Goal: Task Accomplishment & Management: Complete application form

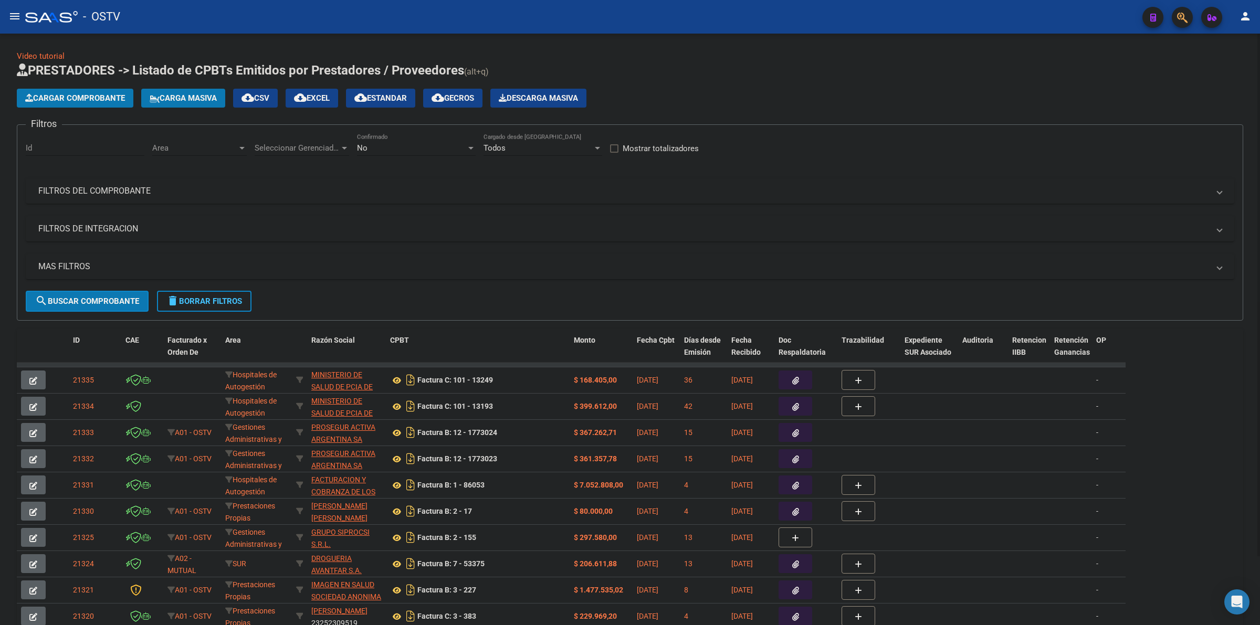
click at [850, 80] on app-list-header "PRESTADORES -> Listado de CPBTs Emitidos por Prestadores / Proveedores (alt+q) …" at bounding box center [630, 191] width 1226 height 259
click at [421, 159] on div "No Confirmado" at bounding box center [416, 149] width 119 height 33
click at [419, 154] on div "No Confirmado" at bounding box center [416, 144] width 119 height 23
click at [402, 101] on span "Todos" at bounding box center [416, 100] width 119 height 24
click at [279, 146] on span "Seleccionar Gerenciador" at bounding box center [297, 147] width 85 height 9
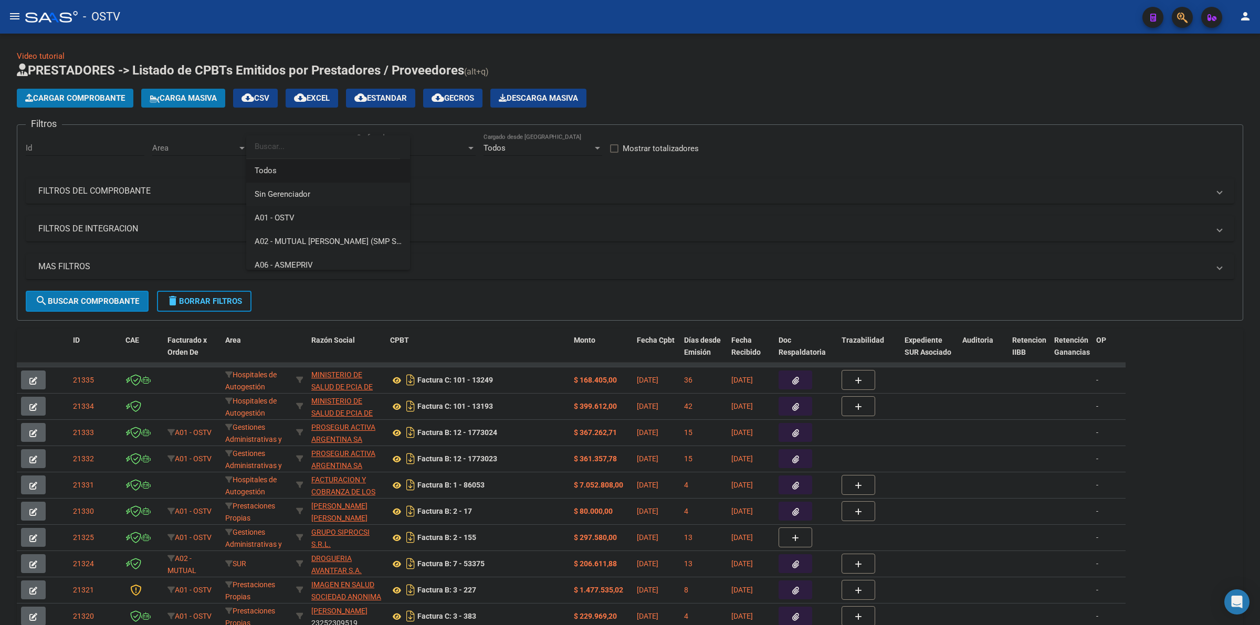
click at [297, 217] on span "A01 - OSTV" at bounding box center [328, 218] width 147 height 24
click at [218, 147] on span "Area" at bounding box center [194, 147] width 85 height 9
click at [193, 169] on span "Todos" at bounding box center [220, 171] width 137 height 24
click at [298, 149] on div "A01 - OSTV" at bounding box center [297, 147] width 85 height 9
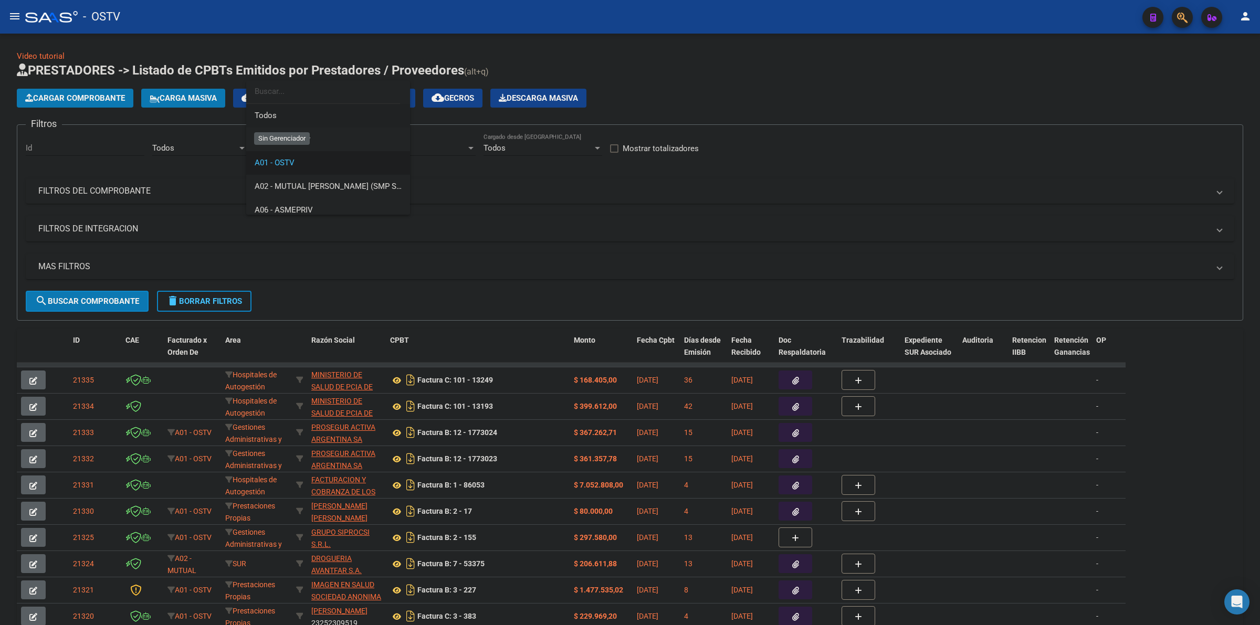
click at [279, 119] on span "Todos" at bounding box center [328, 116] width 147 height 24
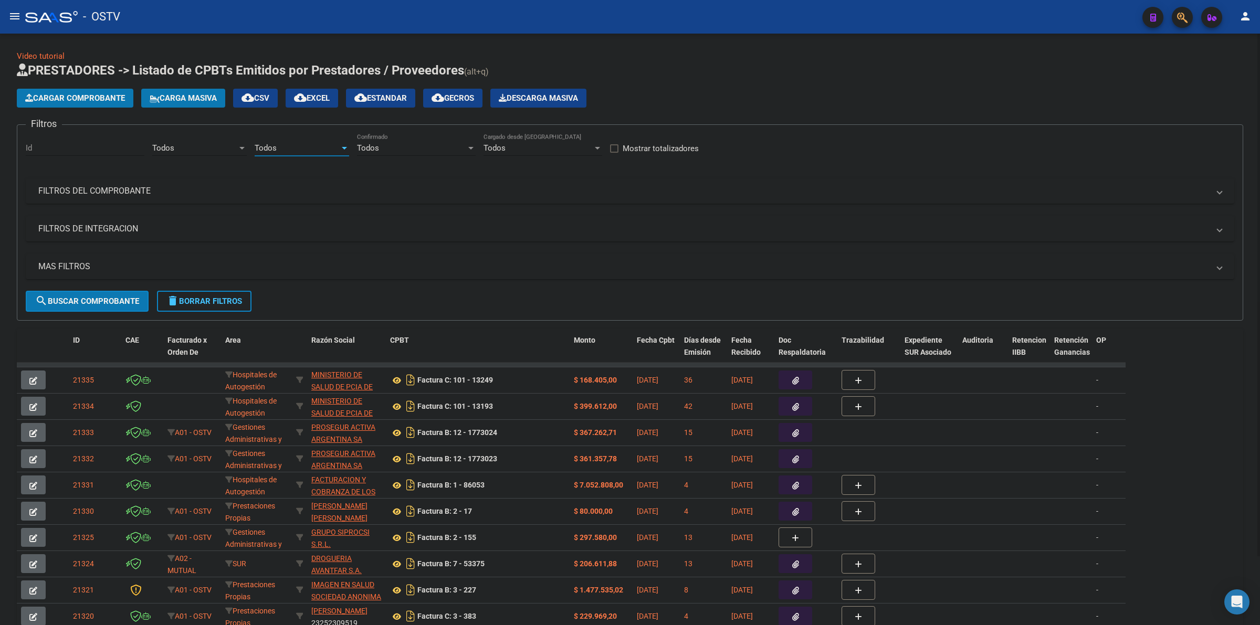
click at [96, 271] on mat-expansion-panel-header "MAS FILTROS" at bounding box center [630, 266] width 1208 height 25
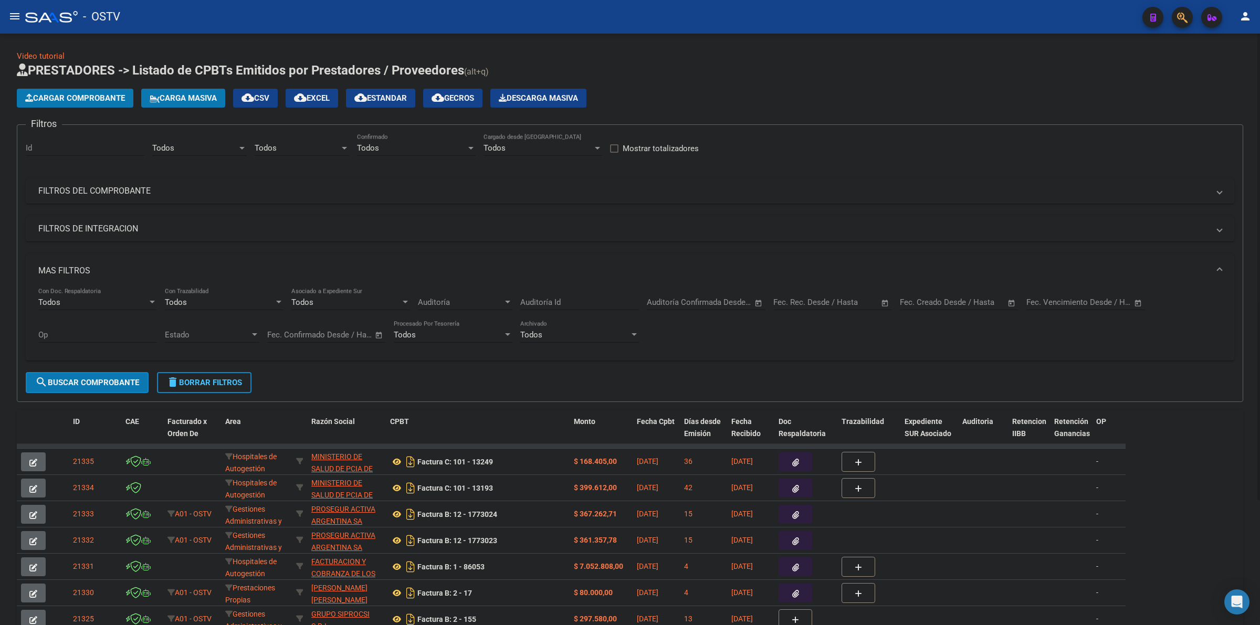
click at [954, 300] on input "text" at bounding box center [977, 302] width 51 height 9
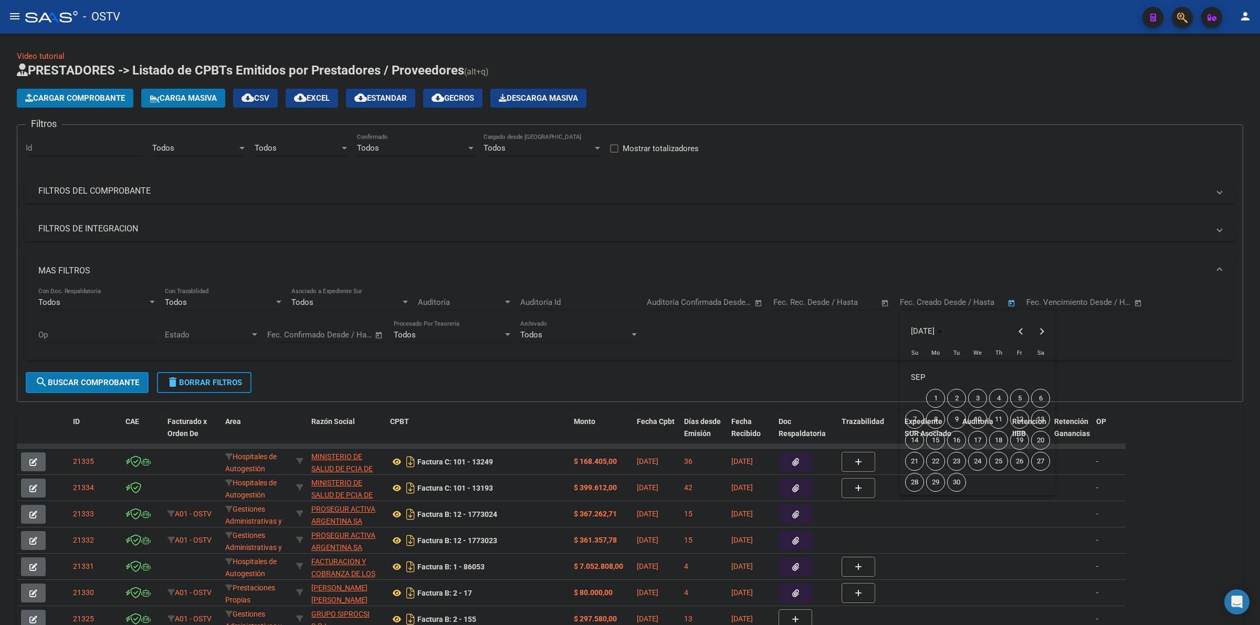
click at [941, 458] on span "22" at bounding box center [935, 461] width 19 height 19
type input "[DATE]"
click at [941, 458] on span "22" at bounding box center [935, 461] width 19 height 19
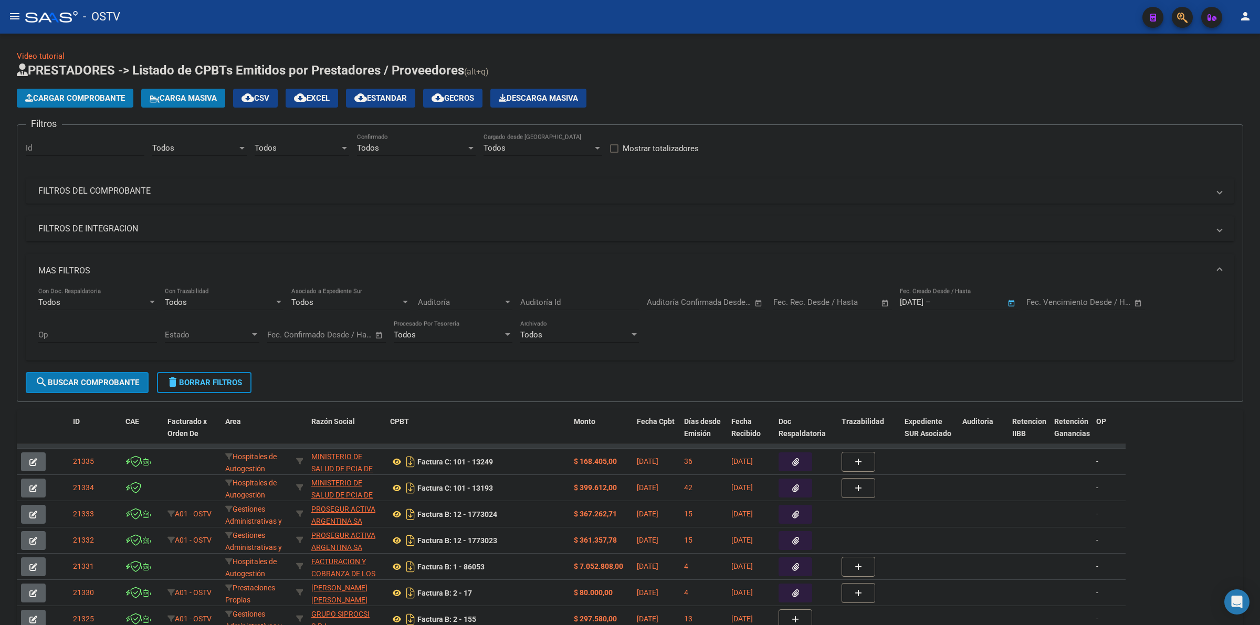
type input "[DATE]"
click at [135, 381] on span "search Buscar Comprobante" at bounding box center [87, 382] width 104 height 9
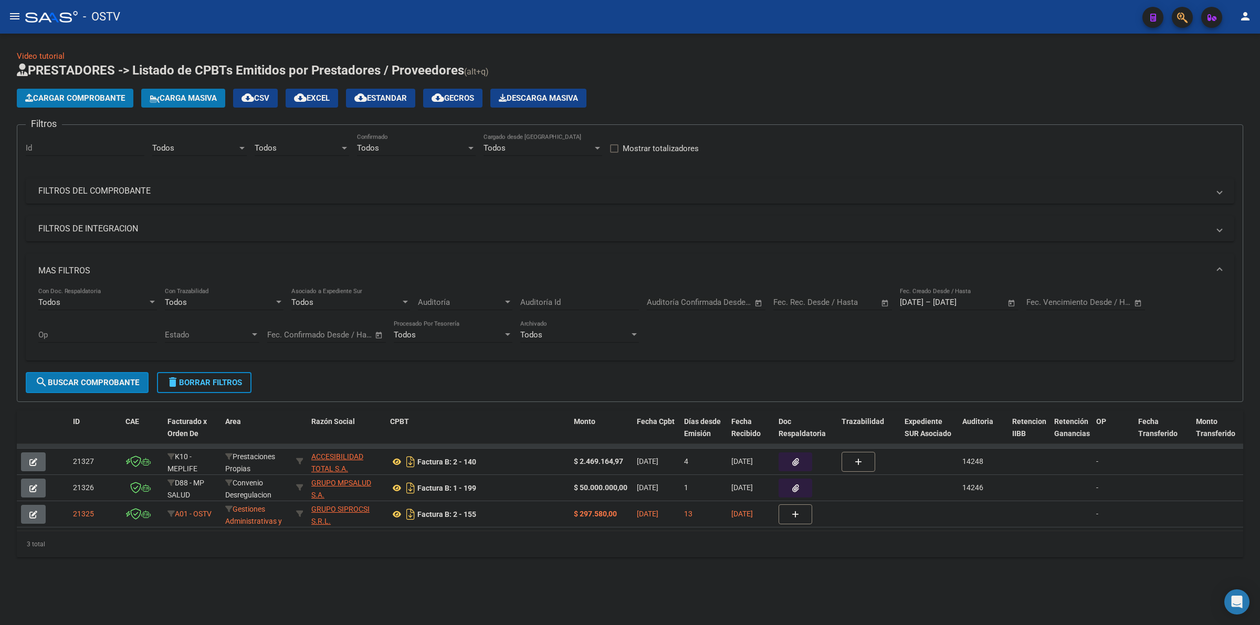
click at [407, 96] on span "cloud_download Estandar" at bounding box center [380, 97] width 52 height 9
click at [222, 378] on span "delete Borrar Filtros" at bounding box center [204, 382] width 76 height 9
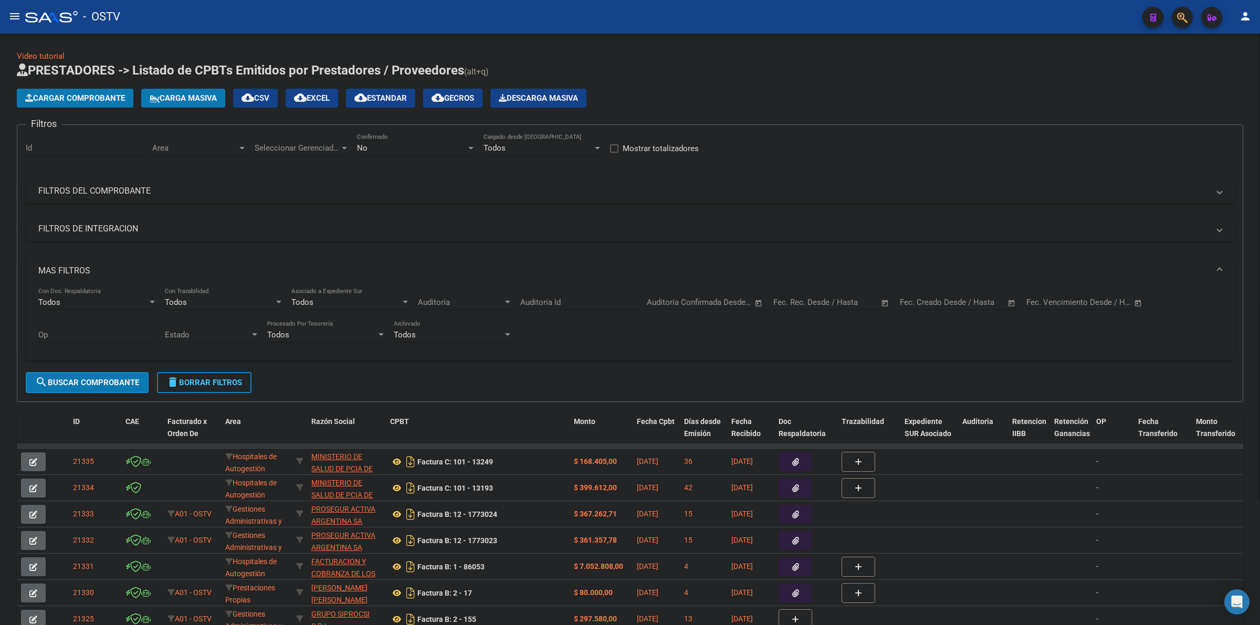
click at [415, 153] on div "No Confirmado" at bounding box center [416, 144] width 119 height 23
drag, startPoint x: 381, startPoint y: 98, endPoint x: 306, endPoint y: 148, distance: 90.9
click at [381, 98] on span "Todos" at bounding box center [416, 100] width 119 height 24
click at [306, 150] on span "Seleccionar Gerenciador" at bounding box center [297, 147] width 85 height 9
click at [294, 220] on span "A01 - OSTV" at bounding box center [275, 217] width 40 height 9
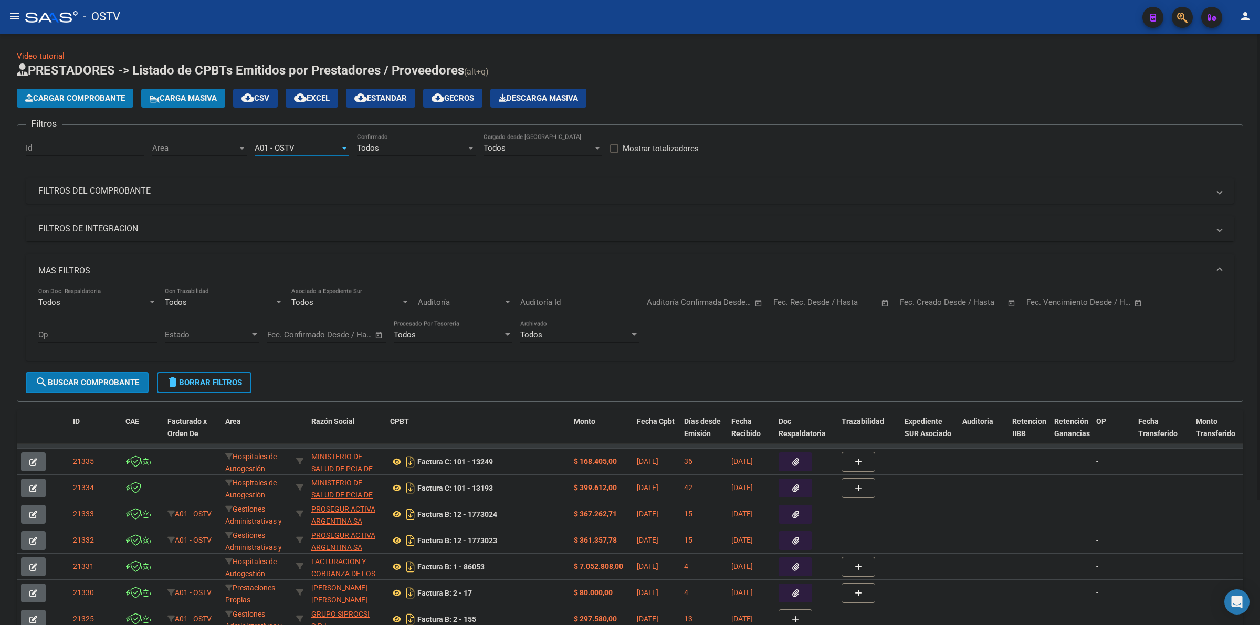
click at [190, 146] on span "Area" at bounding box center [194, 147] width 85 height 9
click at [197, 214] on span "Gestiones Administrativas y Otros" at bounding box center [212, 217] width 120 height 9
click at [944, 309] on div "Fecha inicio – Fecha fin Fec. Creado Desde / Hasta" at bounding box center [953, 299] width 106 height 23
click at [944, 302] on span "–" at bounding box center [946, 302] width 5 height 9
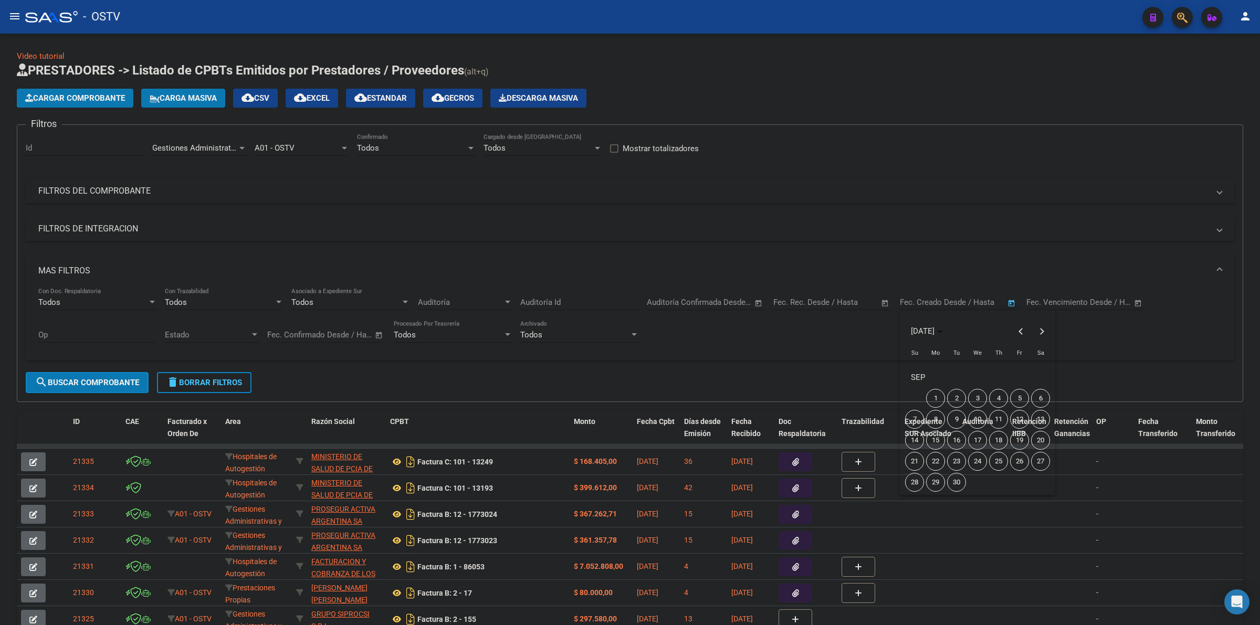
click at [937, 457] on span "22" at bounding box center [935, 461] width 19 height 19
type input "[DATE]"
click at [938, 457] on span "22" at bounding box center [935, 461] width 19 height 19
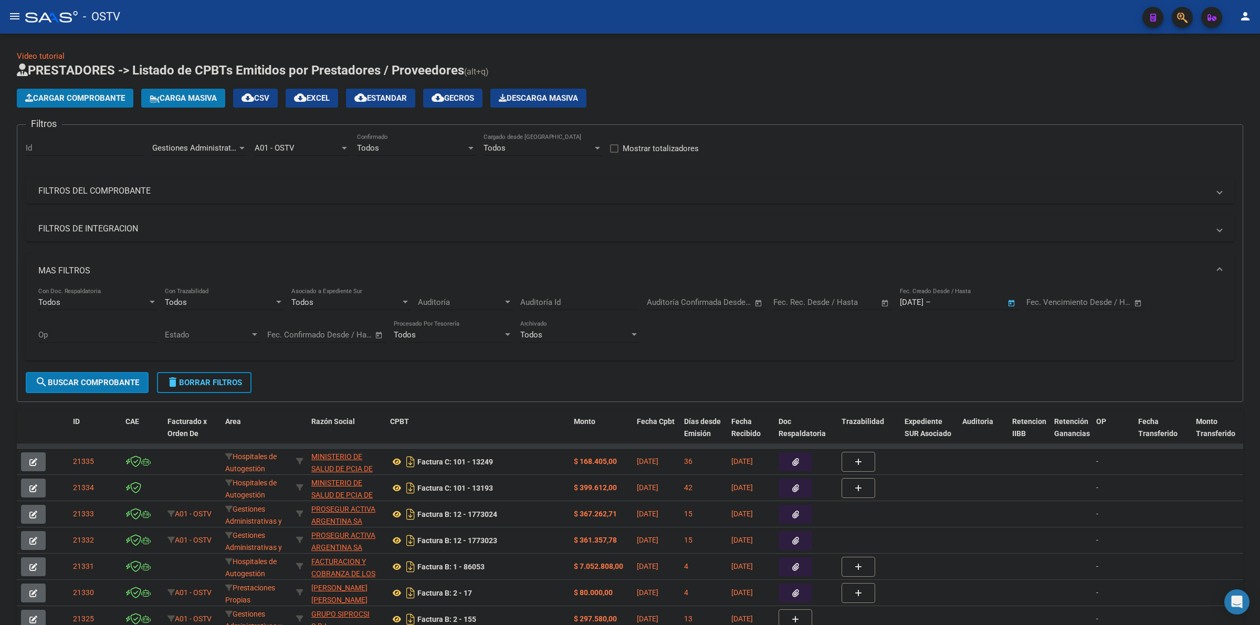
type input "[DATE]"
click at [137, 378] on span "search Buscar Comprobante" at bounding box center [87, 382] width 104 height 9
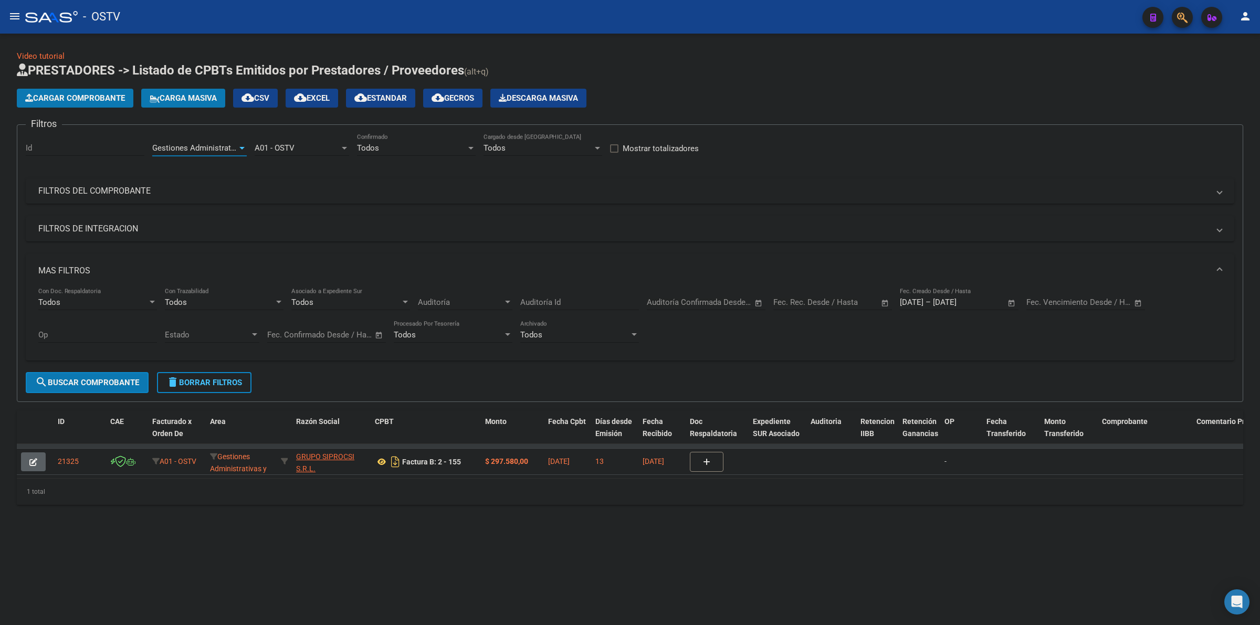
click at [199, 148] on span "Gestiones Administrativas y Otros" at bounding box center [212, 147] width 120 height 9
click at [196, 194] on span "Prestaciones Propias" at bounding box center [189, 196] width 75 height 9
click at [108, 390] on button "search Buscar Comprobante" at bounding box center [87, 382] width 123 height 21
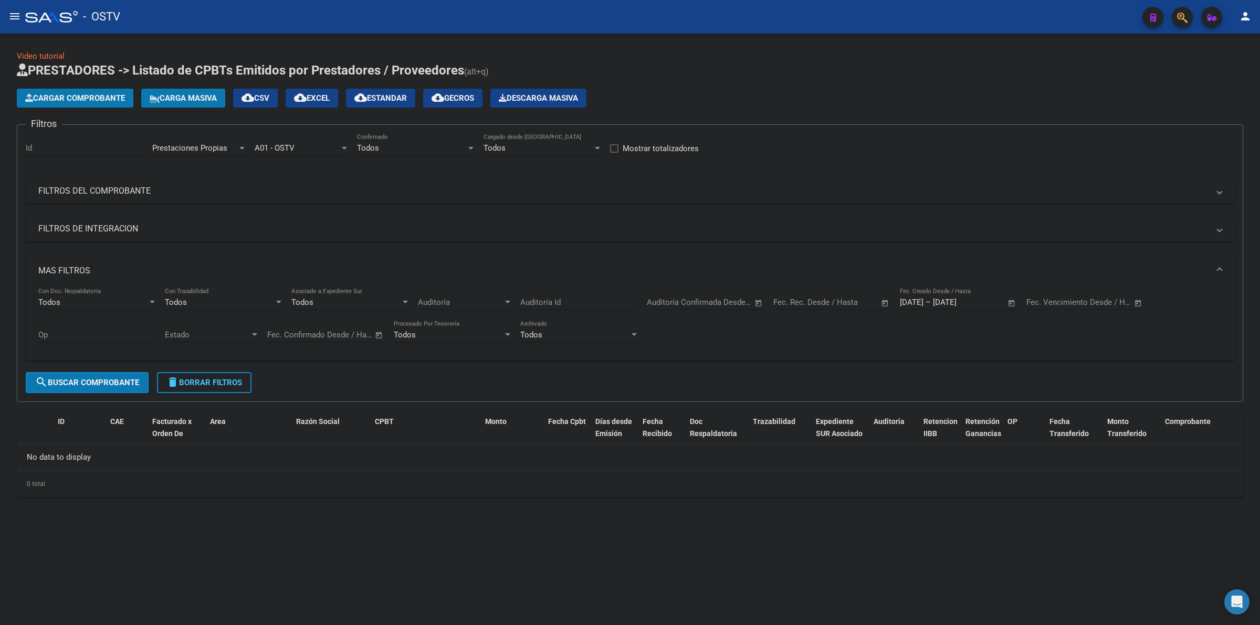
click at [219, 152] on div "Prestaciones Propias Area" at bounding box center [199, 144] width 94 height 23
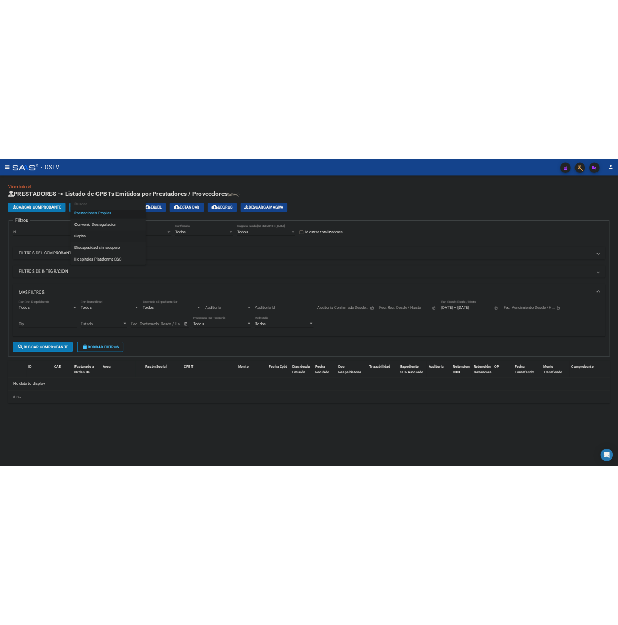
scroll to position [125, 0]
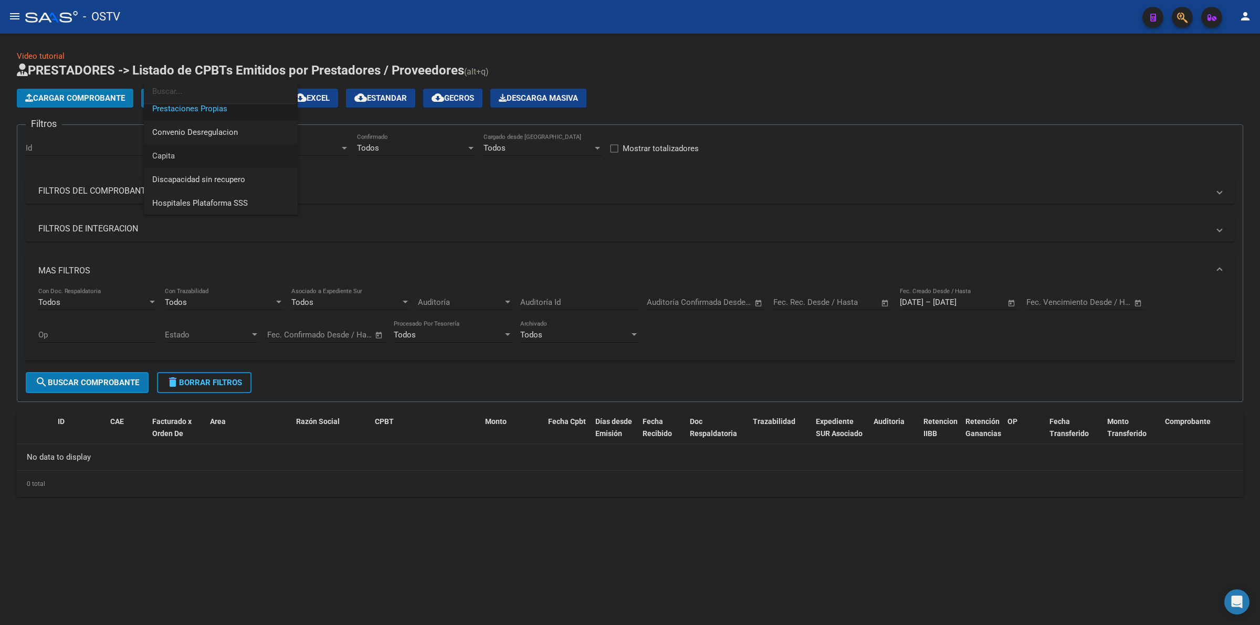
click at [174, 150] on span "Capita" at bounding box center [220, 156] width 137 height 24
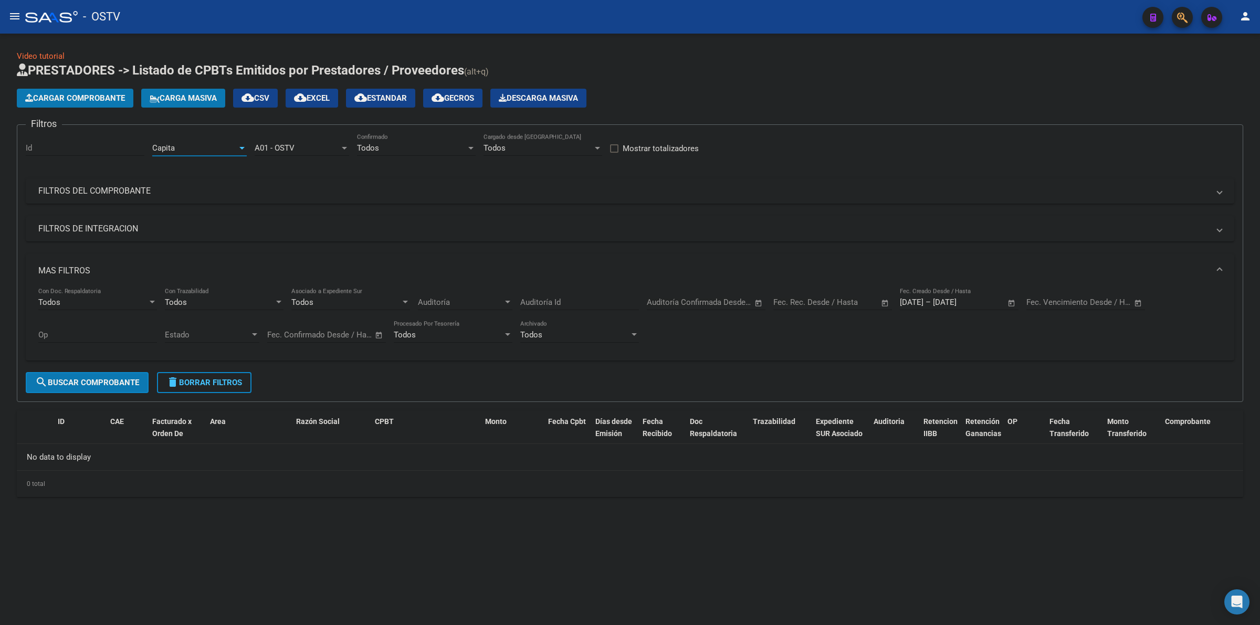
click at [121, 385] on span "search Buscar Comprobante" at bounding box center [87, 382] width 104 height 9
drag, startPoint x: 245, startPoint y: 374, endPoint x: 239, endPoint y: 377, distance: 6.3
click at [244, 375] on button "delete Borrar Filtros" at bounding box center [204, 382] width 94 height 21
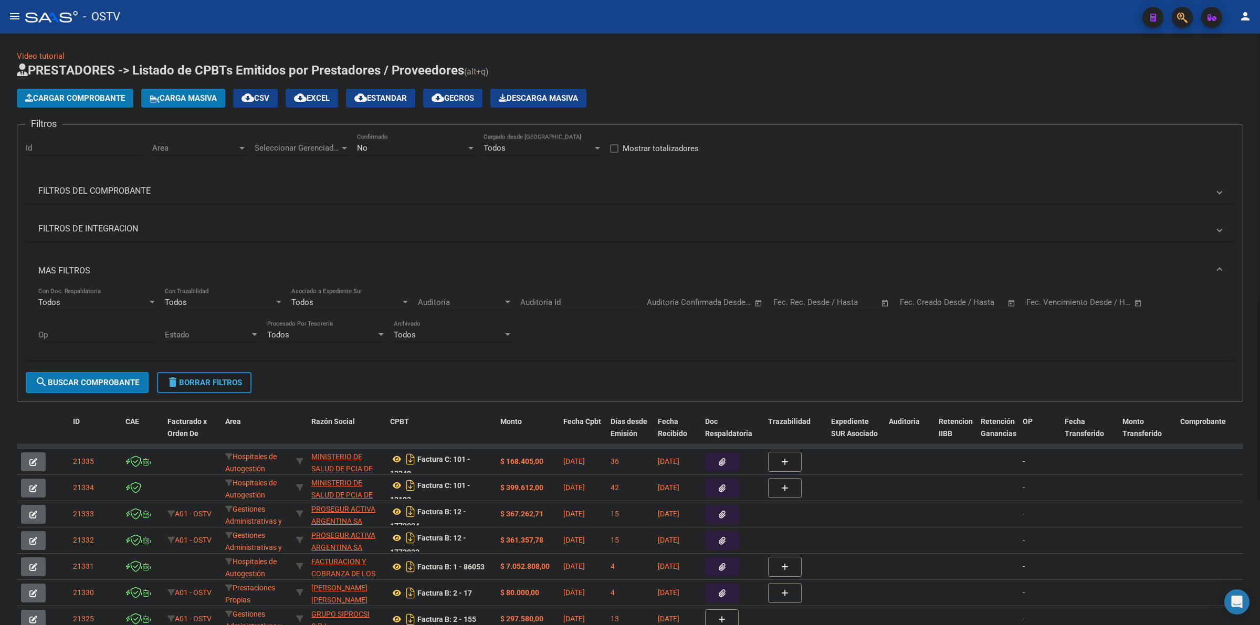
click at [204, 385] on span "delete Borrar Filtros" at bounding box center [204, 382] width 76 height 9
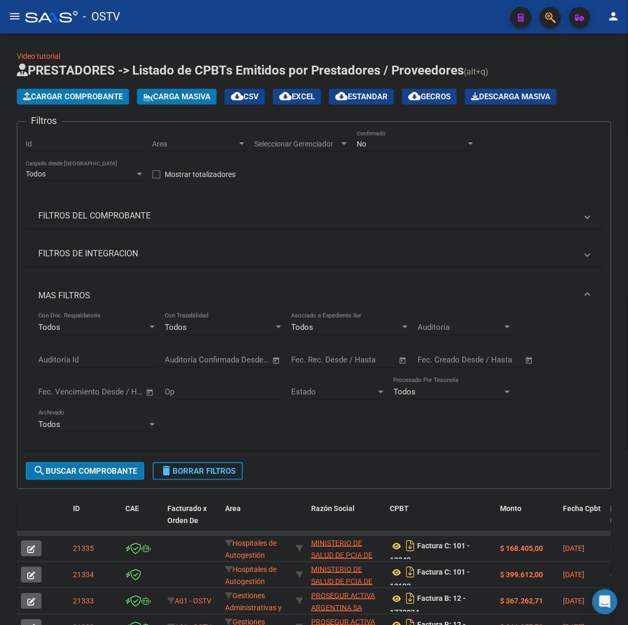
click at [50, 103] on button "Cargar Comprobante" at bounding box center [73, 97] width 112 height 16
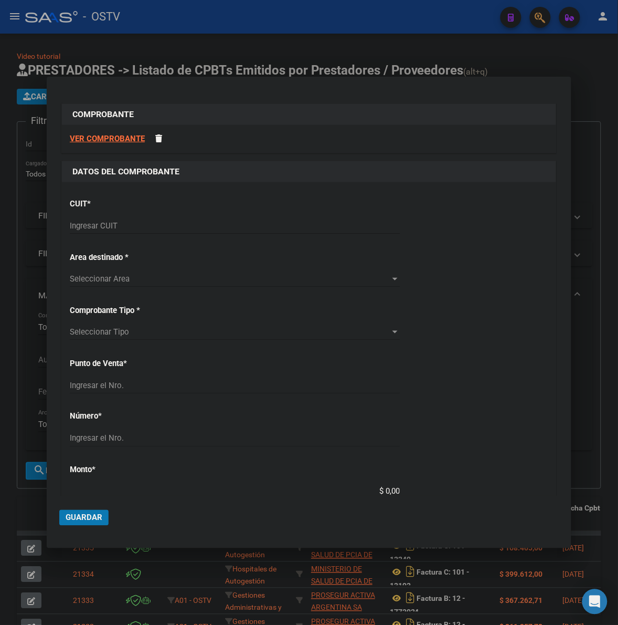
click at [140, 222] on input "Ingresar CUIT" at bounding box center [235, 225] width 330 height 9
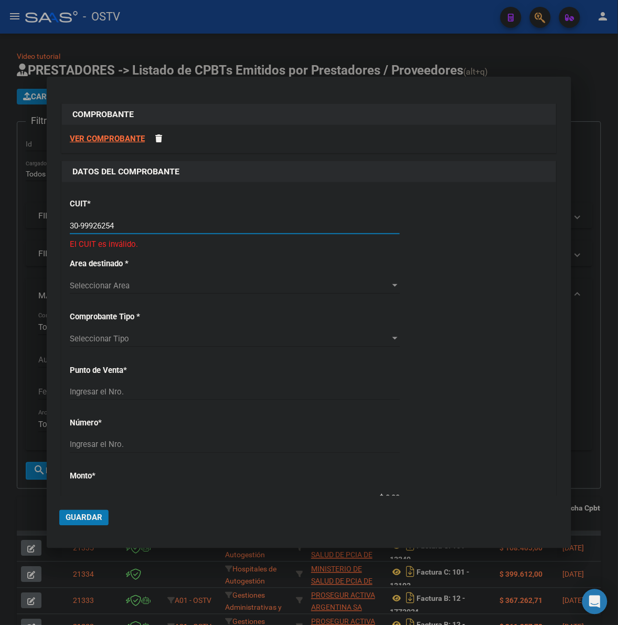
type input "30-99926254-2"
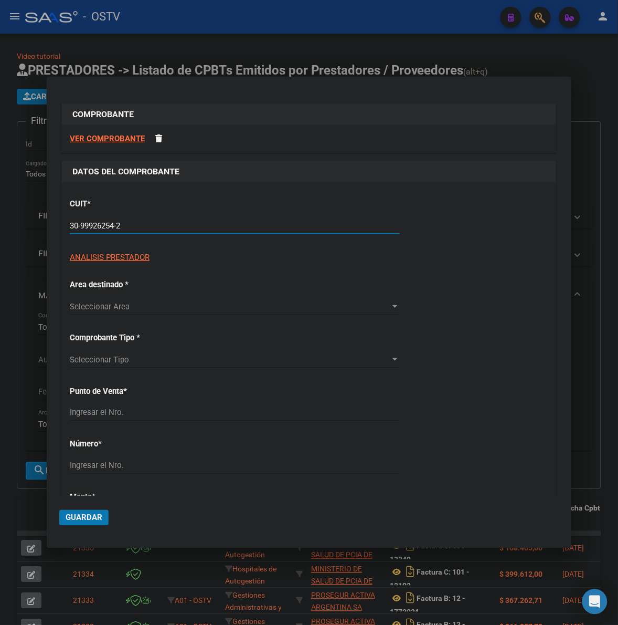
type input "2"
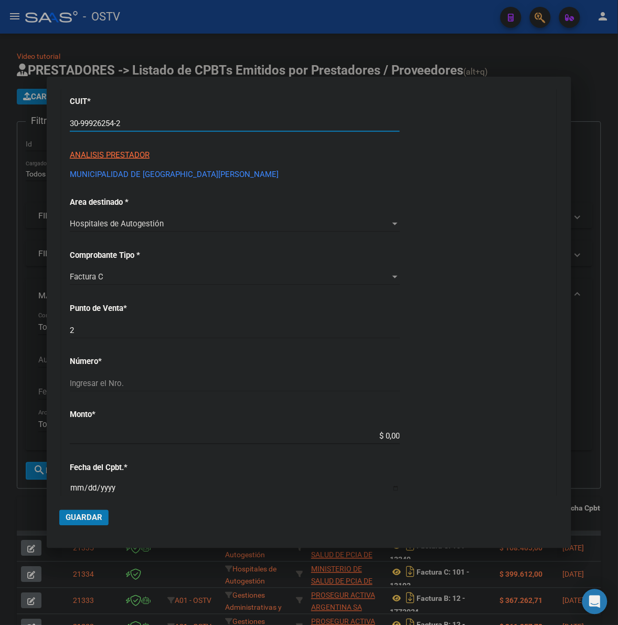
scroll to position [109, 0]
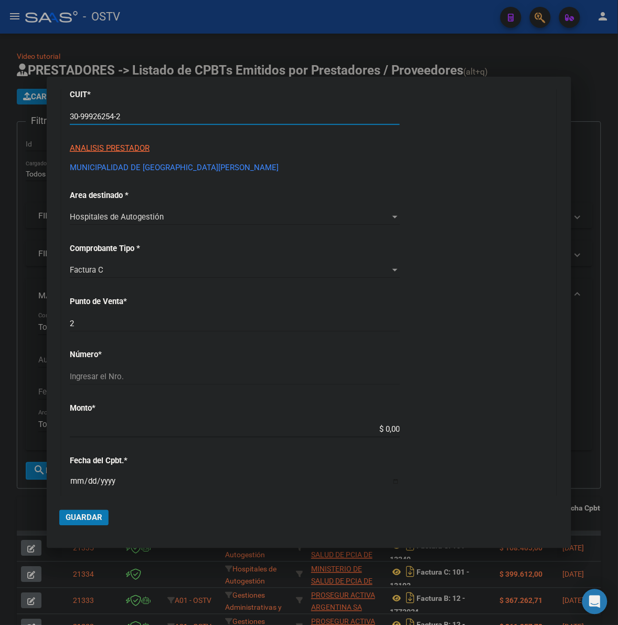
type input "30-99926254-2"
click at [124, 376] on input "Ingresar el Nro." at bounding box center [235, 376] width 330 height 9
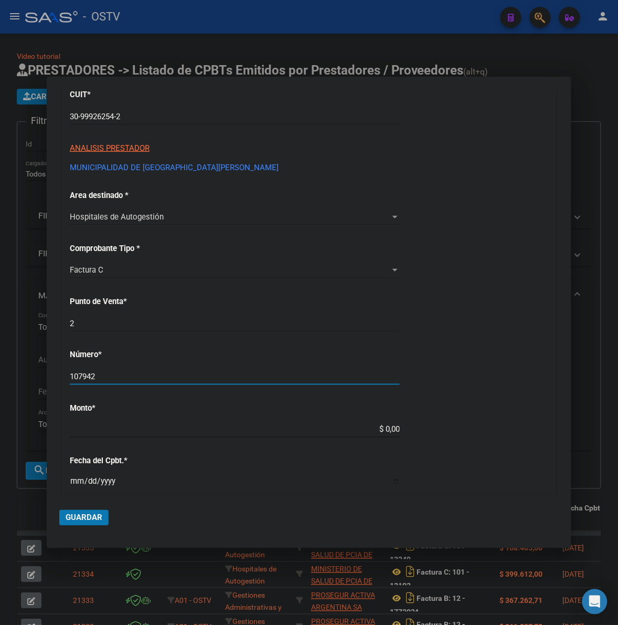
type input "107942"
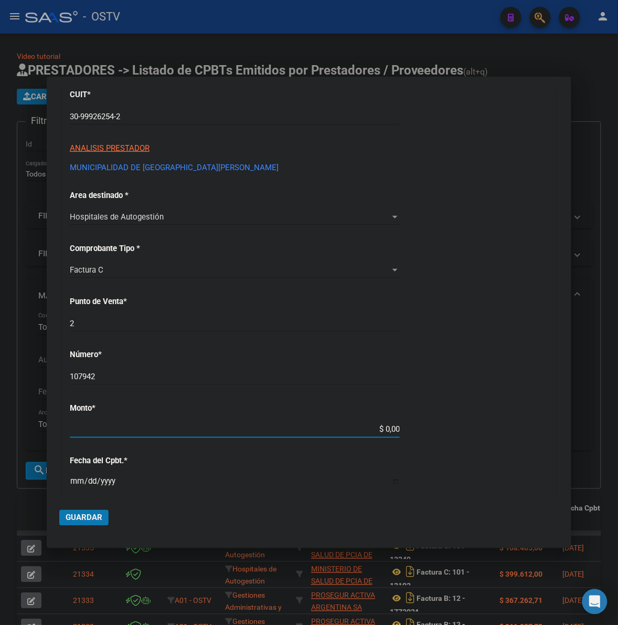
type input "$ 1.520,00"
type input "[DATE]"
type input "75352989810051"
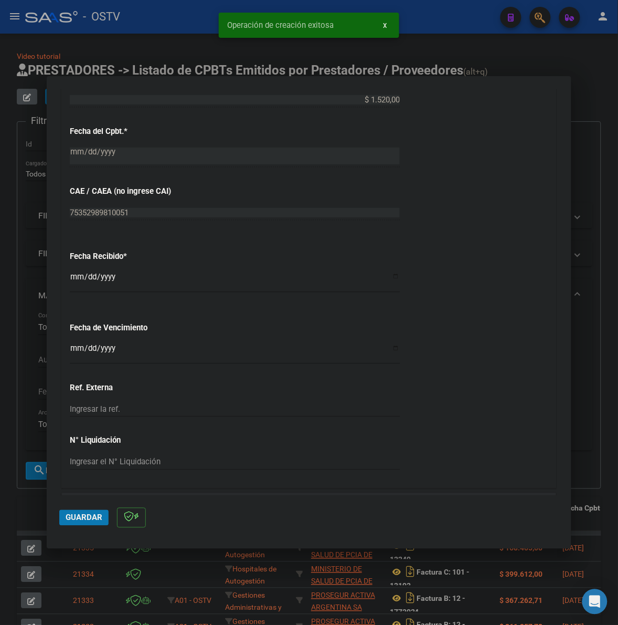
scroll to position [459, 0]
click at [75, 350] on input "Ingresar la fecha" at bounding box center [235, 351] width 330 height 17
drag, startPoint x: 76, startPoint y: 277, endPoint x: 177, endPoint y: 282, distance: 100.9
click at [76, 276] on input "[DATE]" at bounding box center [235, 279] width 330 height 17
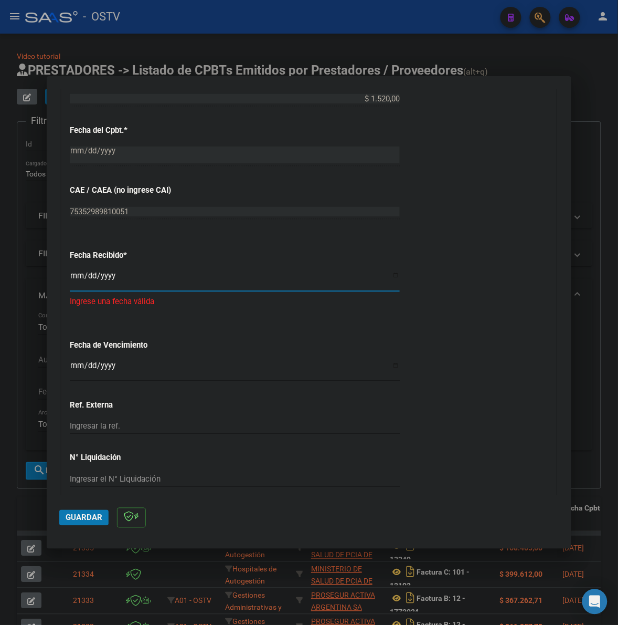
type input "[DATE]"
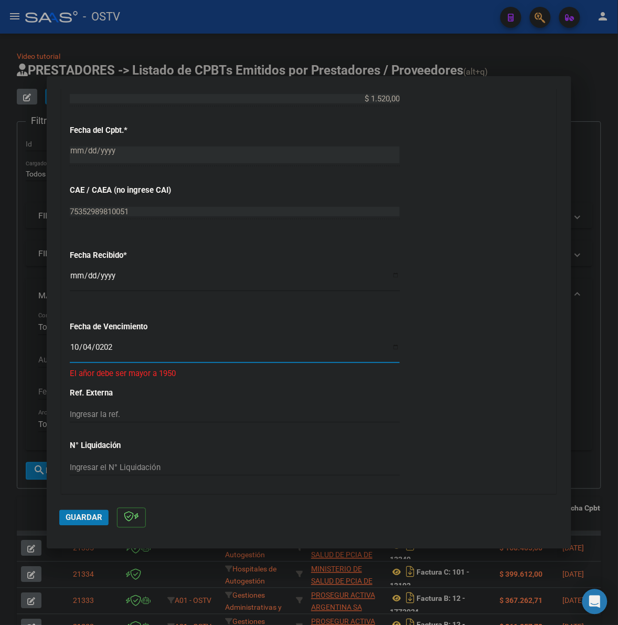
type input "[DATE]"
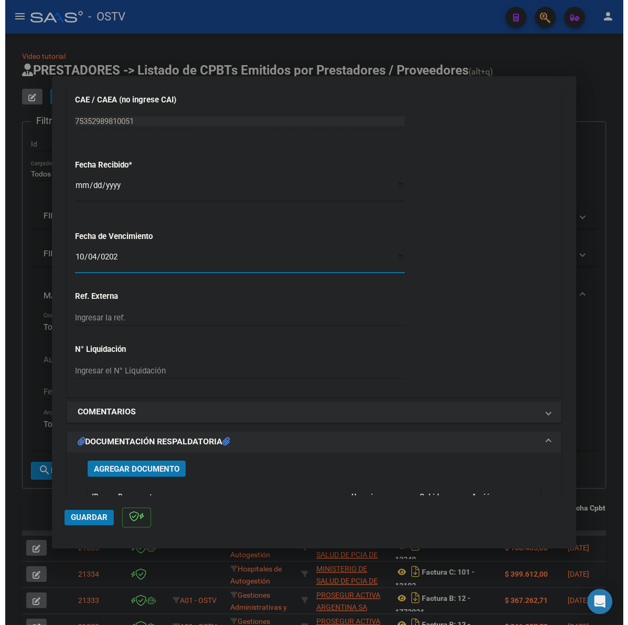
scroll to position [656, 0]
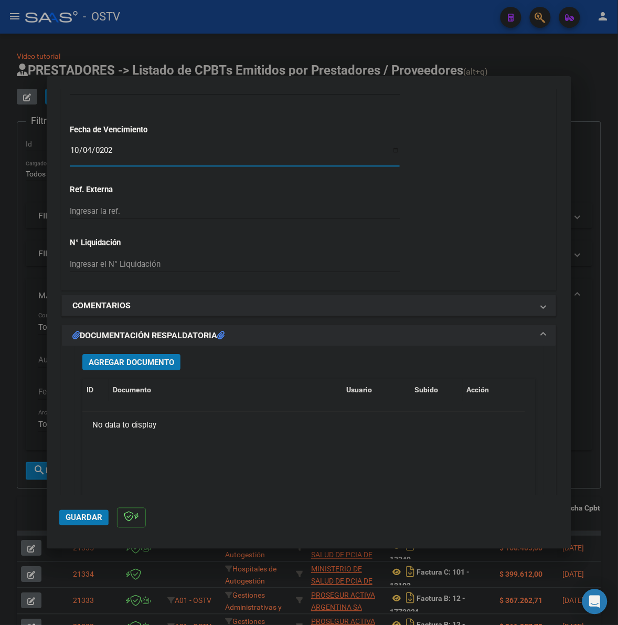
click at [138, 361] on span "Agregar Documento" at bounding box center [132, 362] width 86 height 9
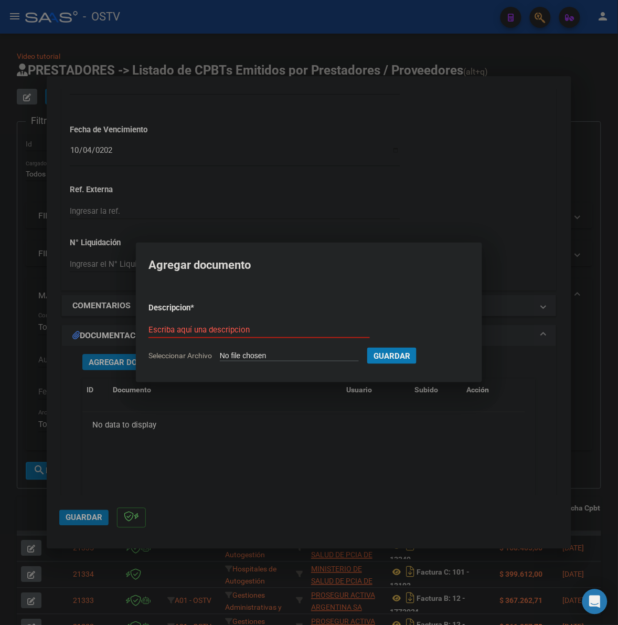
type input "C:\fakepath\FACTURA - 2 107942 - MUNICIPALIDAD DE [GEOGRAPHIC_DATA][PERSON_NAME…"
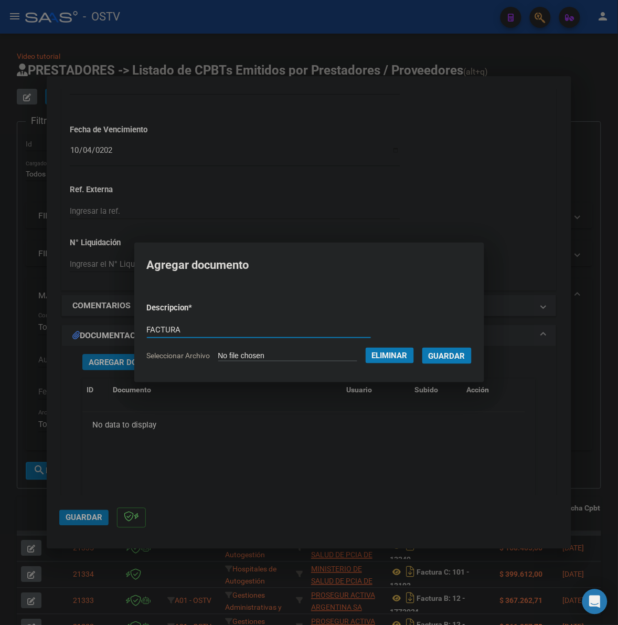
type input "FACTURA"
click at [423, 348] on button "Guardar" at bounding box center [447, 356] width 49 height 16
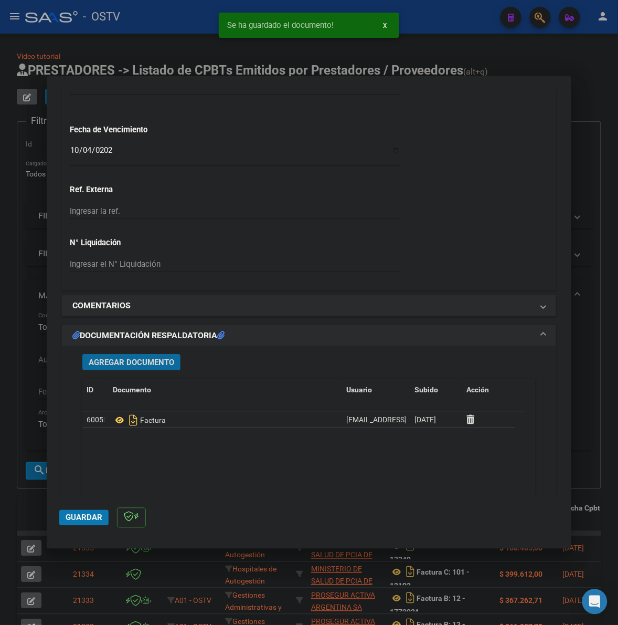
click at [103, 364] on span "Agregar Documento" at bounding box center [132, 362] width 86 height 9
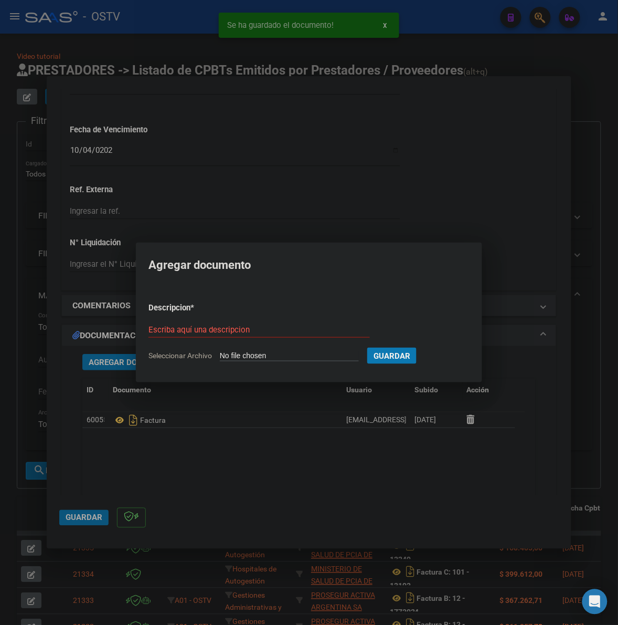
type input "C:\fakepath\ANEXO - 2 107942 - MUNICIPALIDAD DE [GEOGRAPHIC_DATA][PERSON_NAME]p…"
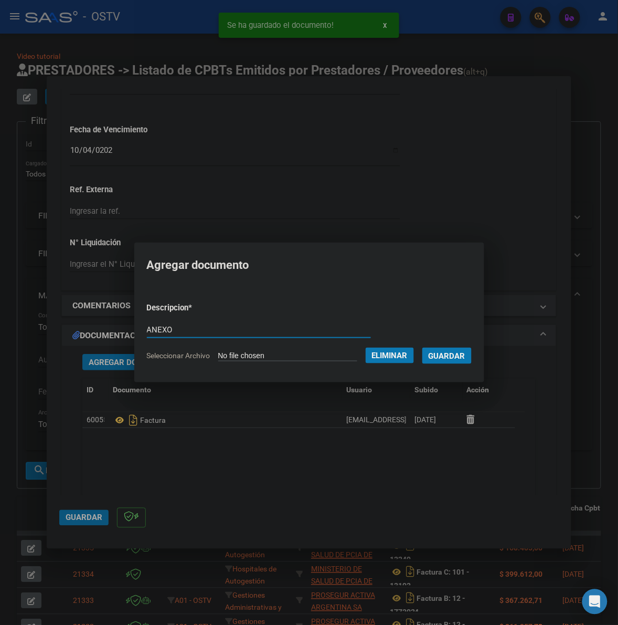
type input "ANEXO"
click at [423, 348] on button "Guardar" at bounding box center [447, 356] width 49 height 16
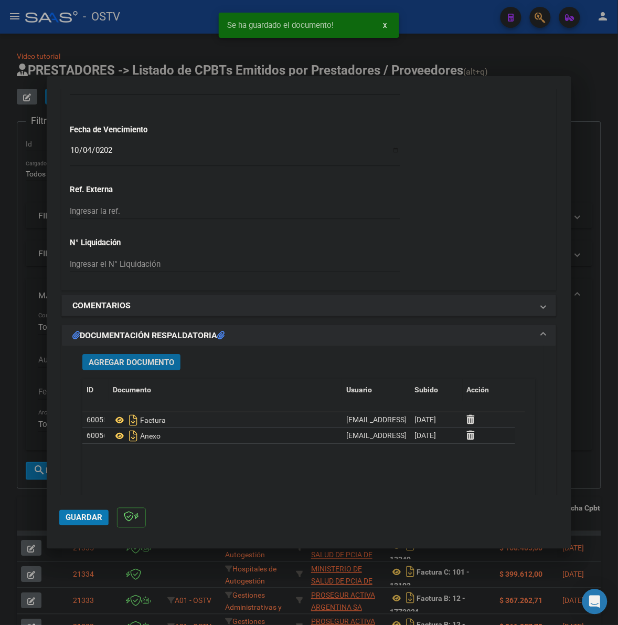
click at [82, 510] on button "Guardar" at bounding box center [83, 518] width 49 height 16
drag, startPoint x: 33, startPoint y: 405, endPoint x: 80, endPoint y: 227, distance: 184.6
click at [33, 405] on div at bounding box center [309, 312] width 618 height 625
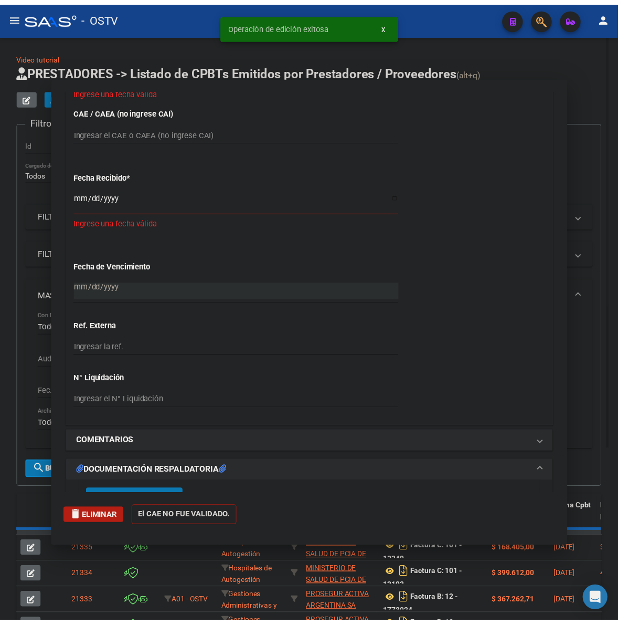
scroll to position [0, 0]
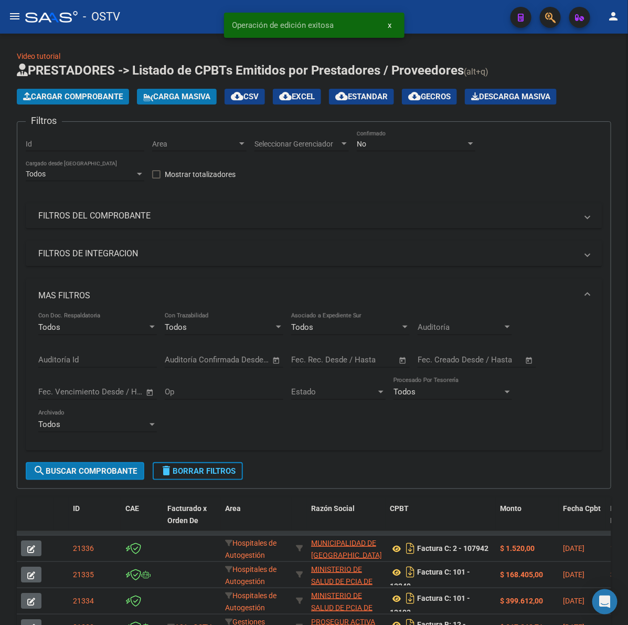
click at [93, 93] on span "Cargar Comprobante" at bounding box center [73, 96] width 100 height 9
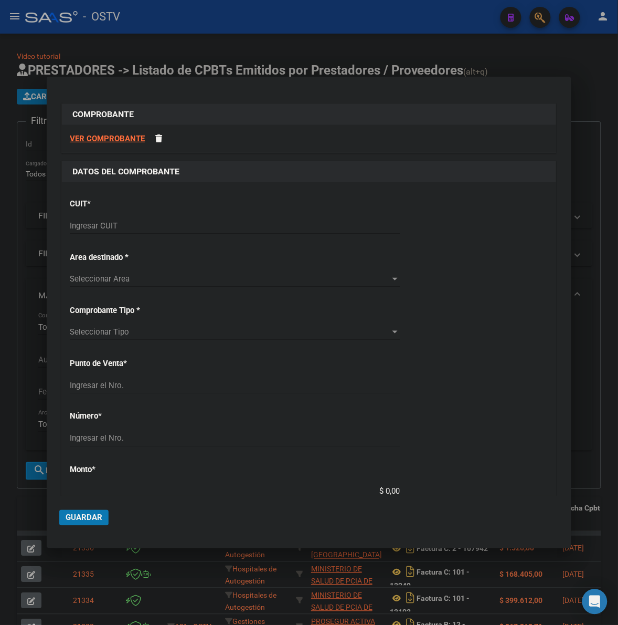
click at [149, 208] on p "CUIT *" at bounding box center [142, 204] width 144 height 12
click at [148, 222] on input "Ingresar CUIT" at bounding box center [235, 225] width 330 height 9
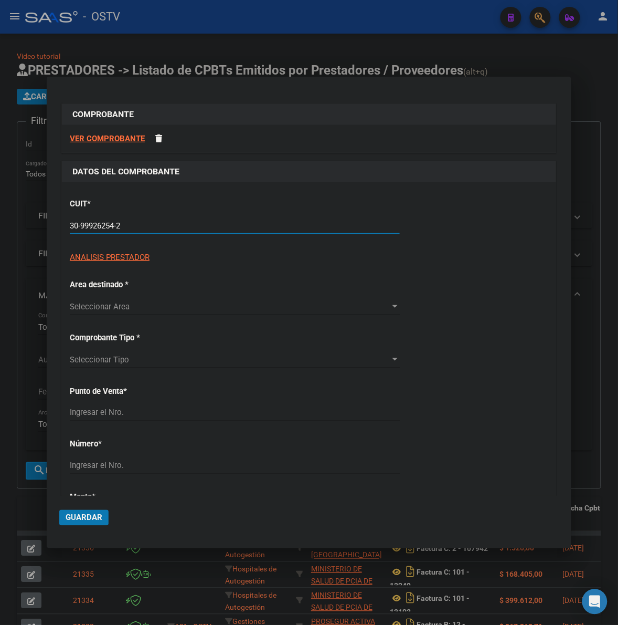
type input "30-99926254-2"
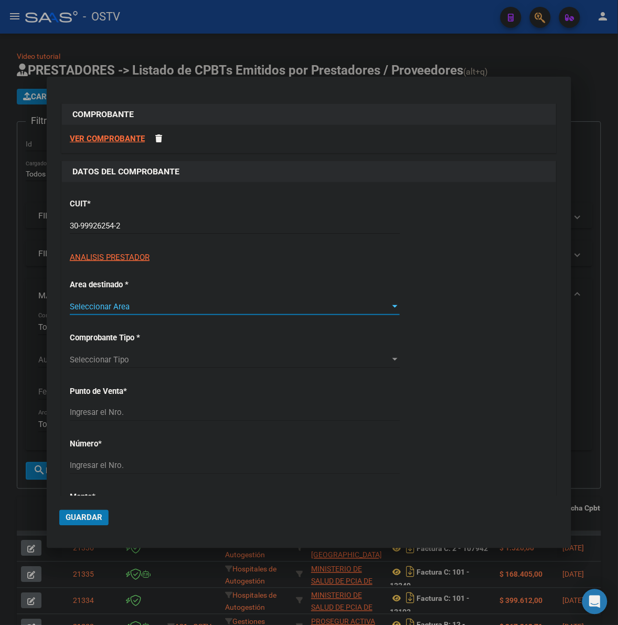
type input "2"
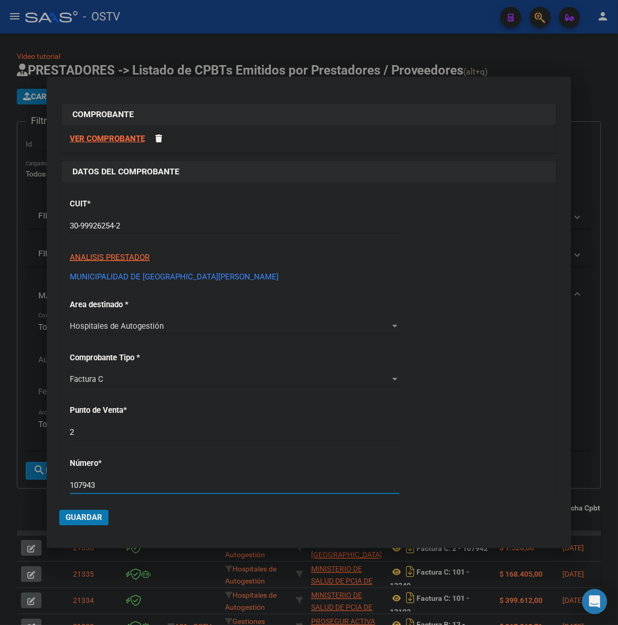
type input "107943"
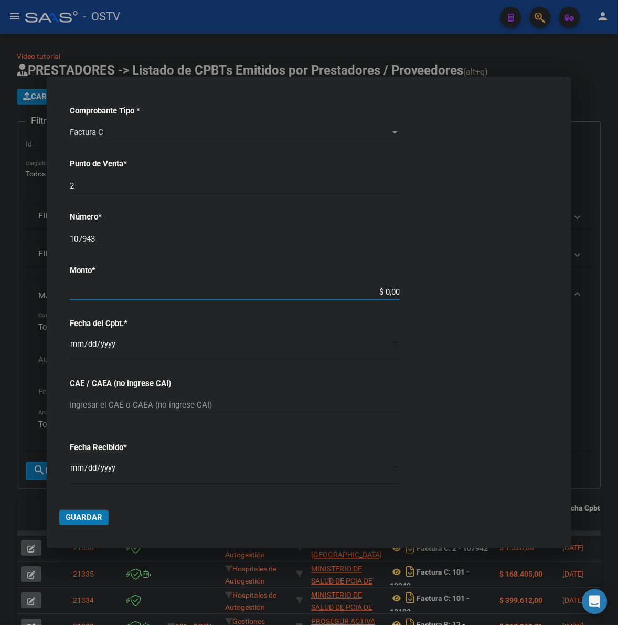
type input "$ 3.998,00"
type input "[DATE]"
type input "75352989810328"
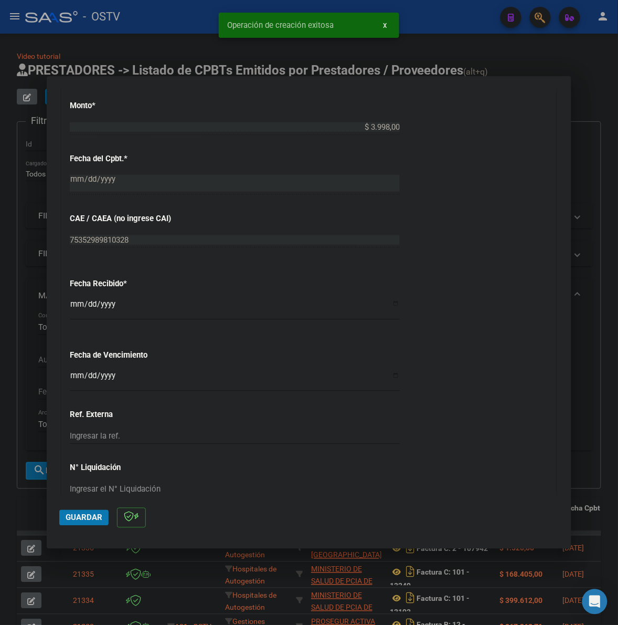
scroll to position [481, 0]
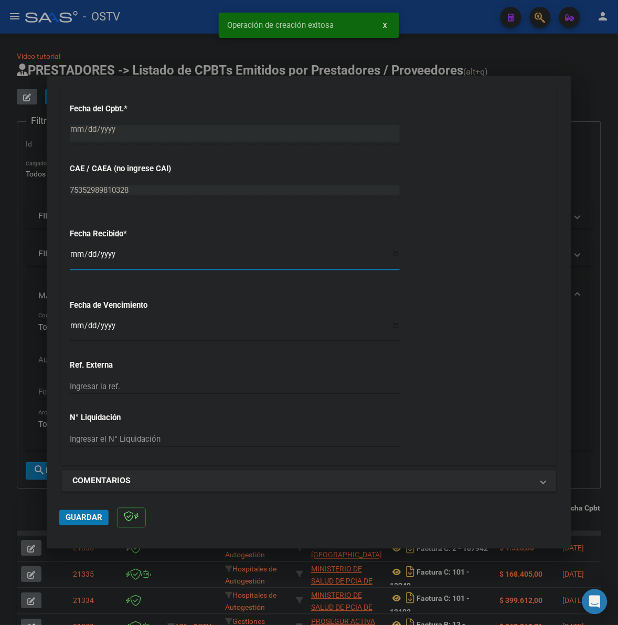
click at [75, 254] on input "[DATE]" at bounding box center [235, 258] width 330 height 17
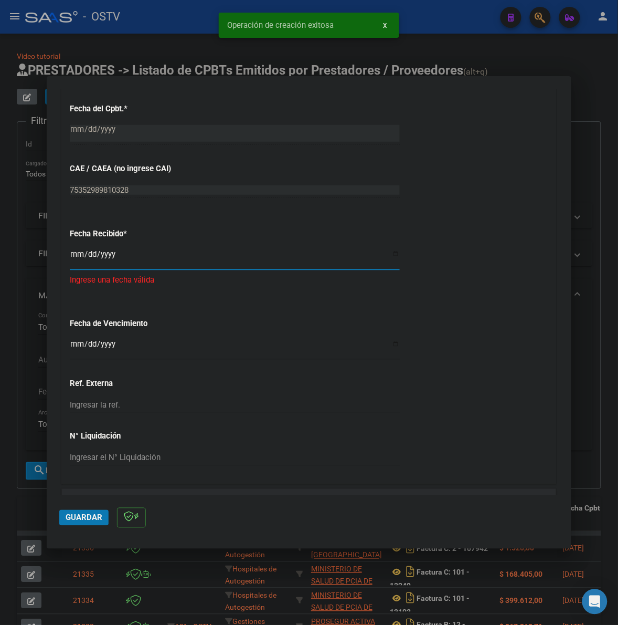
type input "[DATE]"
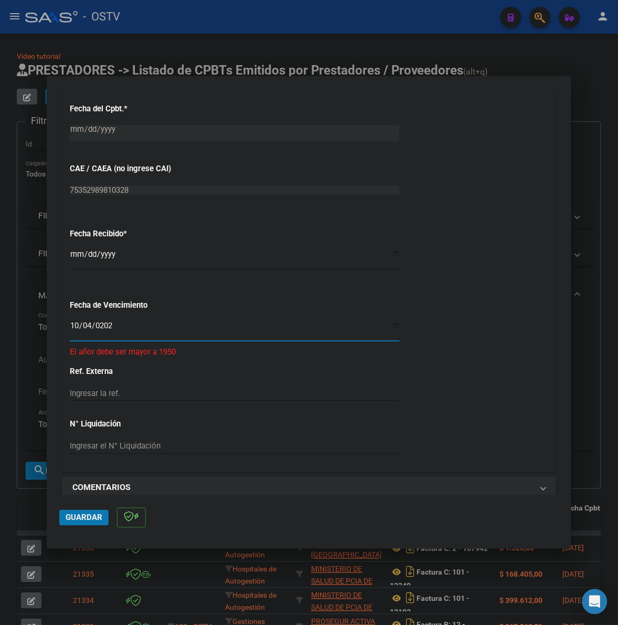
type input "[DATE]"
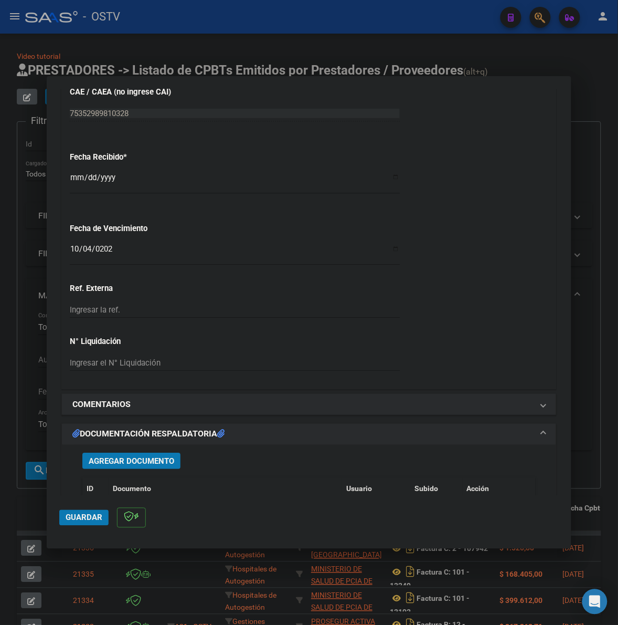
scroll to position [634, 0]
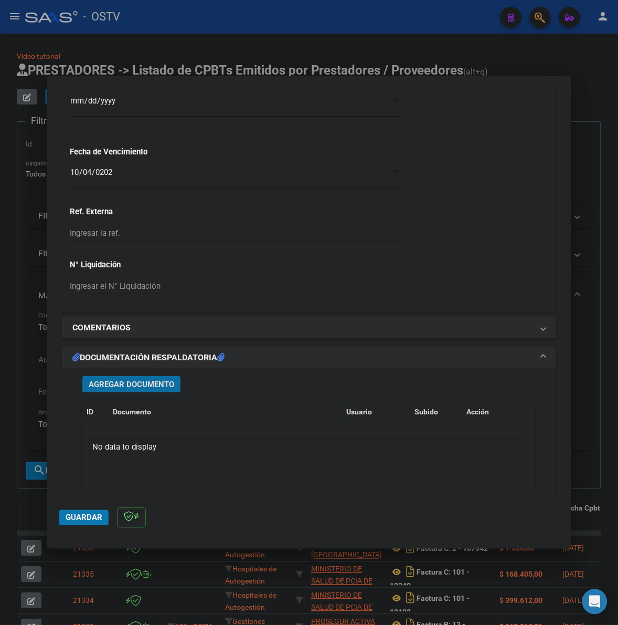
click at [122, 389] on span "Agregar Documento" at bounding box center [132, 384] width 86 height 9
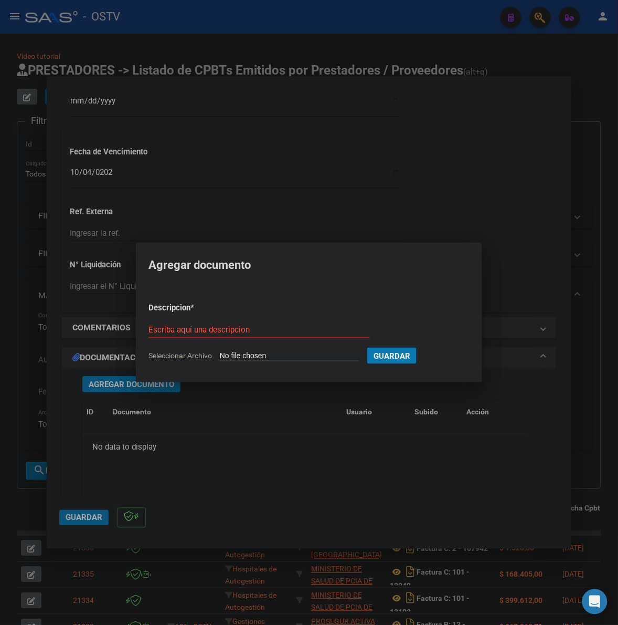
type input "C:\fakepath\FACTURA - 2 107943 - MUNICIPALIDAD DE [GEOGRAPHIC_DATA][PERSON_NAME…"
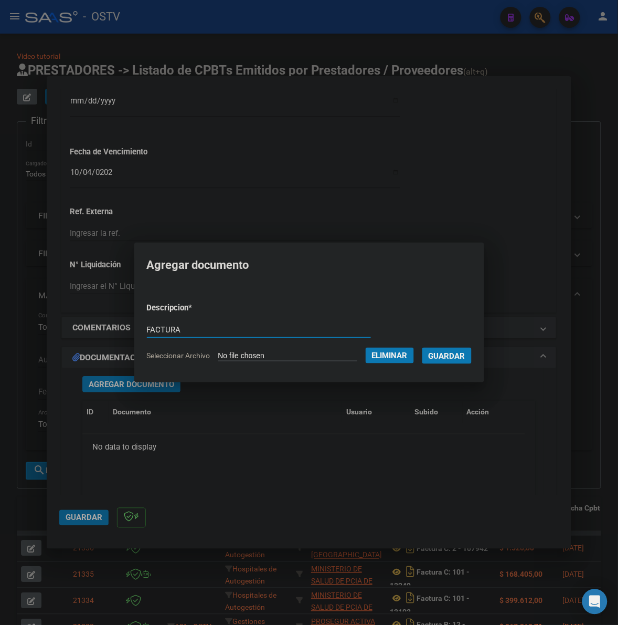
type input "FACTURA"
click at [423, 348] on button "Guardar" at bounding box center [447, 356] width 49 height 16
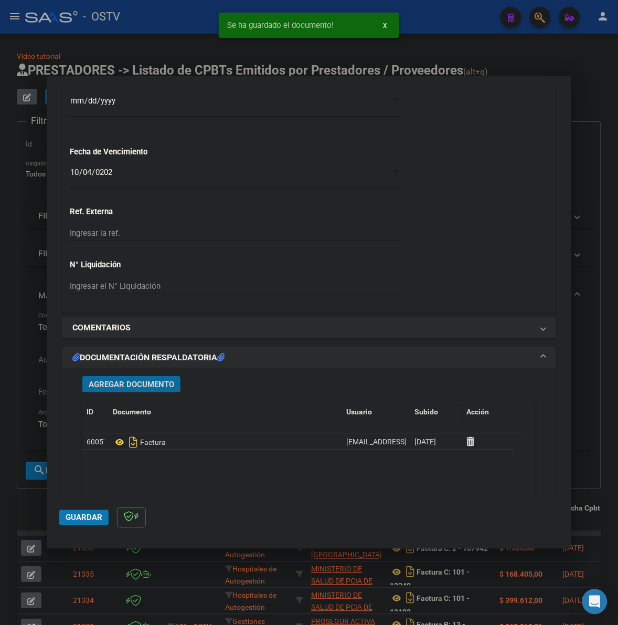
click at [140, 383] on span "Agregar Documento" at bounding box center [132, 384] width 86 height 9
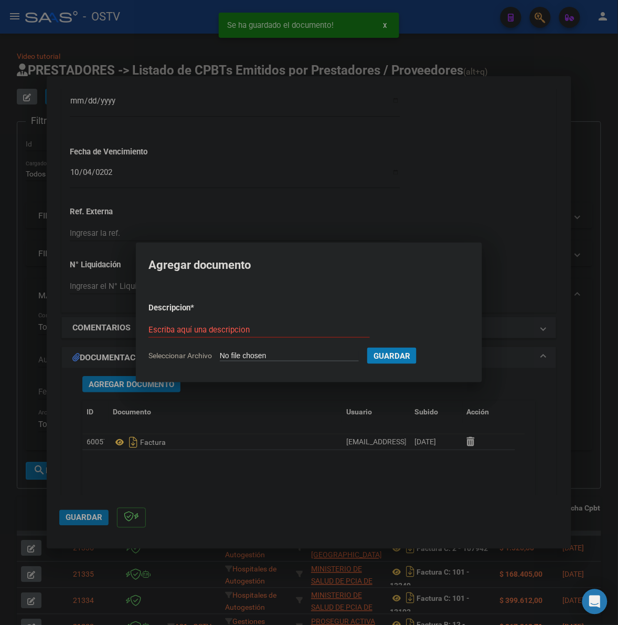
type input "C:\fakepath\ANEXO - 2 107943 - MUNICIPALIDAD DE [GEOGRAPHIC_DATA][PERSON_NAME]p…"
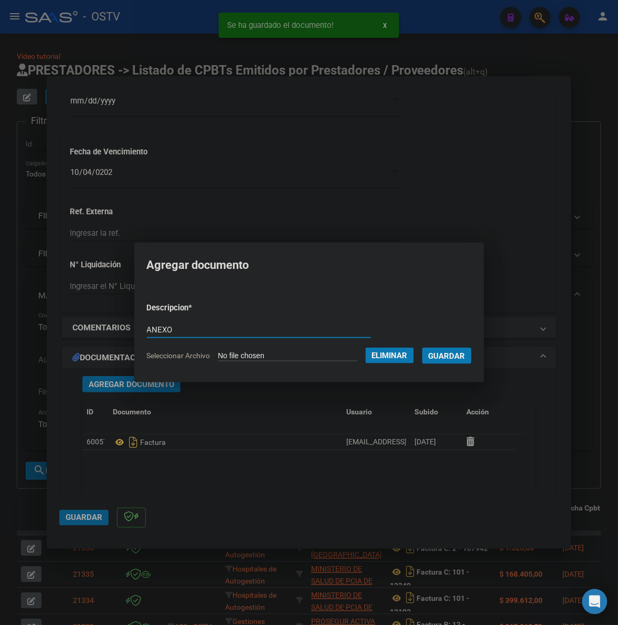
type input "ANEXO"
click at [423, 348] on button "Guardar" at bounding box center [447, 356] width 49 height 16
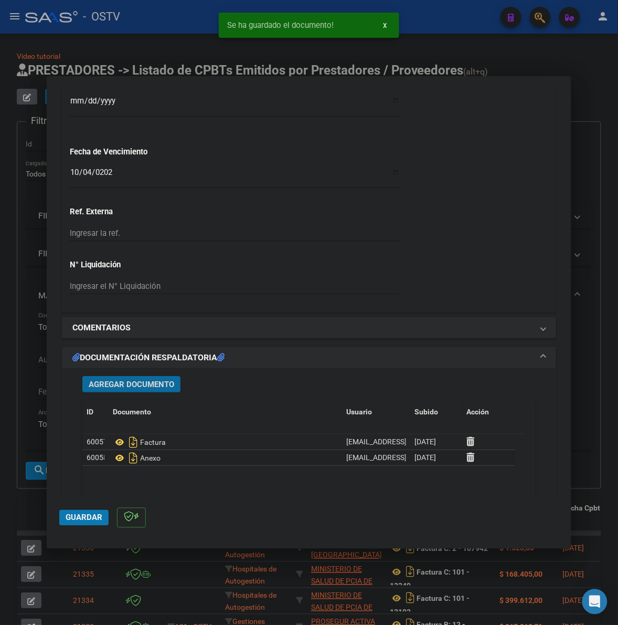
drag, startPoint x: 75, startPoint y: 518, endPoint x: 534, endPoint y: 228, distance: 542.8
click at [88, 511] on button "Guardar" at bounding box center [83, 518] width 49 height 16
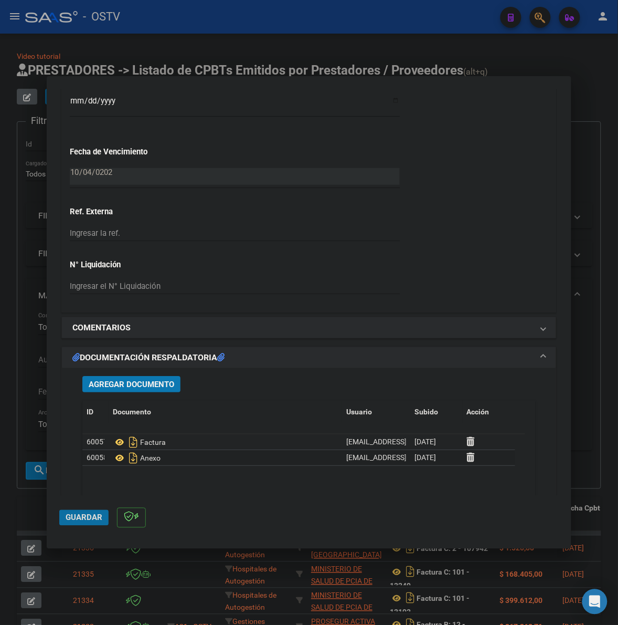
click at [80, 512] on button "Guardar" at bounding box center [83, 518] width 49 height 16
click at [30, 503] on div at bounding box center [309, 312] width 618 height 625
type input "$ 0,00"
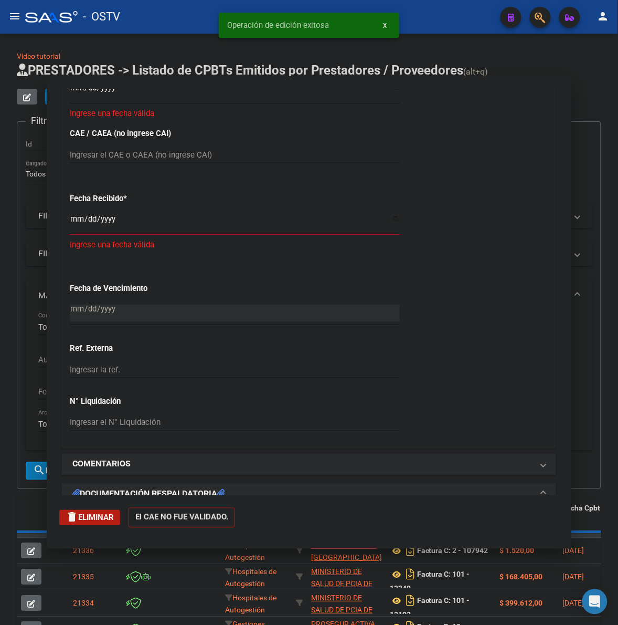
scroll to position [752, 0]
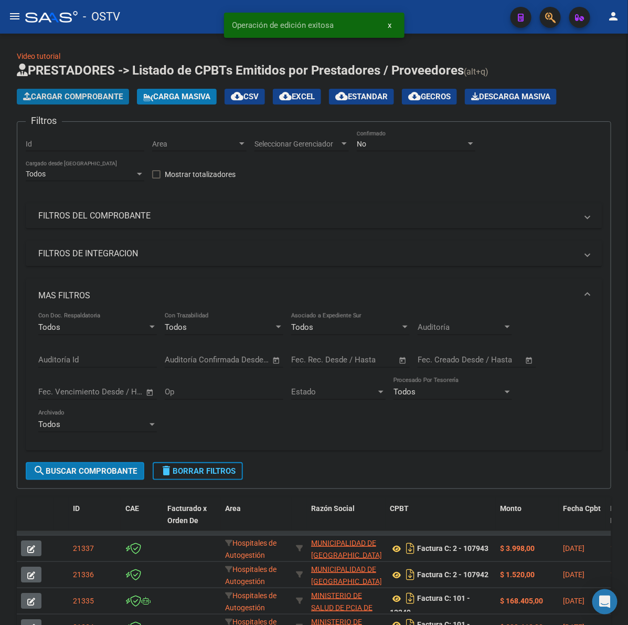
click at [103, 95] on span "Cargar Comprobante" at bounding box center [73, 96] width 100 height 9
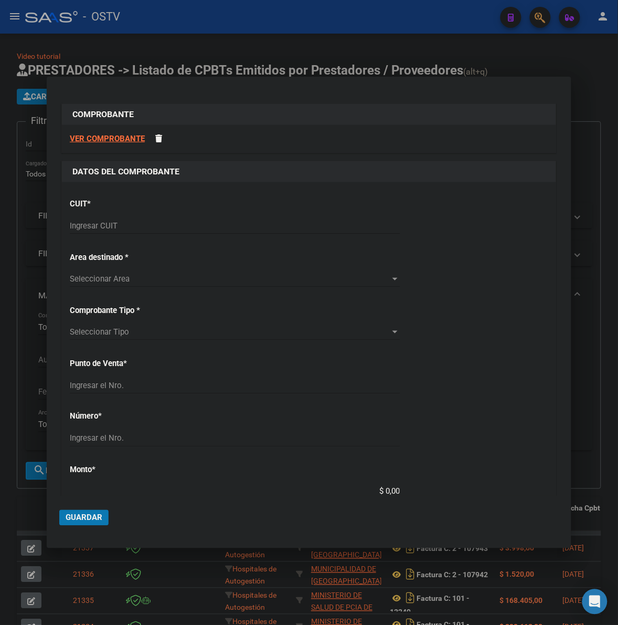
click at [79, 226] on input "Ingresar CUIT" at bounding box center [235, 225] width 330 height 9
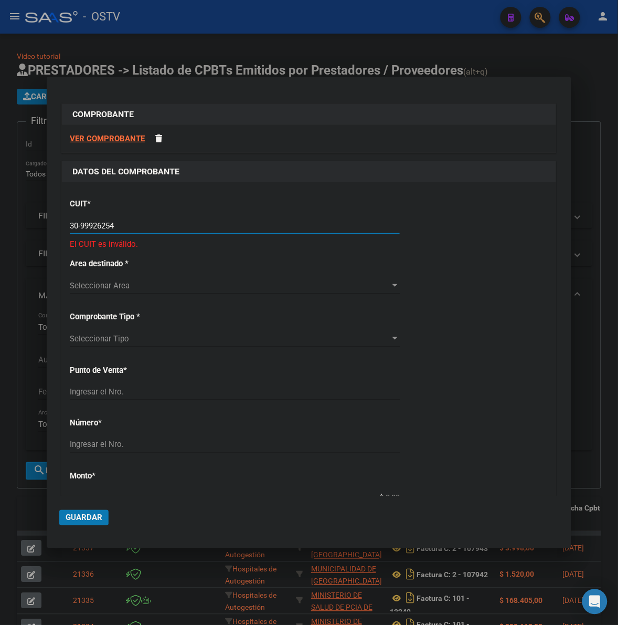
type input "30-99926254-2"
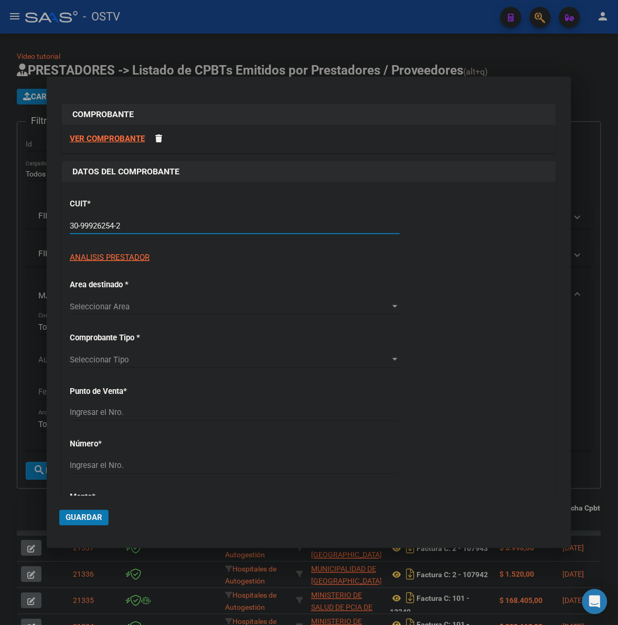
type input "2"
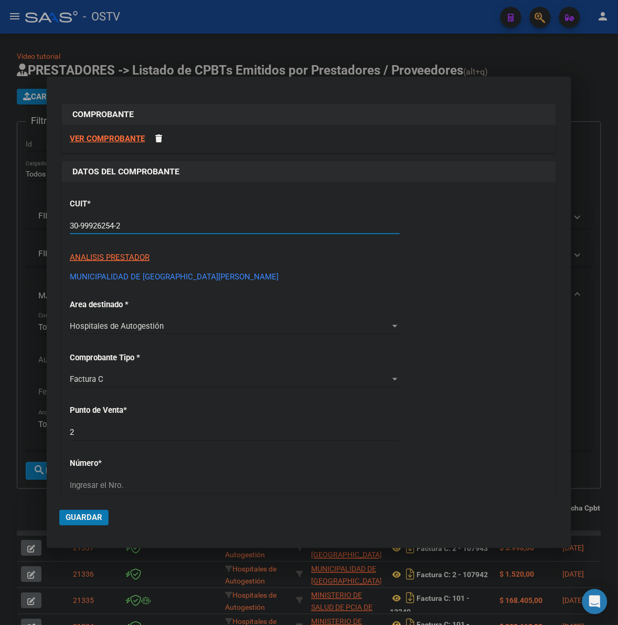
type input "30-99926254-2"
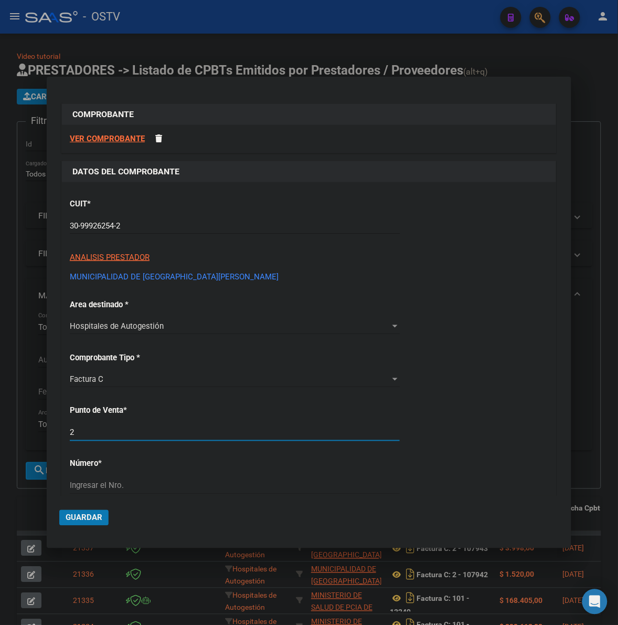
click at [118, 432] on input "2" at bounding box center [235, 432] width 330 height 9
type input "107944"
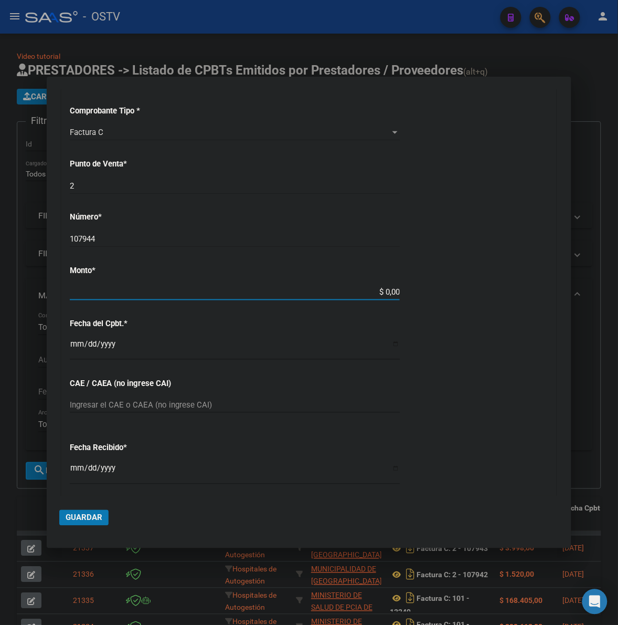
type input "$ 3.040,00"
type input "[DATE]"
type input "75352989810695"
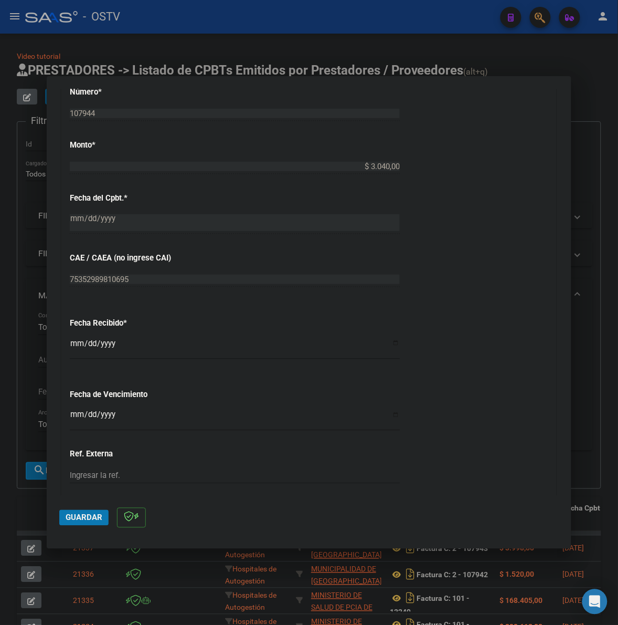
scroll to position [394, 0]
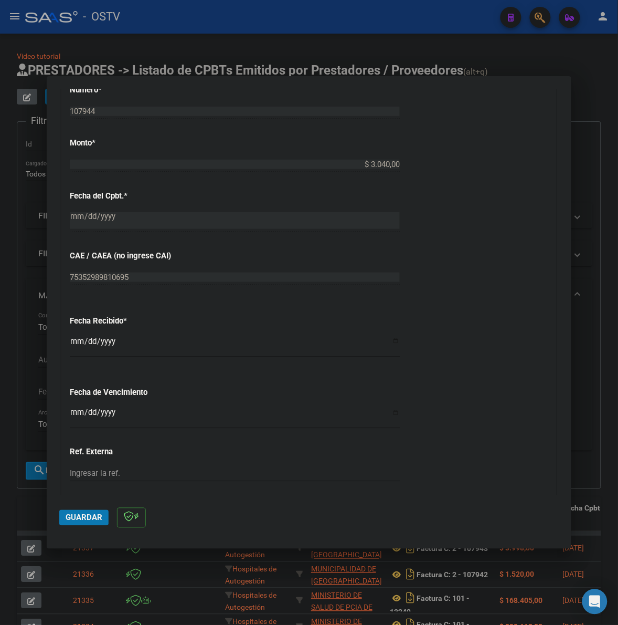
click at [71, 341] on input "[DATE]" at bounding box center [235, 345] width 330 height 17
type input "[DATE]"
click at [76, 412] on input "Ingresar la fecha" at bounding box center [235, 416] width 330 height 17
type input "[DATE]"
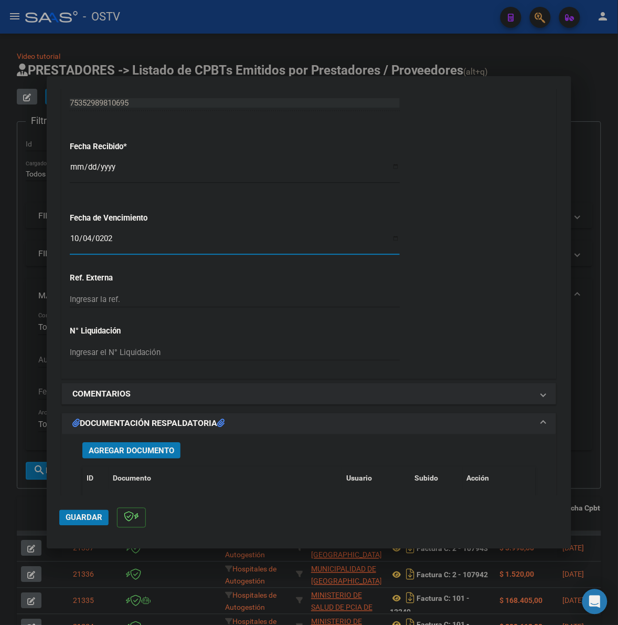
scroll to position [612, 0]
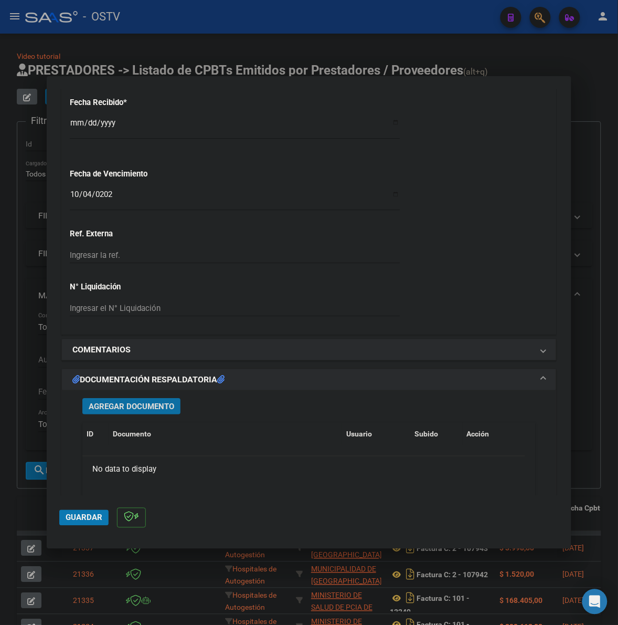
click at [145, 411] on span "Agregar Documento" at bounding box center [132, 406] width 86 height 9
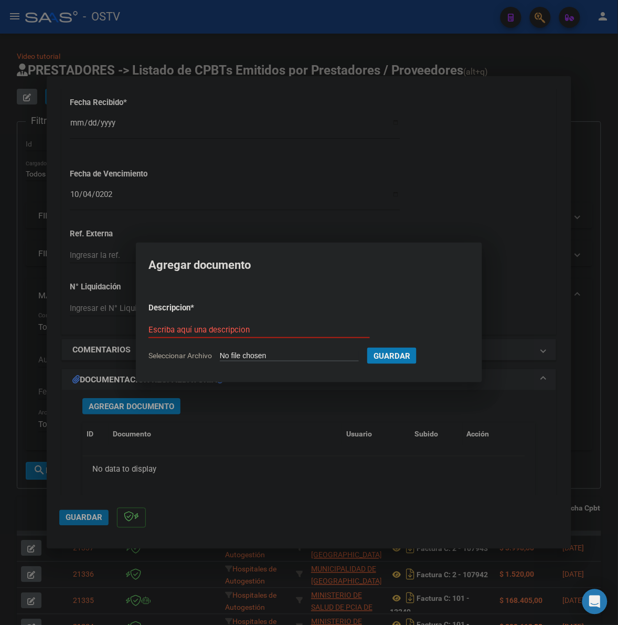
type input "C:\fakepath\FACTURA - 2 107944 - MUNICIPALIDAD DE [GEOGRAPHIC_DATA][PERSON_NAME…"
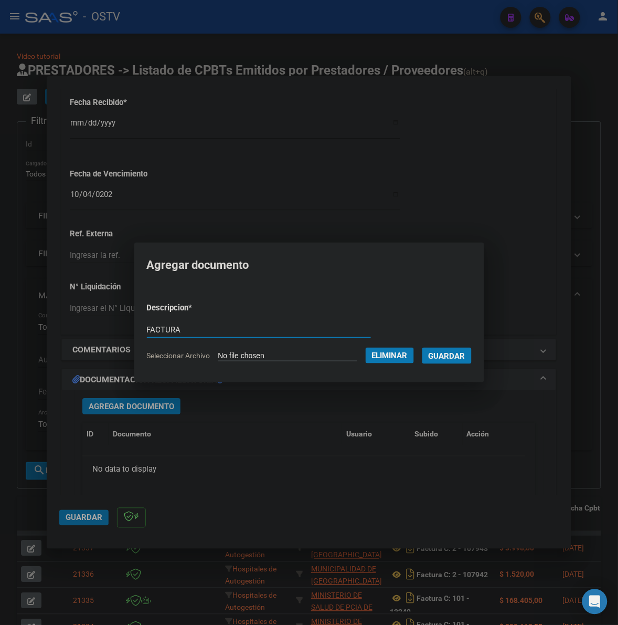
type input "FACTURA"
click at [423, 348] on button "Guardar" at bounding box center [447, 356] width 49 height 16
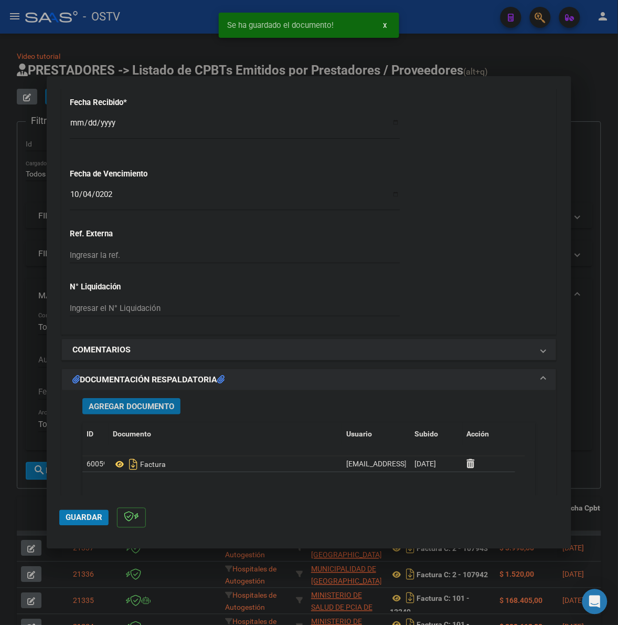
click at [66, 516] on button "Guardar" at bounding box center [83, 518] width 49 height 16
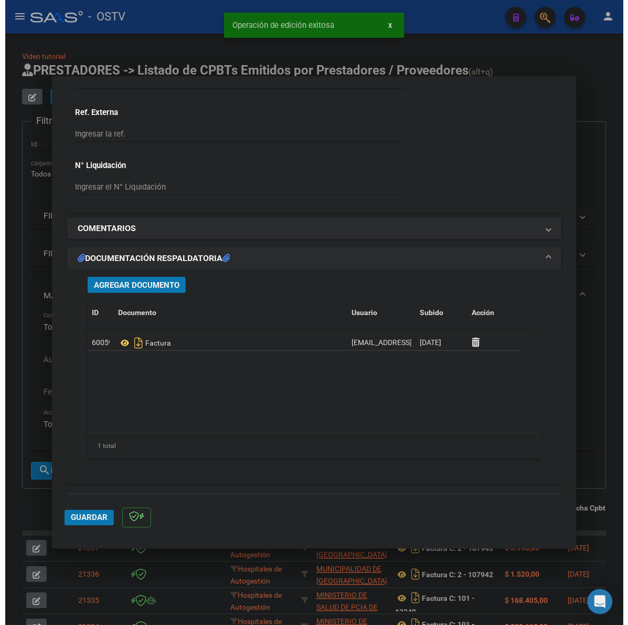
scroll to position [743, 0]
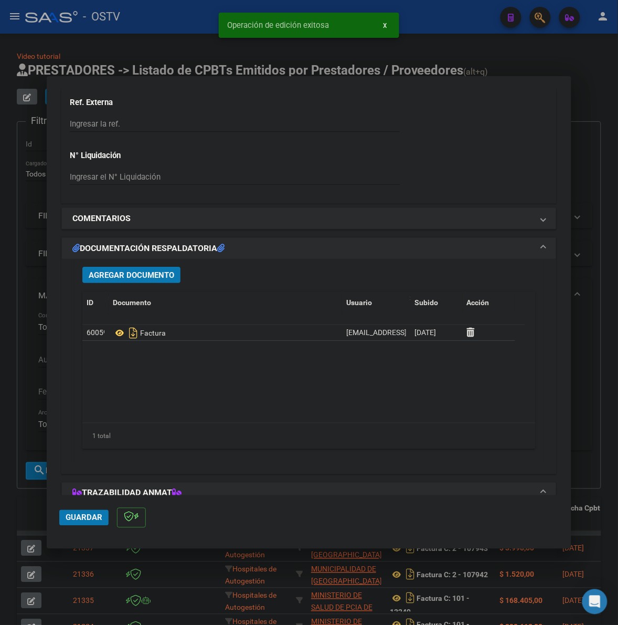
click at [169, 272] on span "Agregar Documento" at bounding box center [132, 274] width 86 height 9
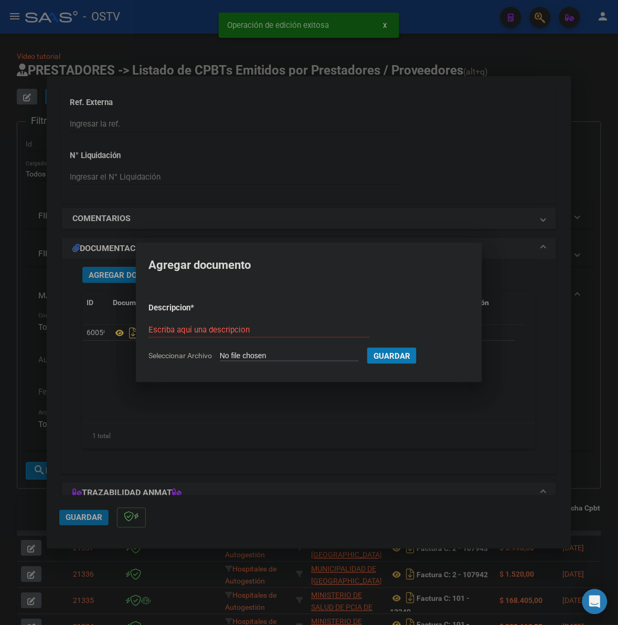
type input "C:\fakepath\ANEXO - 2 107944 - MUNICIPALIDAD DE [GEOGRAPHIC_DATA][PERSON_NAME]p…"
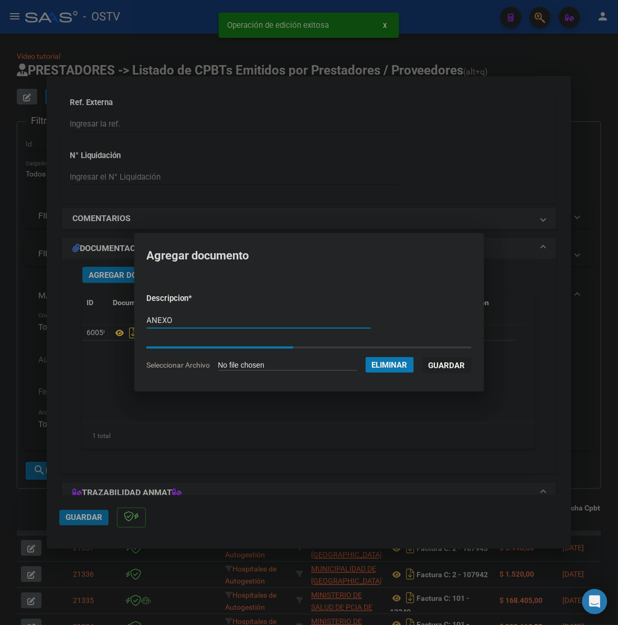
type input "ANEXO"
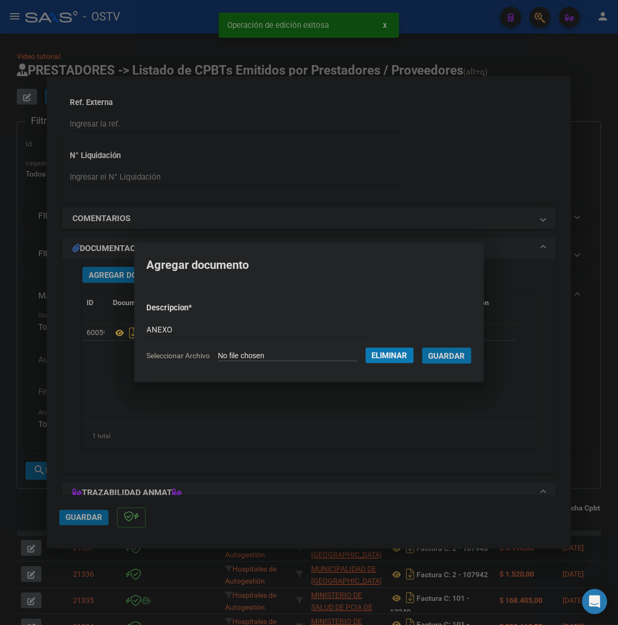
click at [423, 348] on button "Guardar" at bounding box center [447, 356] width 49 height 16
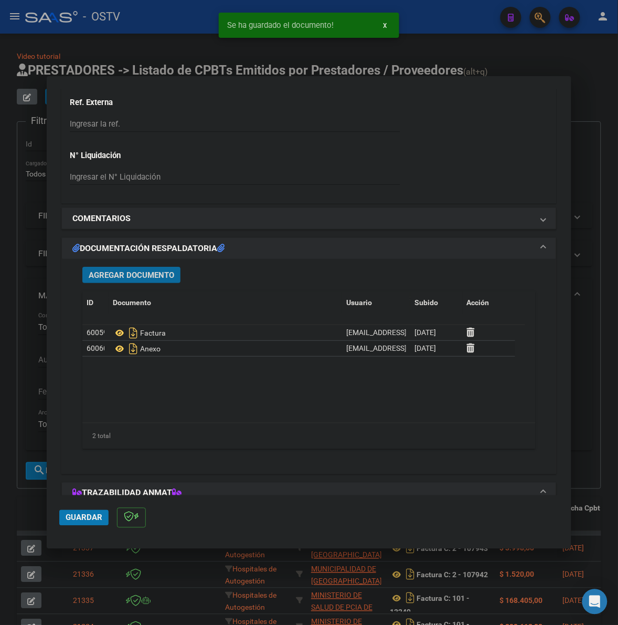
click at [86, 519] on span "Guardar" at bounding box center [84, 517] width 37 height 9
click at [35, 500] on div at bounding box center [309, 312] width 618 height 625
type input "$ 0,00"
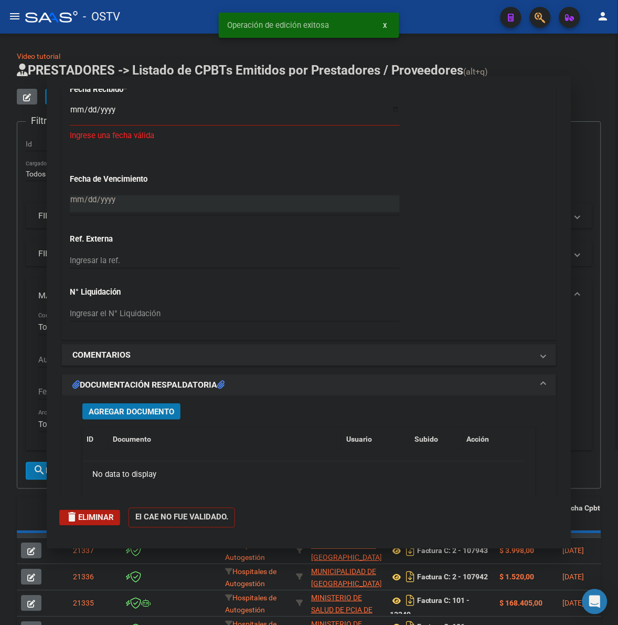
scroll to position [0, 0]
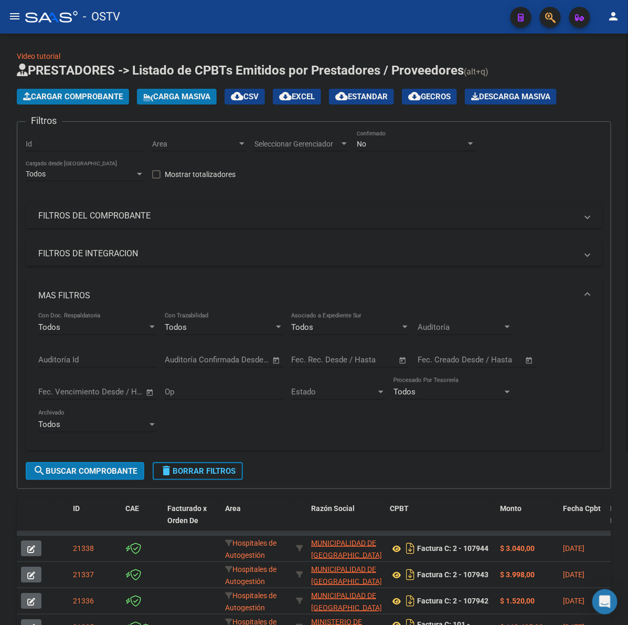
click at [98, 95] on span "Cargar Comprobante" at bounding box center [73, 96] width 100 height 9
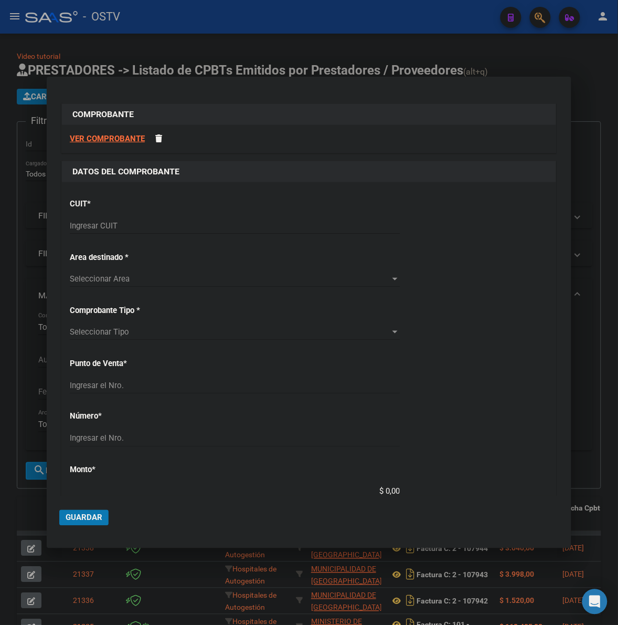
click at [111, 224] on input "Ingresar CUIT" at bounding box center [235, 225] width 330 height 9
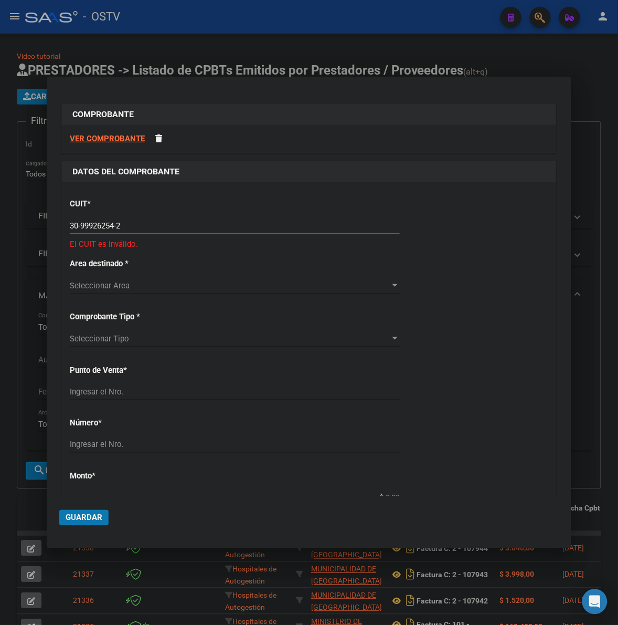
type input "30-99926254-2"
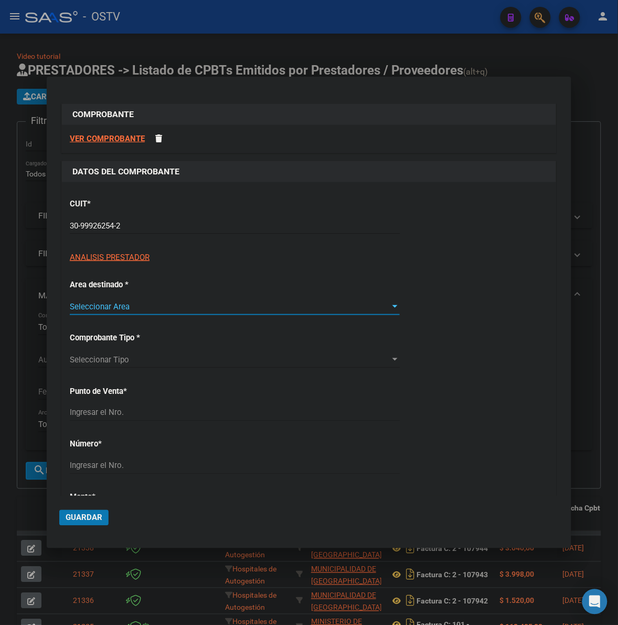
type input "2"
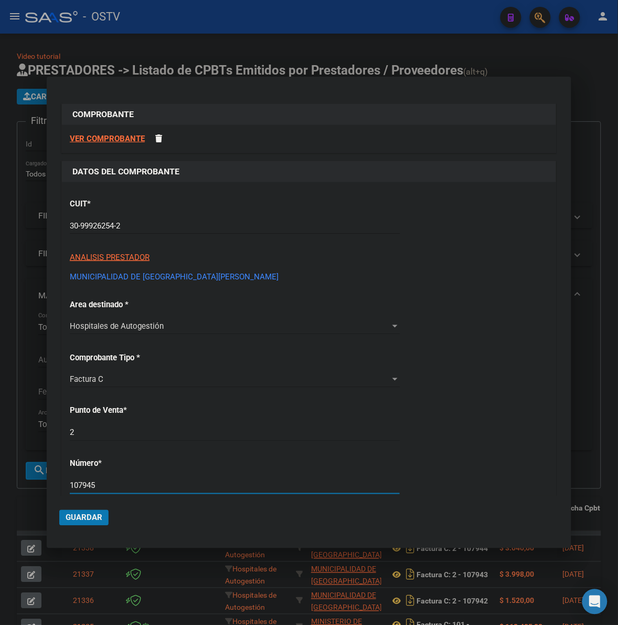
type input "107945"
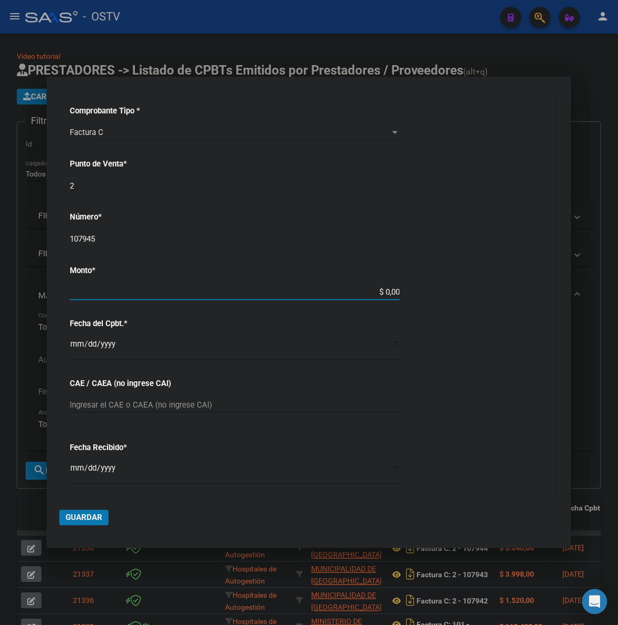
type input "$ 1.520,00"
type input "[DATE]"
type input "75352989810962"
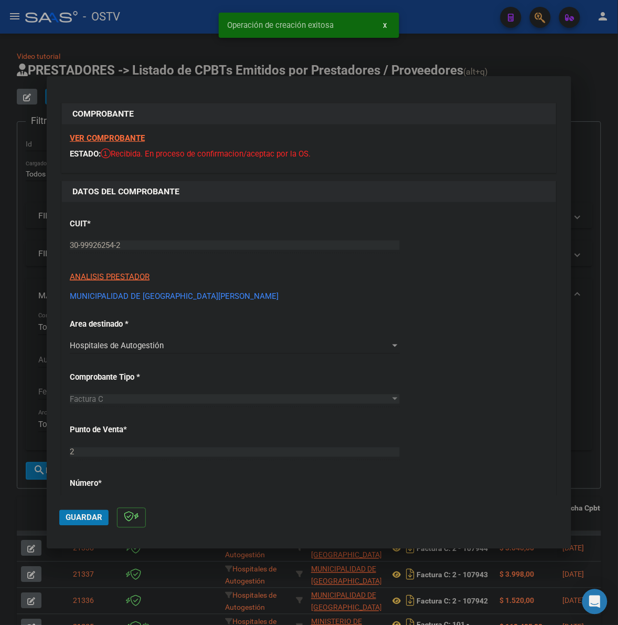
scroll to position [447, 0]
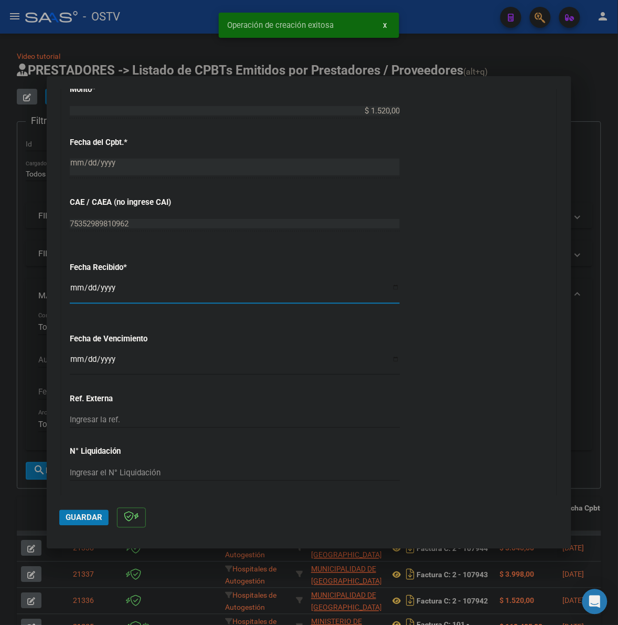
click at [80, 288] on input "[DATE]" at bounding box center [235, 291] width 330 height 17
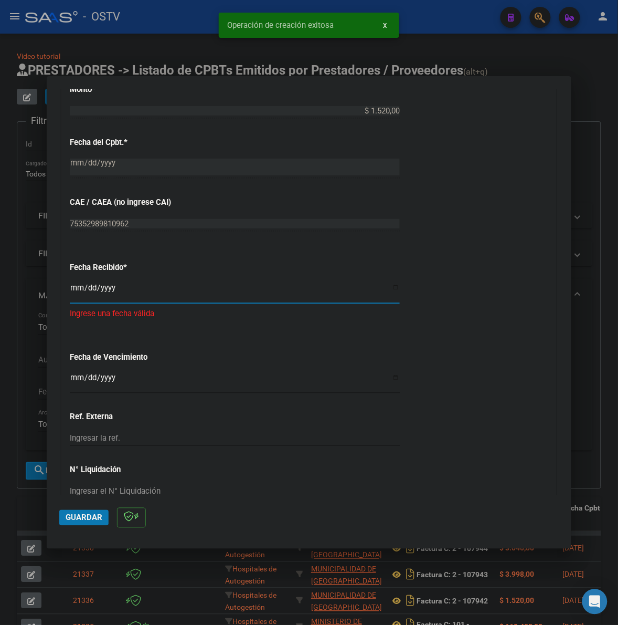
type input "[DATE]"
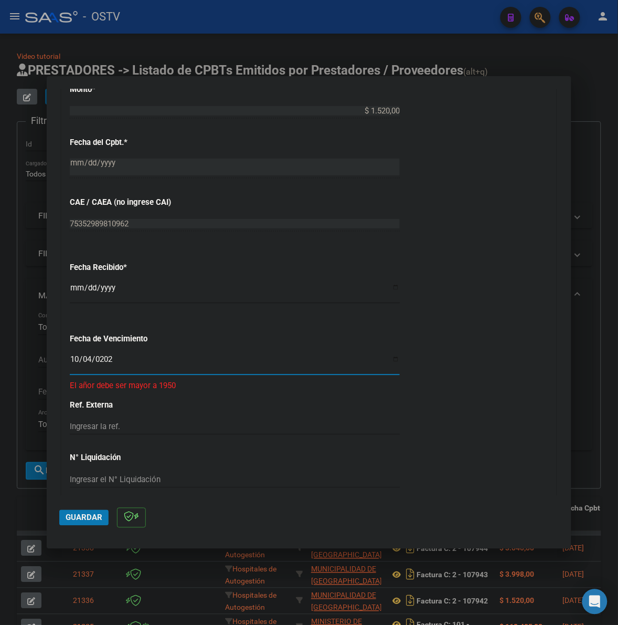
type input "[DATE]"
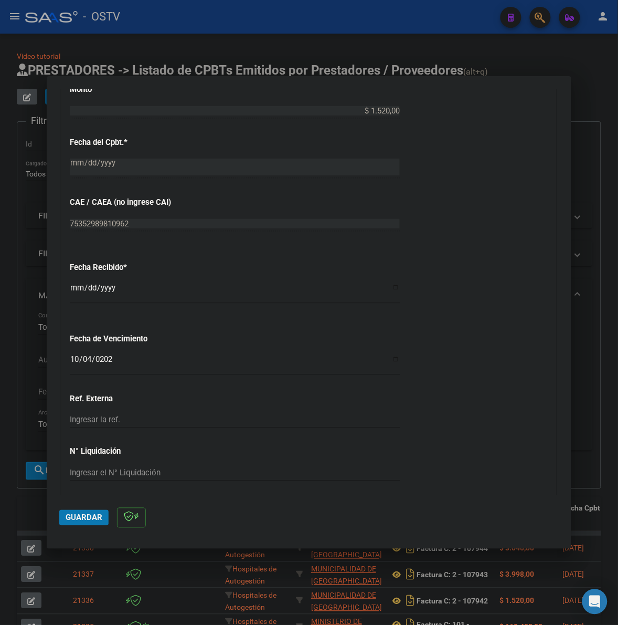
scroll to position [670, 0]
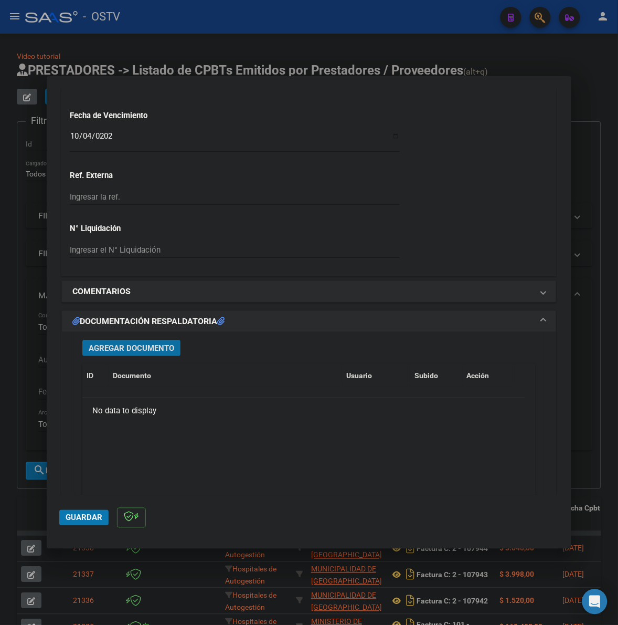
click at [159, 347] on span "Agregar Documento" at bounding box center [132, 347] width 86 height 9
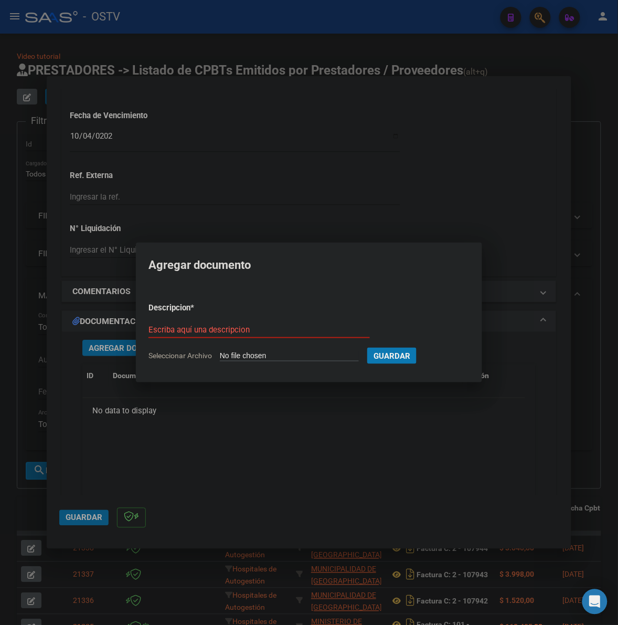
type input "C:\fakepath\FACTURA - 2 107945 - MUNICIPALIDAD DE [GEOGRAPHIC_DATA][PERSON_NAME…"
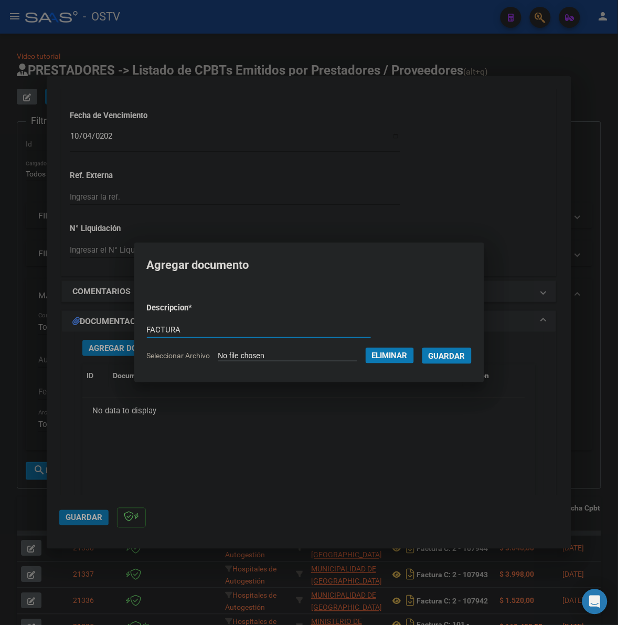
type input "FACTURA"
click at [423, 348] on button "Guardar" at bounding box center [447, 356] width 49 height 16
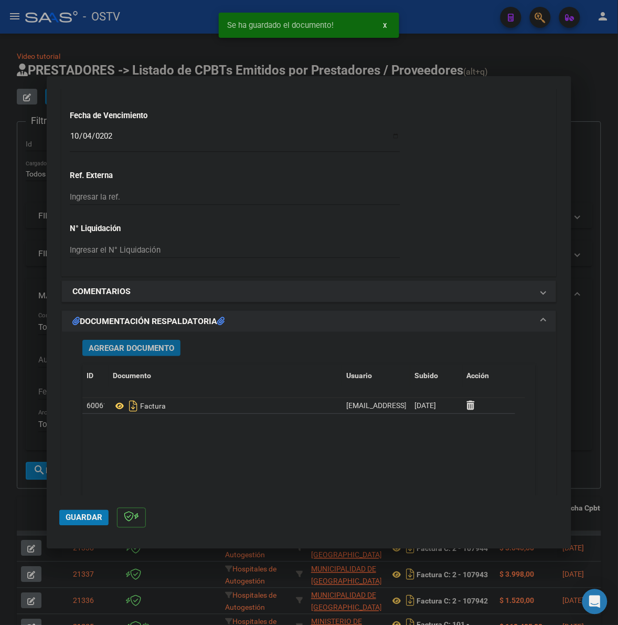
click at [109, 353] on button "Agregar Documento" at bounding box center [131, 348] width 98 height 16
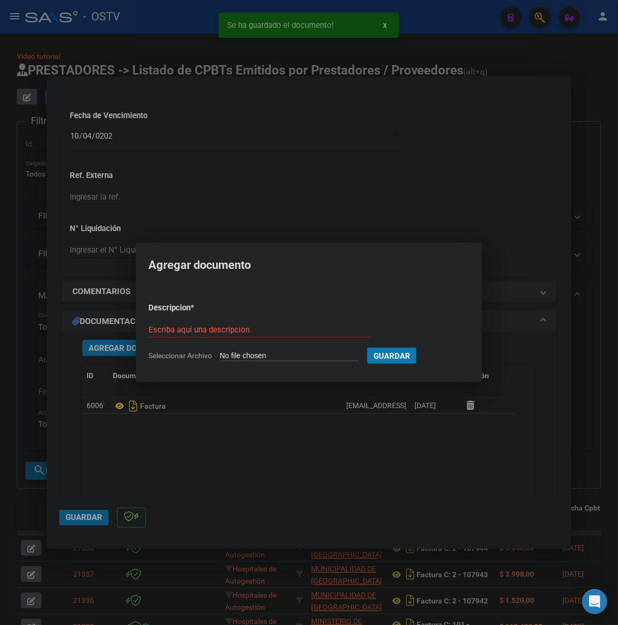
type input "C:\fakepath\ANEXO - 2 107945 - MUNICIPALIDAD DE [GEOGRAPHIC_DATA][PERSON_NAME]p…"
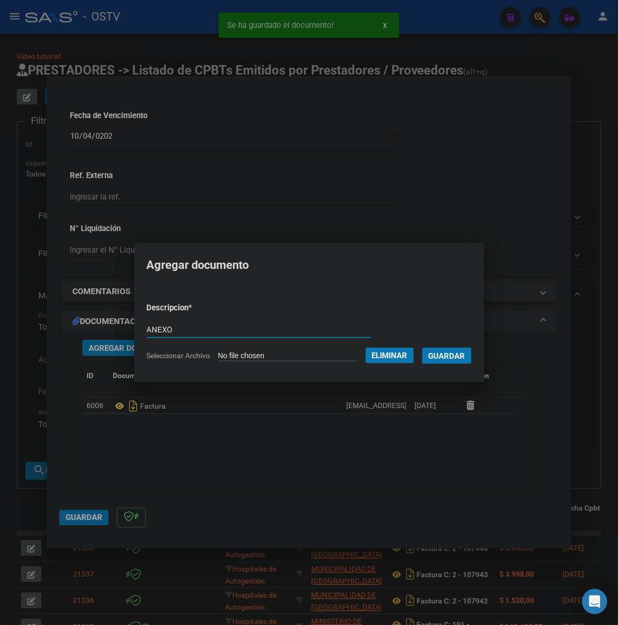
type input "ANEXO"
click at [423, 348] on button "Guardar" at bounding box center [447, 356] width 49 height 16
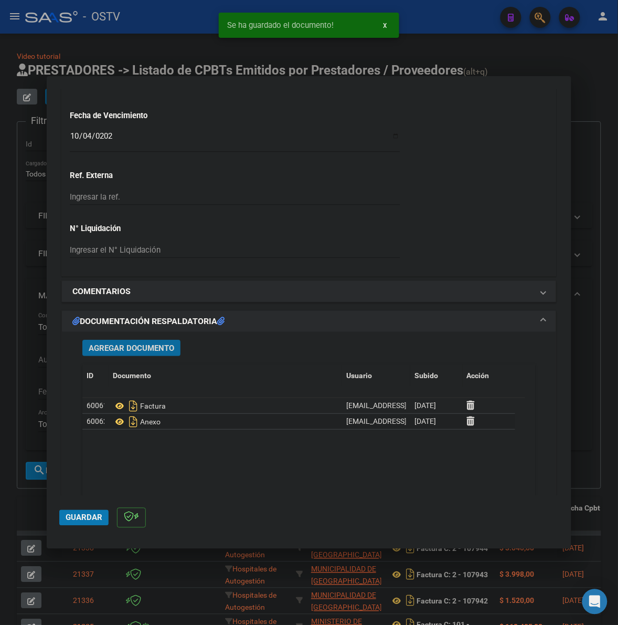
click at [90, 520] on span "Guardar" at bounding box center [84, 517] width 37 height 9
click at [71, 521] on span "Guardar" at bounding box center [84, 517] width 37 height 9
drag, startPoint x: 14, startPoint y: 423, endPoint x: 124, endPoint y: 182, distance: 265.2
click at [30, 398] on div at bounding box center [309, 312] width 618 height 625
type input "$ 0,00"
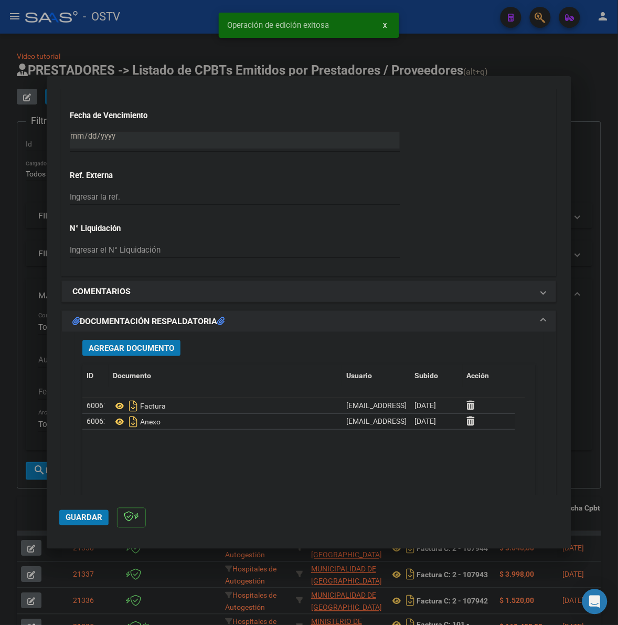
scroll to position [789, 0]
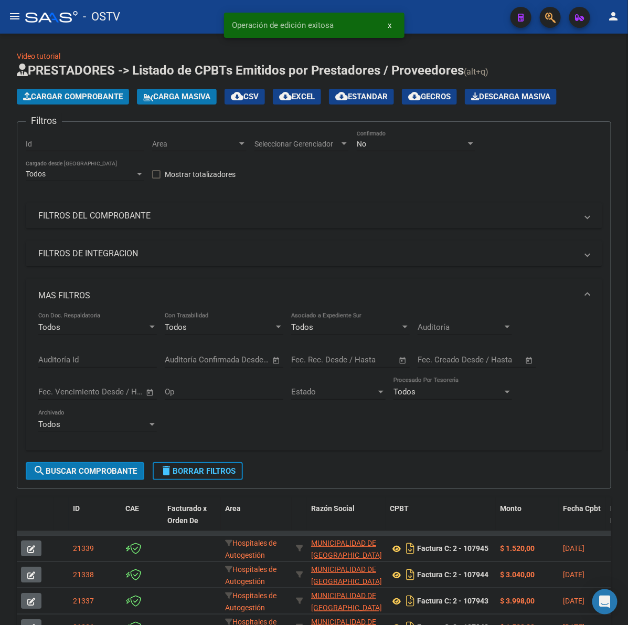
click at [77, 95] on span "Cargar Comprobante" at bounding box center [73, 96] width 100 height 9
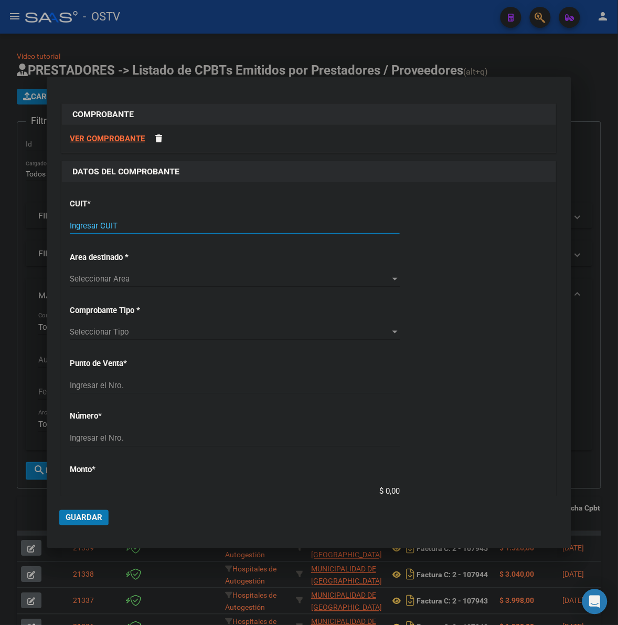
click at [136, 228] on input "Ingresar CUIT" at bounding box center [235, 225] width 330 height 9
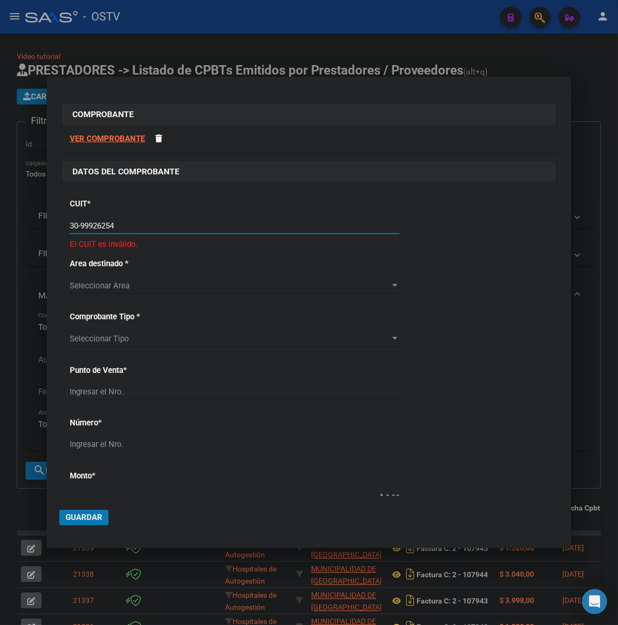
type input "30-99926254-2"
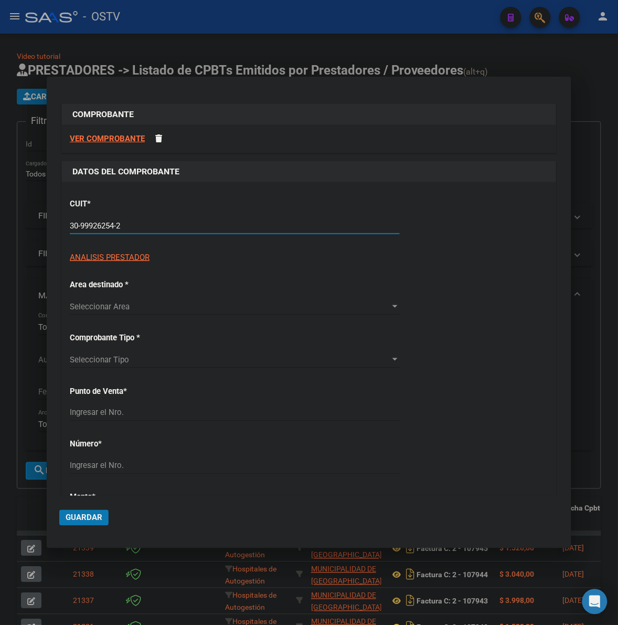
type input "2"
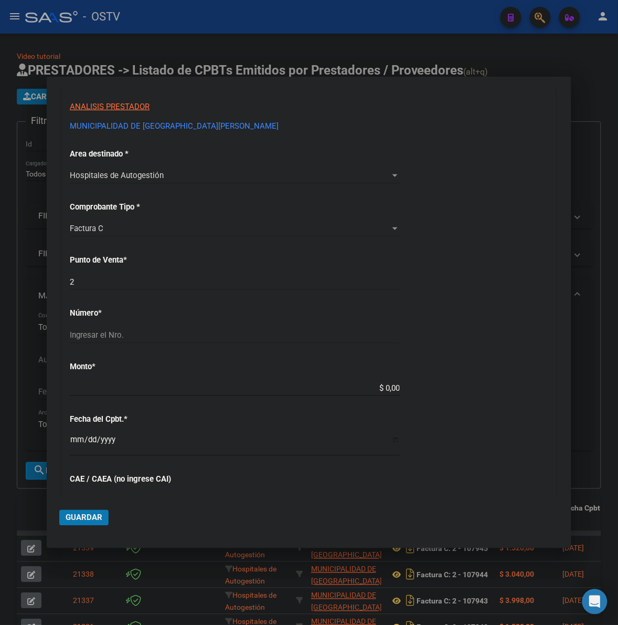
scroll to position [153, 0]
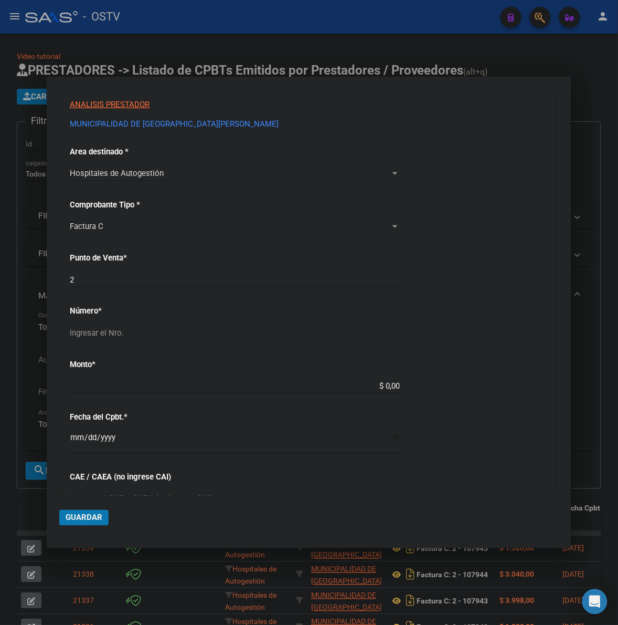
type input "30-99926254-2"
click at [159, 331] on input "Ingresar el Nro." at bounding box center [235, 332] width 330 height 9
type input "107946"
type input "$ 15.218,00"
type input "[DATE]"
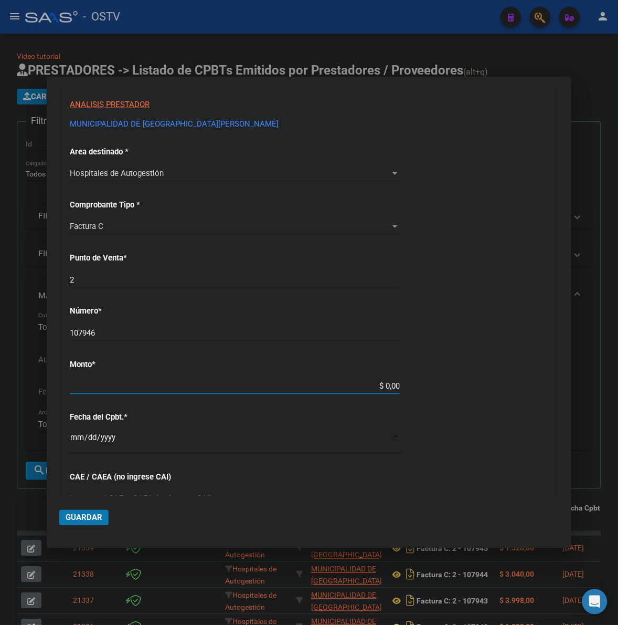
type input "75352989811201"
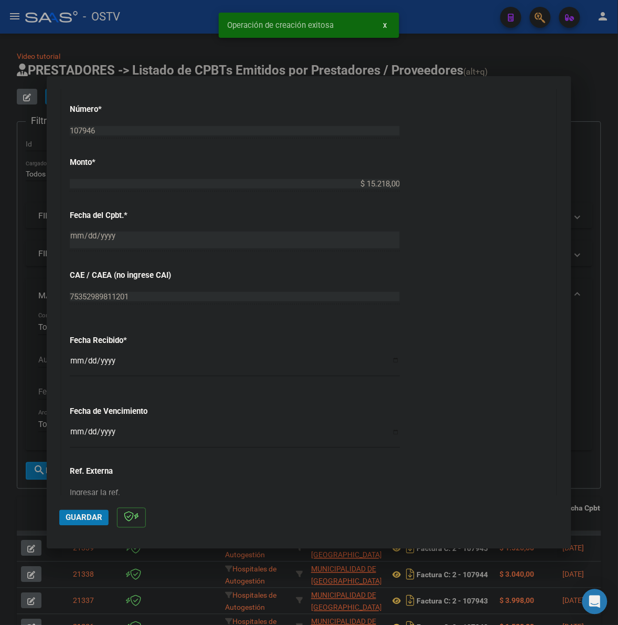
scroll to position [415, 0]
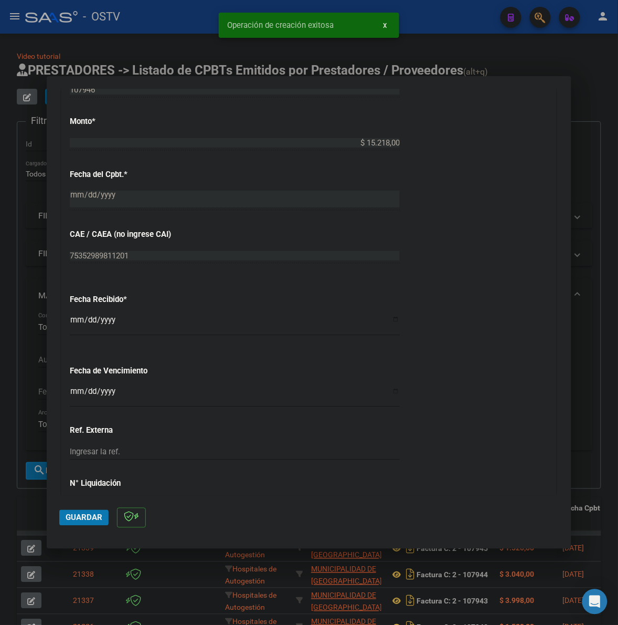
click at [80, 327] on input "[DATE]" at bounding box center [235, 324] width 330 height 17
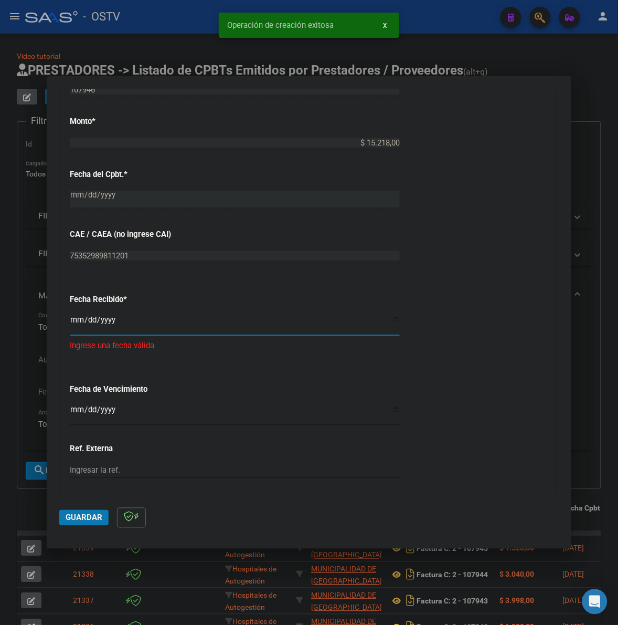
type input "[DATE]"
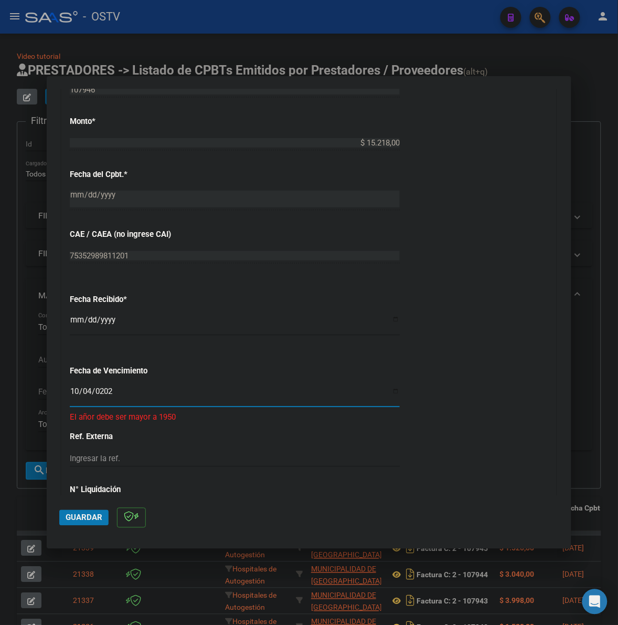
type input "[DATE]"
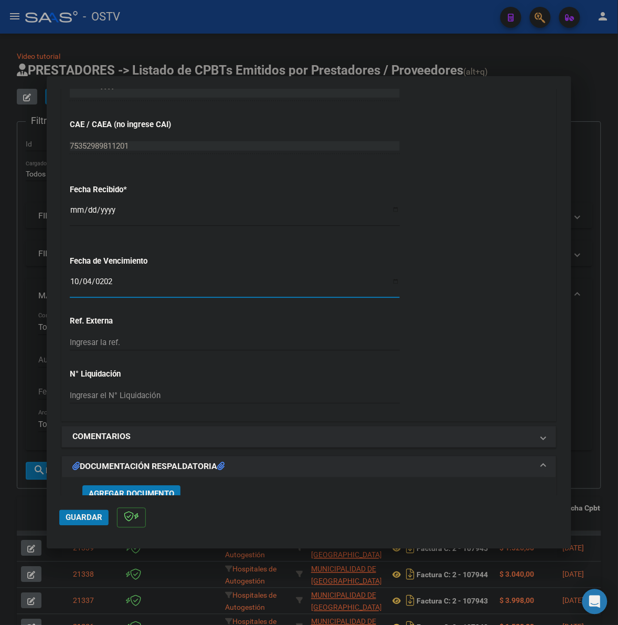
scroll to position [656, 0]
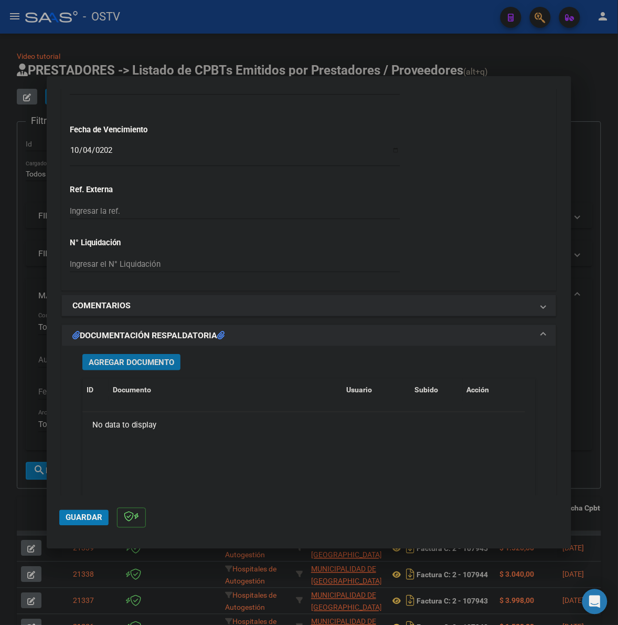
click at [156, 365] on span "Agregar Documento" at bounding box center [132, 362] width 86 height 9
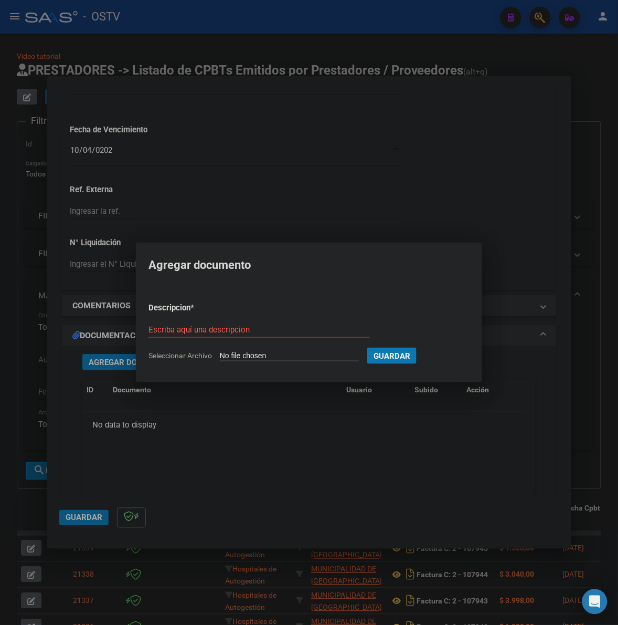
type input "C:\fakepath\FACTURA - 2 107946 - MUNICIPALIDAD DE [GEOGRAPHIC_DATA][PERSON_NAME…"
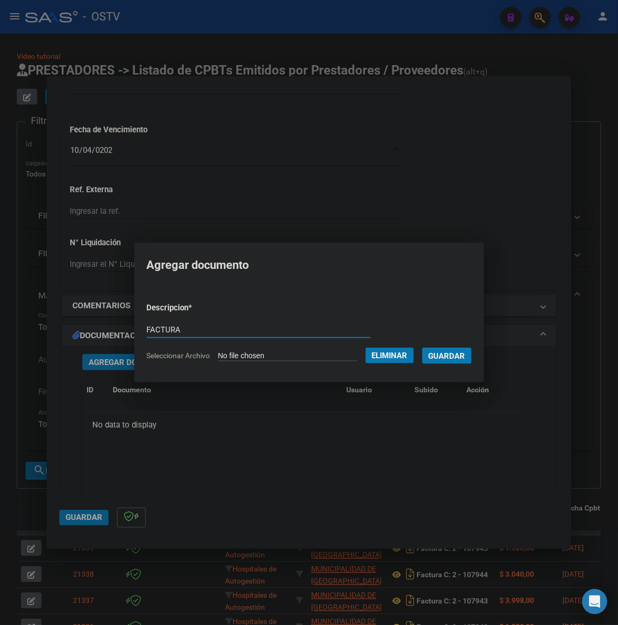
type input "FACTURA"
click at [423, 348] on button "Guardar" at bounding box center [447, 356] width 49 height 16
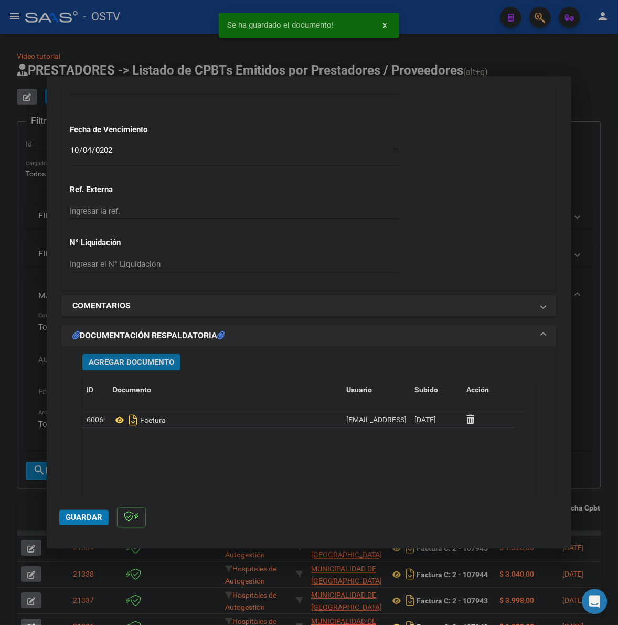
click at [129, 362] on span "Agregar Documento" at bounding box center [132, 362] width 86 height 9
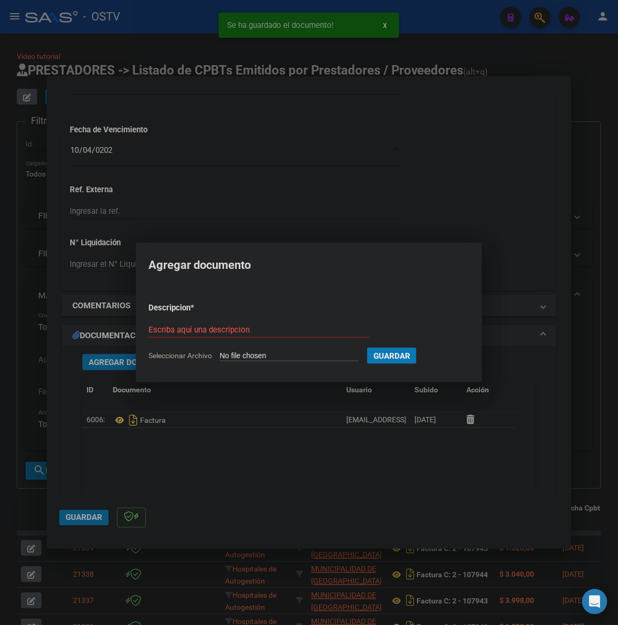
type input "C:\fakepath\ANEXO - 2 107946 - MUNICIPALIDAD DE [GEOGRAPHIC_DATA][PERSON_NAME]p…"
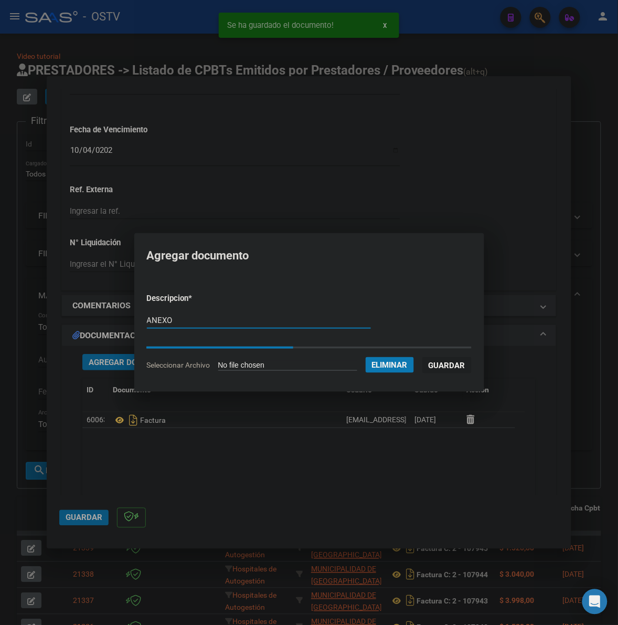
type input "ANEXO"
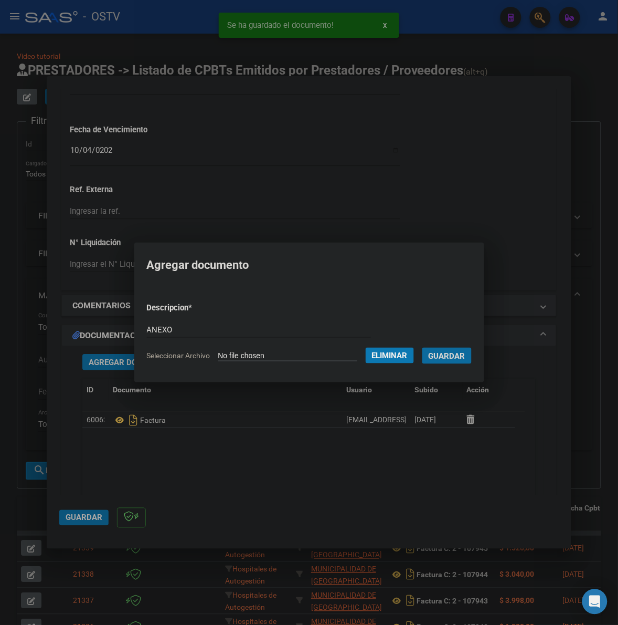
click at [423, 348] on button "Guardar" at bounding box center [447, 356] width 49 height 16
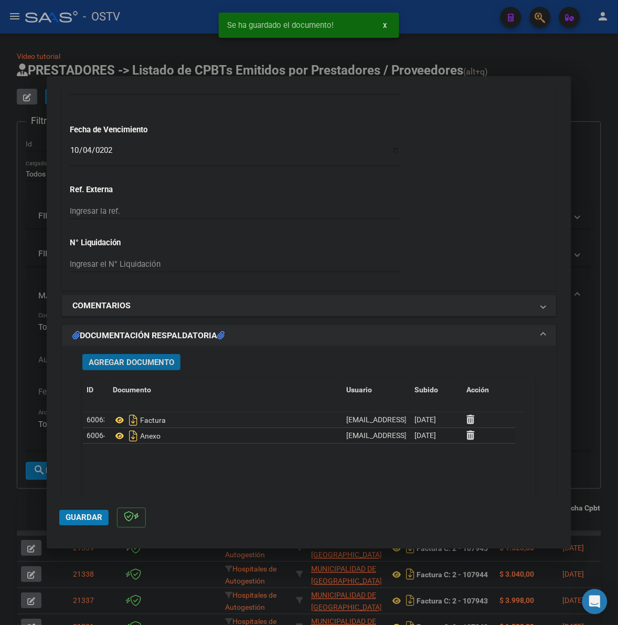
click at [92, 521] on span "Guardar" at bounding box center [84, 517] width 37 height 9
click at [71, 520] on span "Guardar" at bounding box center [84, 517] width 37 height 9
click at [38, 502] on div at bounding box center [309, 312] width 618 height 625
type input "$ 0,00"
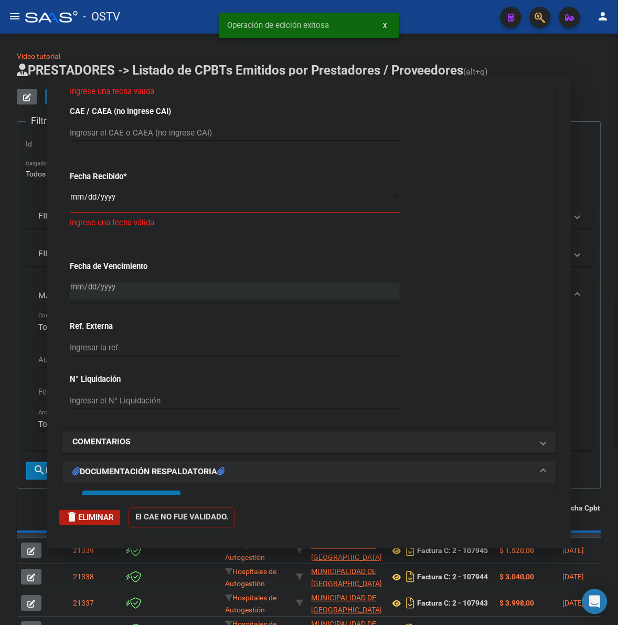
scroll to position [774, 0]
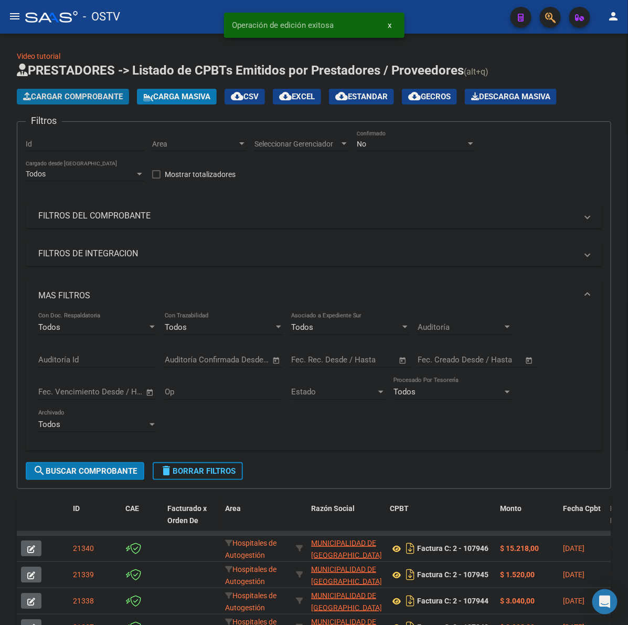
click at [99, 94] on span "Cargar Comprobante" at bounding box center [73, 96] width 100 height 9
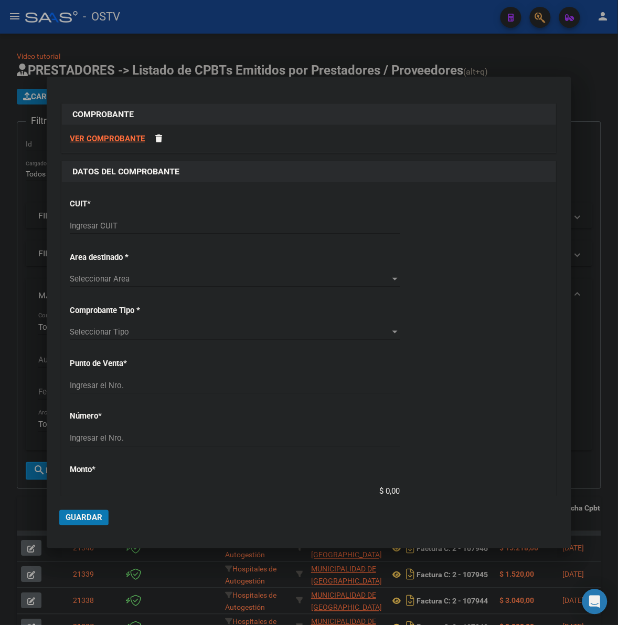
click at [150, 222] on input "Ingresar CUIT" at bounding box center [235, 225] width 330 height 9
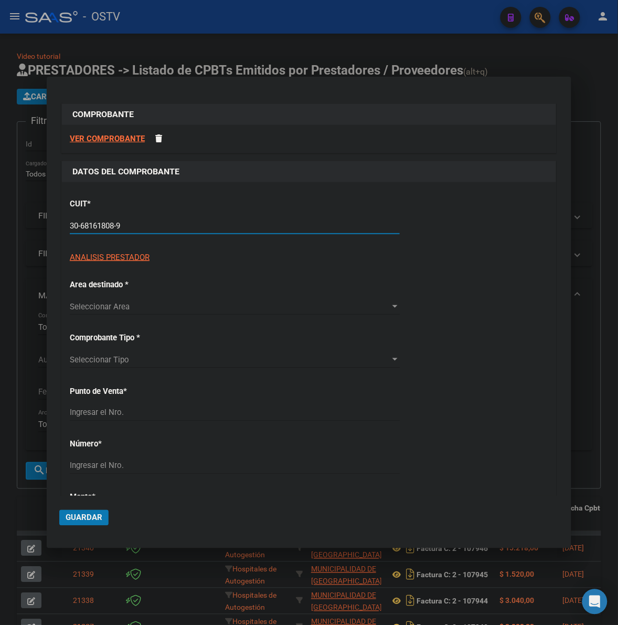
type input "30-68161808-9"
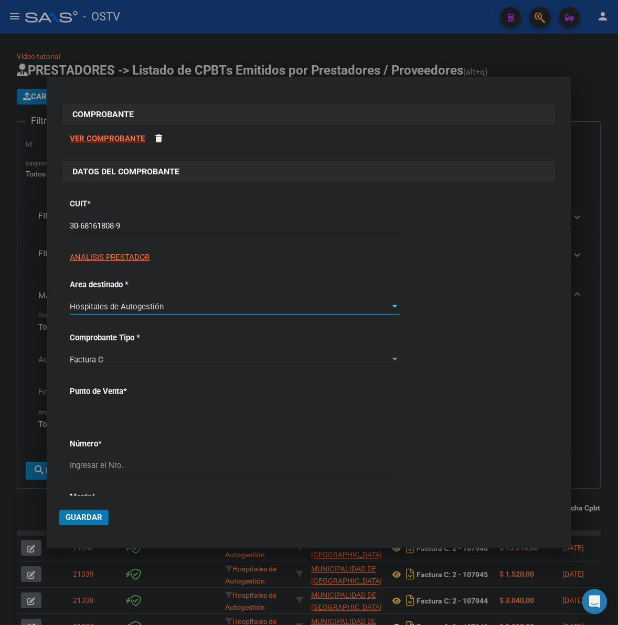
type input "1"
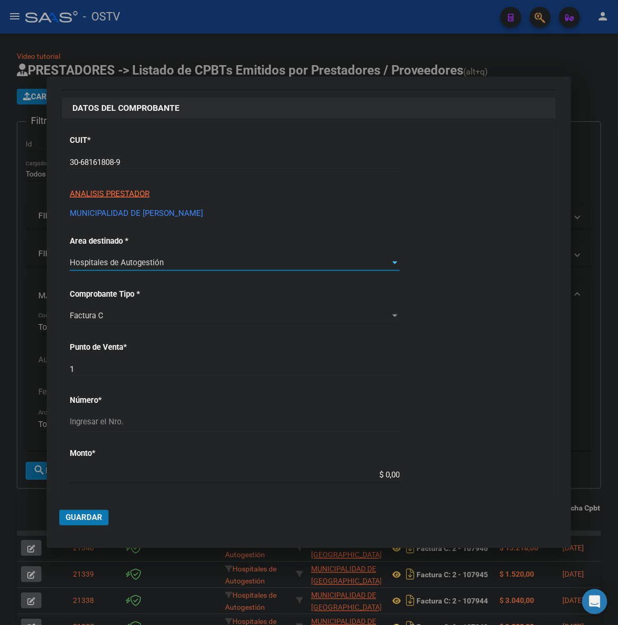
scroll to position [66, 0]
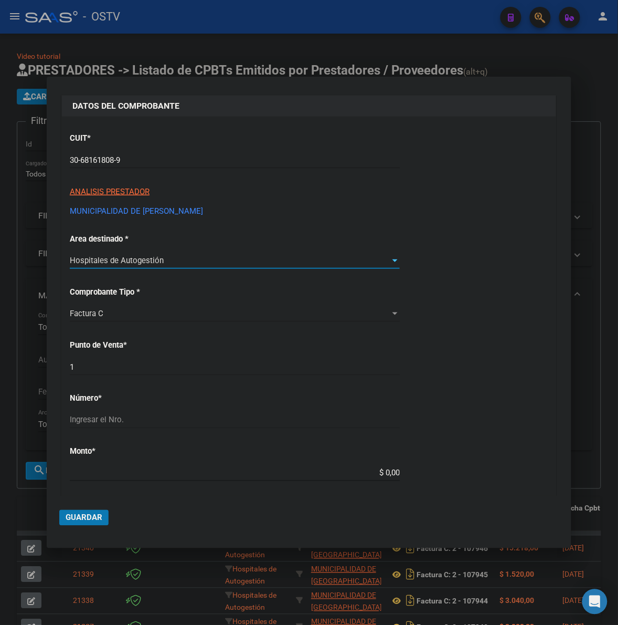
click at [169, 356] on div "CUIT * 30-68161808-9 Ingresar CUIT ANALISIS PRESTADOR MUNICIPALIDAD DE [PERSON_…" at bounding box center [309, 489] width 495 height 744
click at [164, 368] on input "1" at bounding box center [235, 366] width 330 height 9
type input "22685"
type input "$ 20.638,00"
type input "[DATE]"
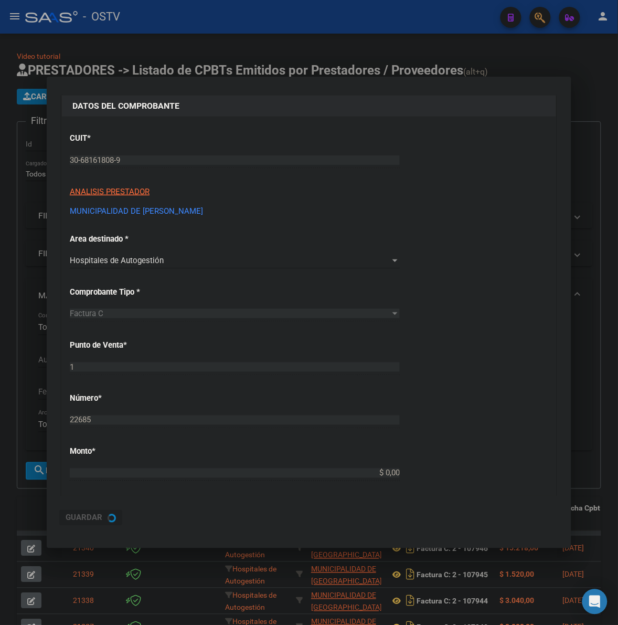
type input "75359174241210"
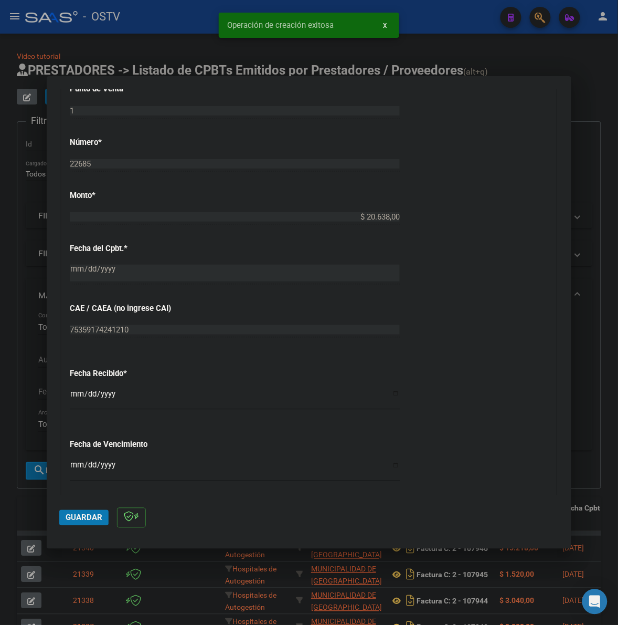
scroll to position [415, 0]
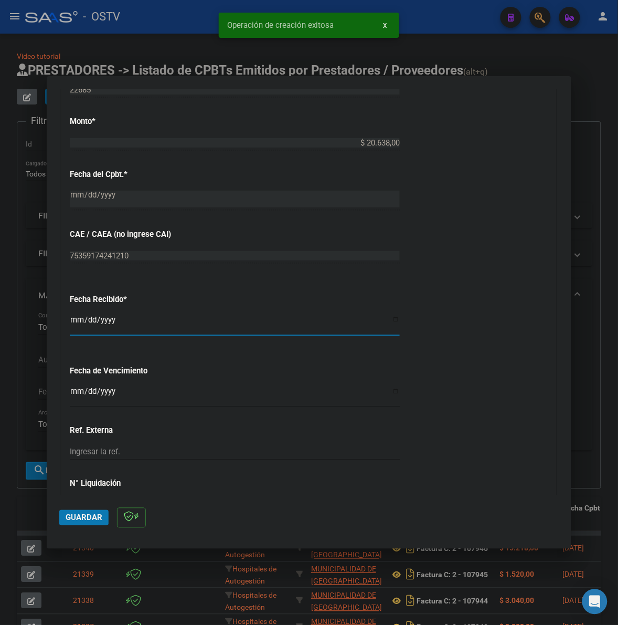
click at [75, 324] on input "[DATE]" at bounding box center [235, 324] width 330 height 17
type input "[DATE]"
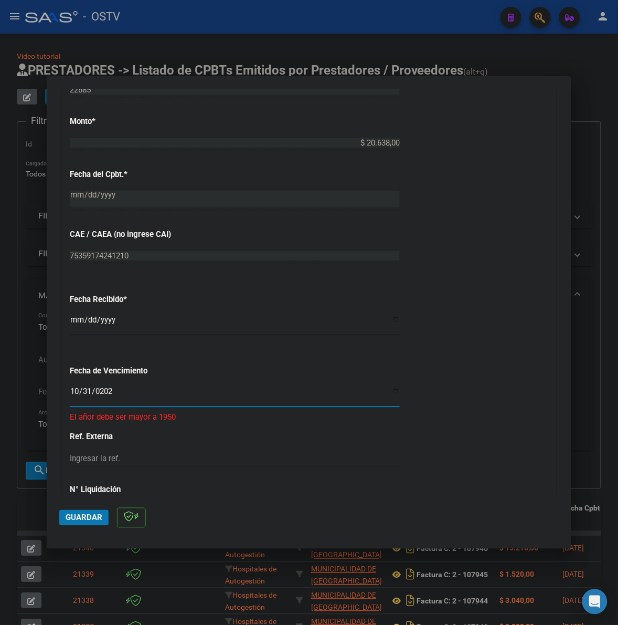
type input "[DATE]"
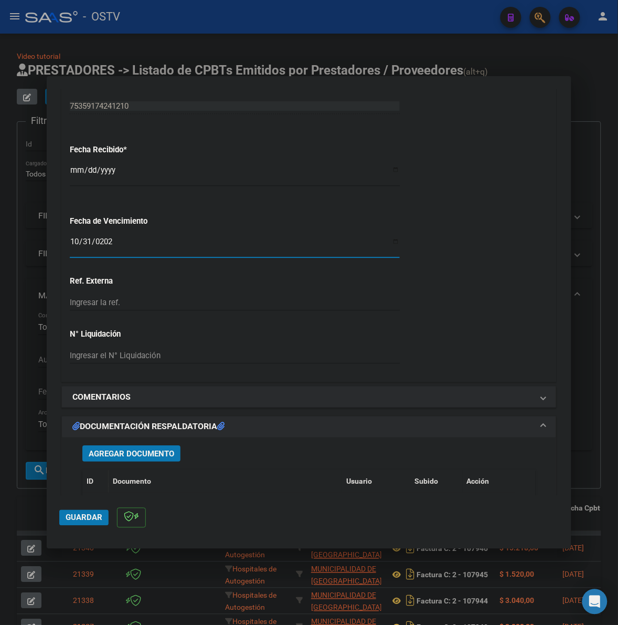
scroll to position [634, 0]
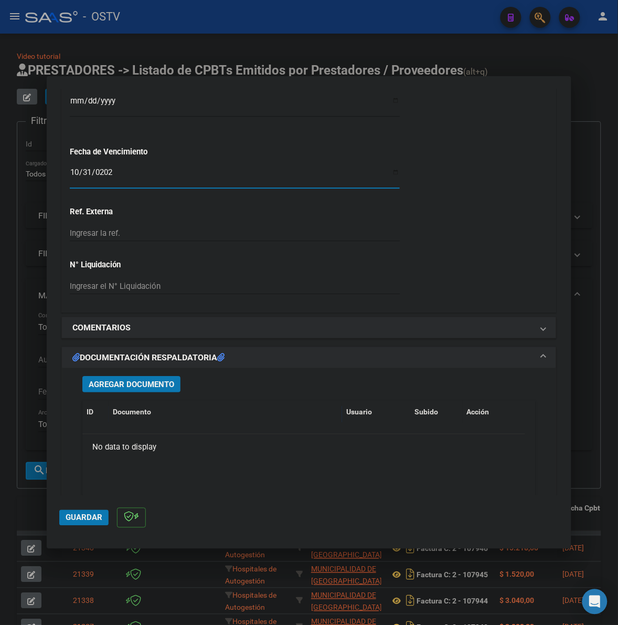
click at [151, 377] on button "Agregar Documento" at bounding box center [131, 384] width 98 height 16
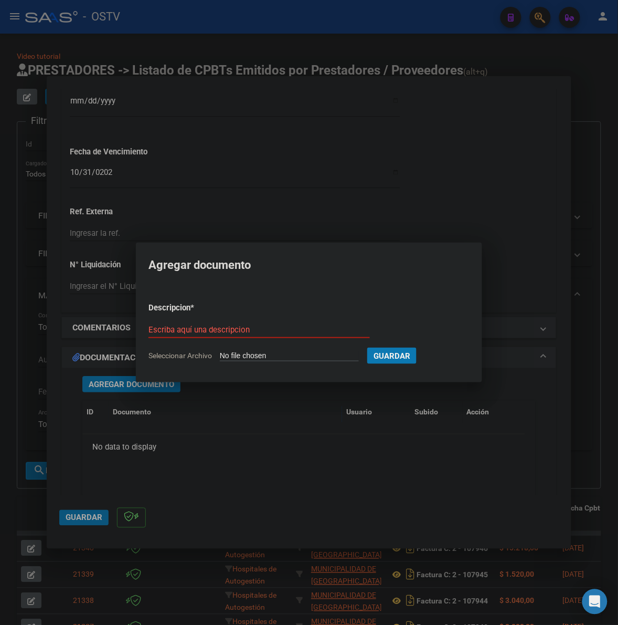
type input "C:\fakepath\FACTURA - 1 22685 - MUNICIPALIDAD DE [PERSON_NAME].pdf"
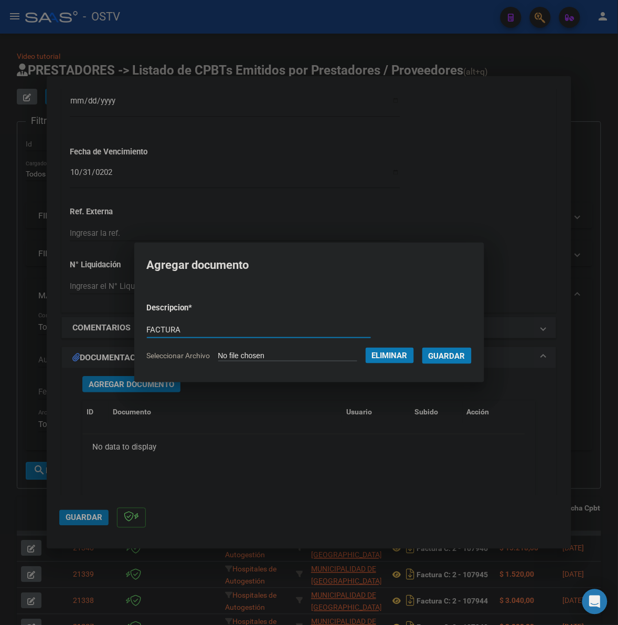
type input "FACTURA"
click at [423, 348] on button "Guardar" at bounding box center [447, 356] width 49 height 16
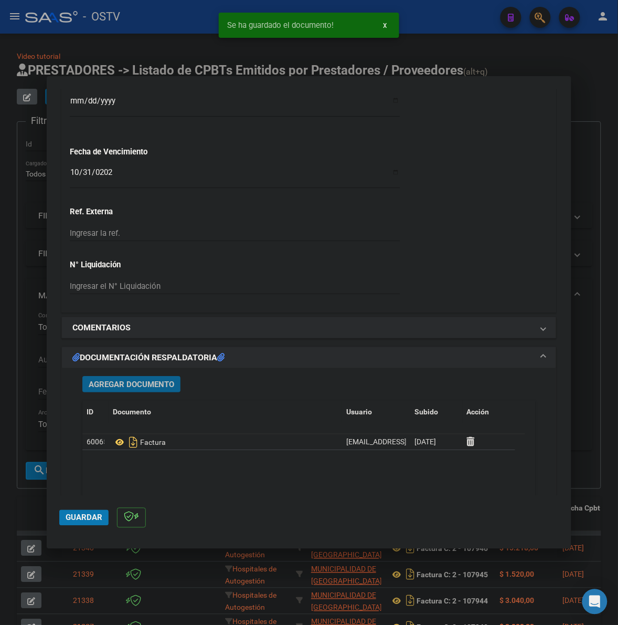
click at [140, 386] on span "Agregar Documento" at bounding box center [132, 384] width 86 height 9
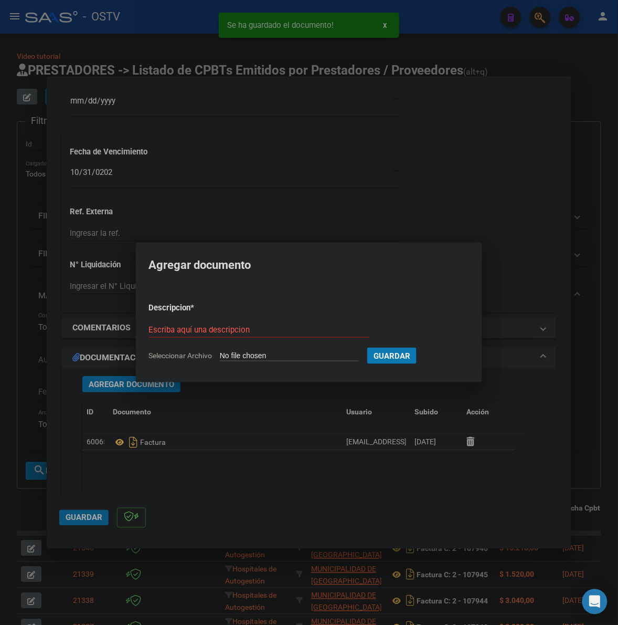
type input "C:\fakepath\ANEXO - 1 22685 - MUNICIPALIDAD DE [PERSON_NAME].pdf"
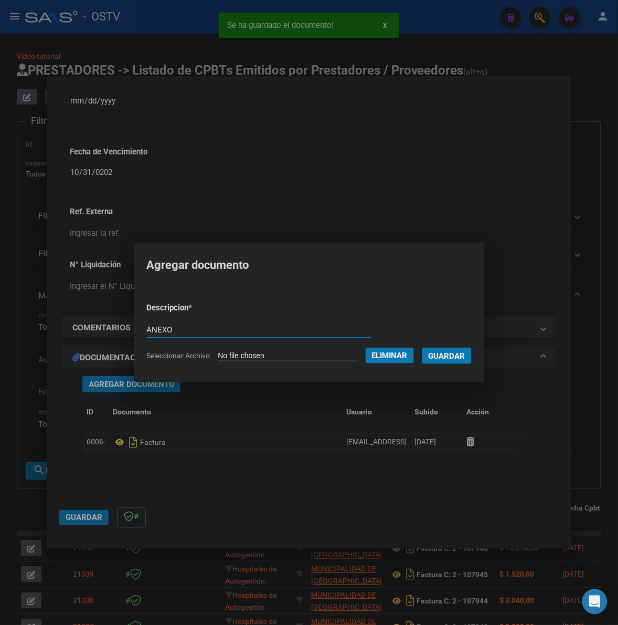
type input "ANEXO"
click at [423, 348] on button "Guardar" at bounding box center [447, 356] width 49 height 16
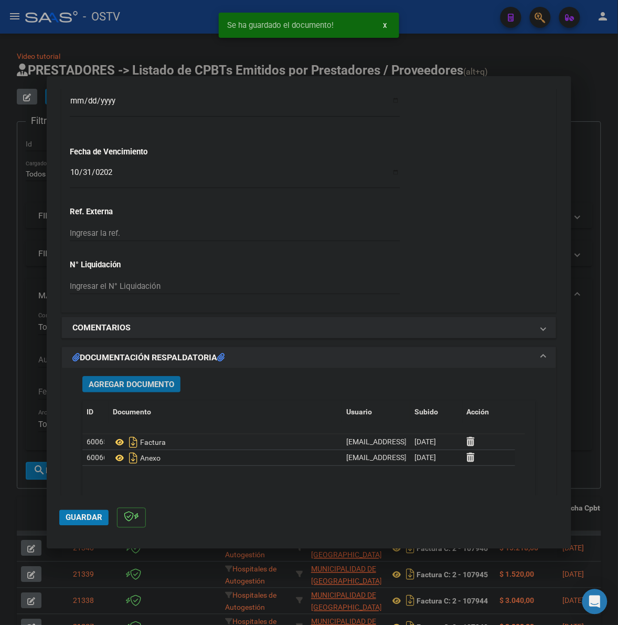
click at [106, 395] on div "Agregar Documento ID Documento Usuario Subido Acción 60065 Factura [EMAIL_ADDRE…" at bounding box center [309, 471] width 469 height 206
click at [113, 383] on span "Agregar Documento" at bounding box center [132, 384] width 86 height 9
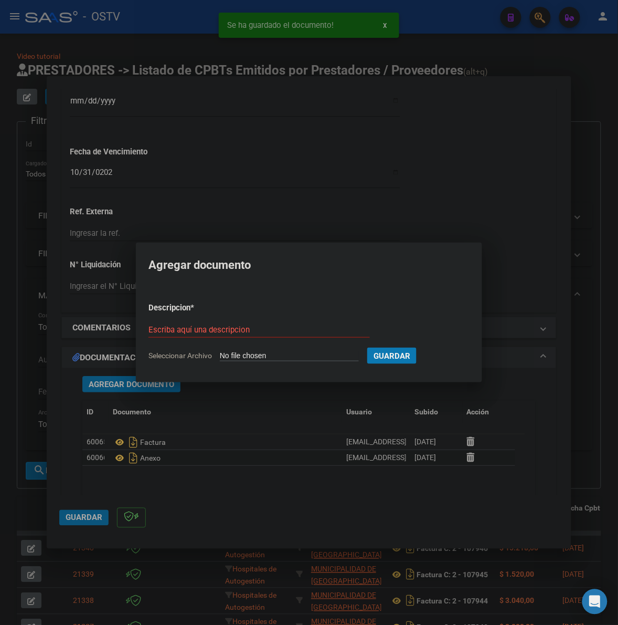
type input "C:\fakepath\ANEXO 1 - 1 22685 - MUNICIPALIDAD DE [PERSON_NAME][GEOGRAPHIC_DATA]…"
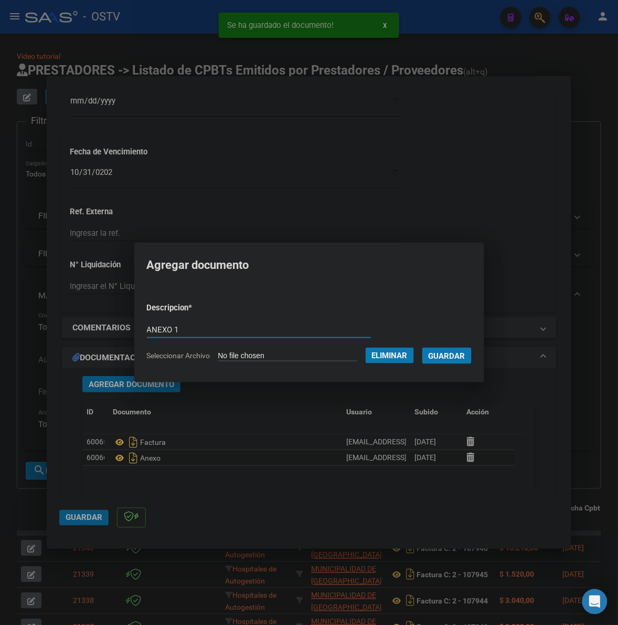
type input "ANEXO 1"
click at [458, 352] on span "Guardar" at bounding box center [447, 355] width 37 height 9
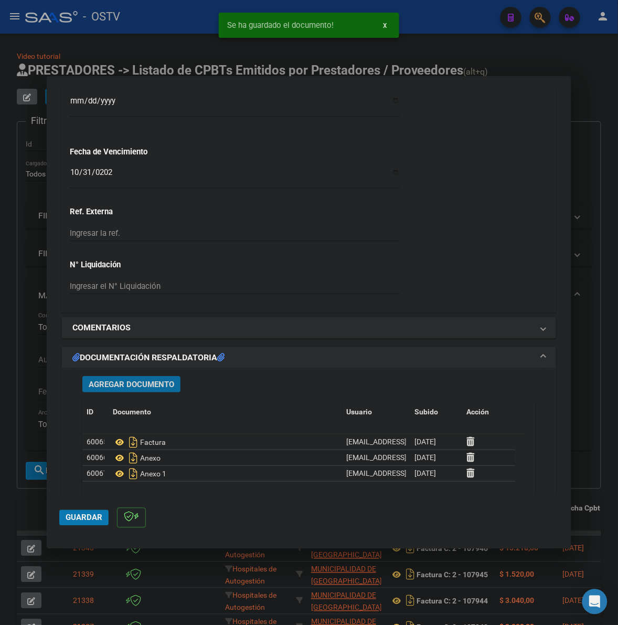
drag, startPoint x: 79, startPoint y: 520, endPoint x: 601, endPoint y: 321, distance: 559.0
click at [82, 517] on span "Guardar" at bounding box center [84, 517] width 37 height 9
click at [25, 336] on div at bounding box center [309, 312] width 618 height 625
type input "$ 0,00"
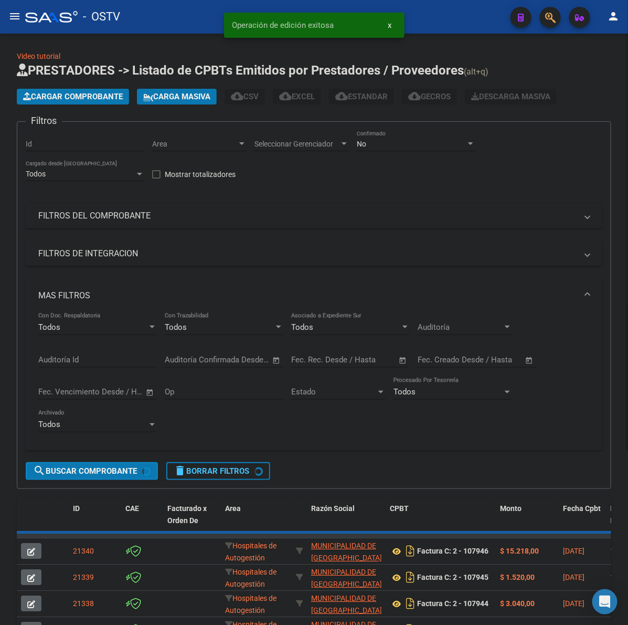
click at [72, 90] on button "Cargar Comprobante" at bounding box center [73, 97] width 112 height 16
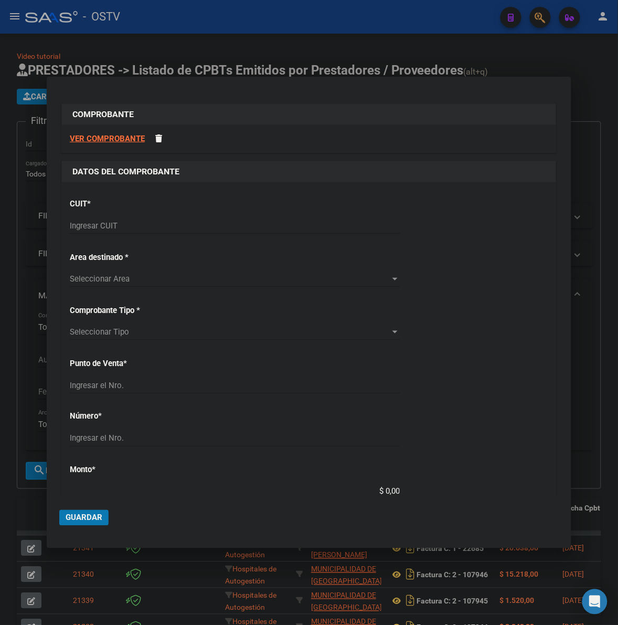
click at [124, 232] on div "Ingresar CUIT" at bounding box center [235, 226] width 330 height 16
click at [129, 229] on input "Ingresar CUIT" at bounding box center [235, 225] width 330 height 9
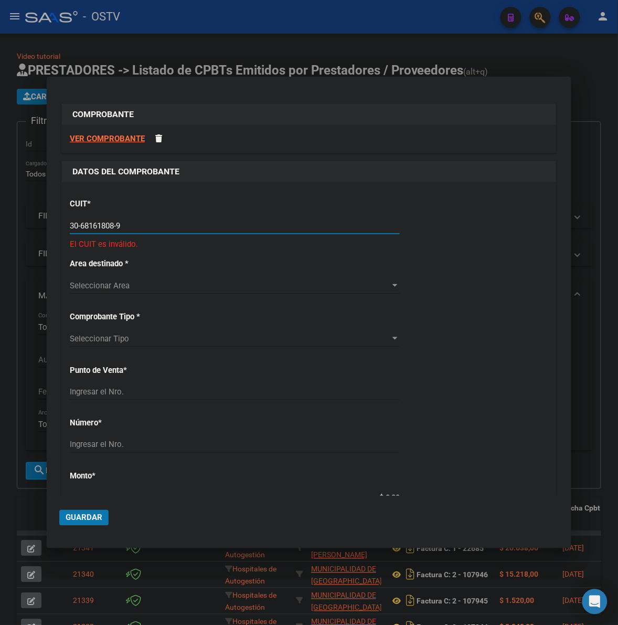
type input "30-68161808-9"
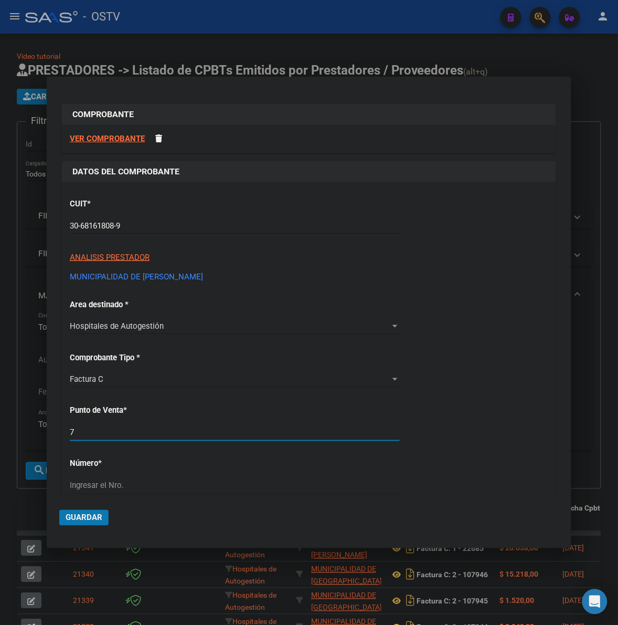
type input "7"
type input "3695"
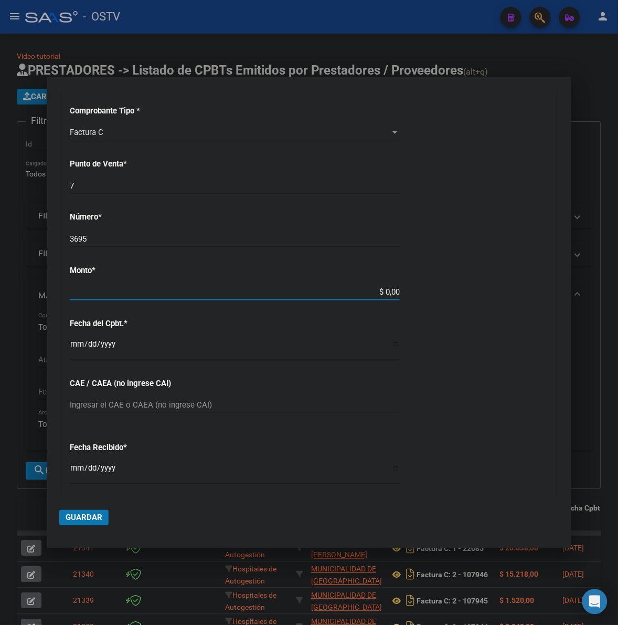
type input "$ 11.994,00"
type input "[DATE]"
type input "75359913946189"
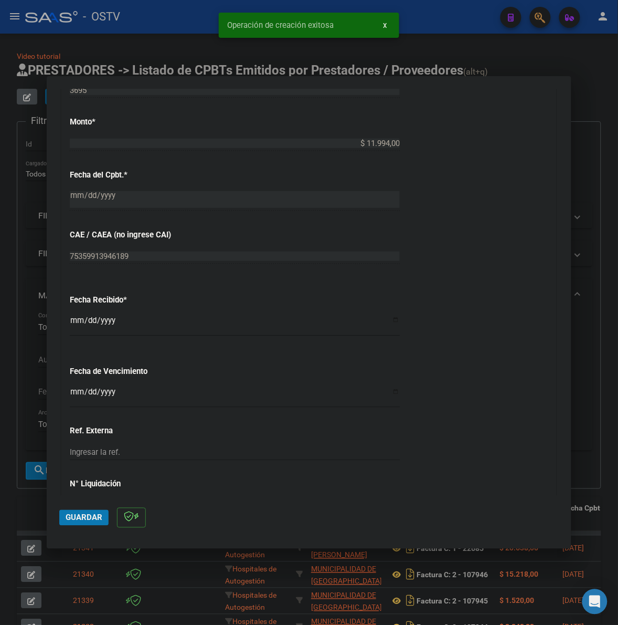
scroll to position [481, 0]
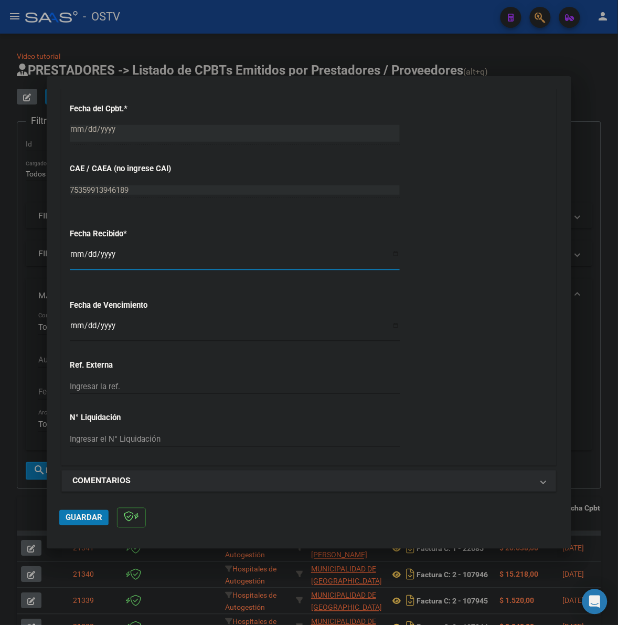
click at [75, 253] on input "[DATE]" at bounding box center [235, 258] width 330 height 17
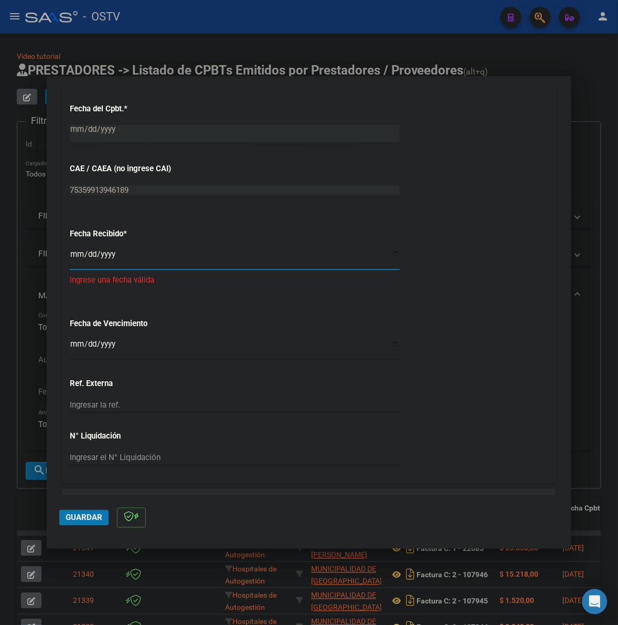
type input "[DATE]"
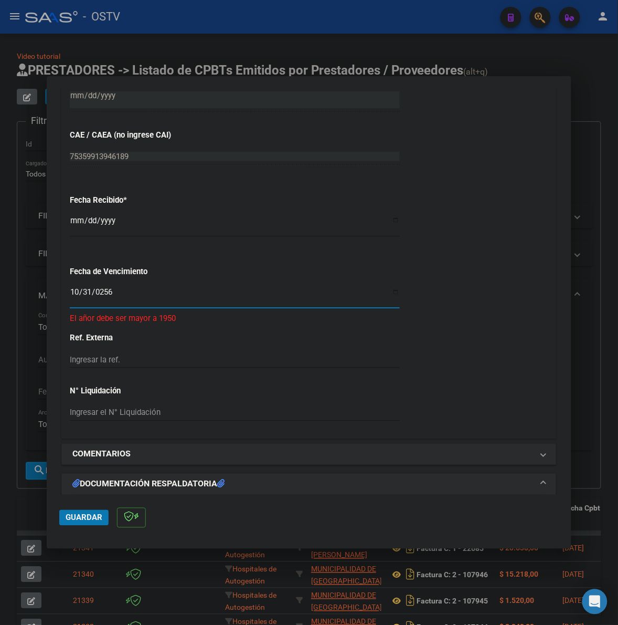
scroll to position [569, 0]
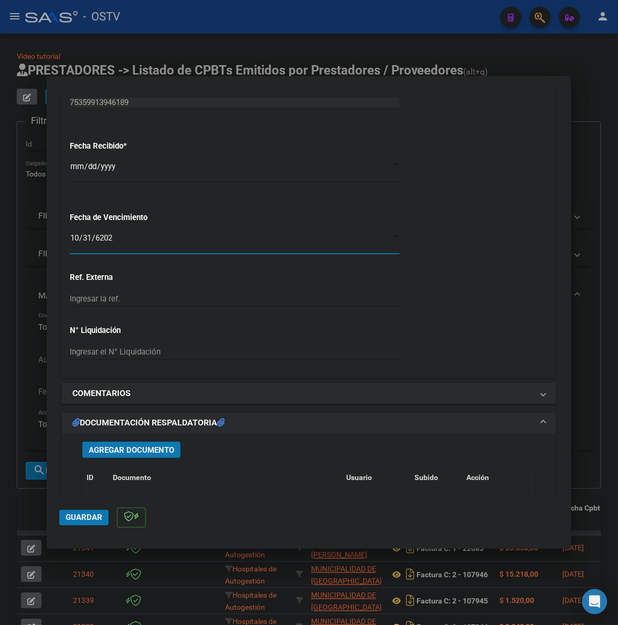
type input "[DATE]"
drag, startPoint x: 139, startPoint y: 451, endPoint x: 151, endPoint y: 443, distance: 15.0
click at [151, 443] on button "Agregar Documento" at bounding box center [131, 450] width 98 height 16
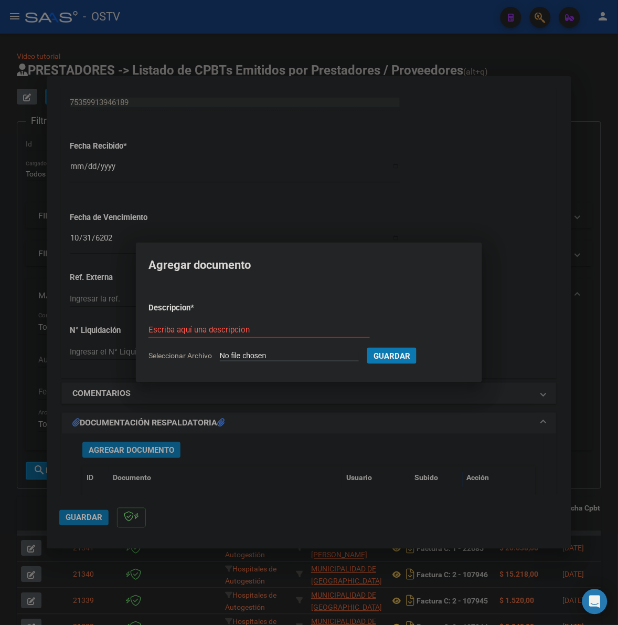
type input "C:\fakepath\FACTURA - 7 3695 - MUNICIPALIDAD DE [PERSON_NAME].pdf"
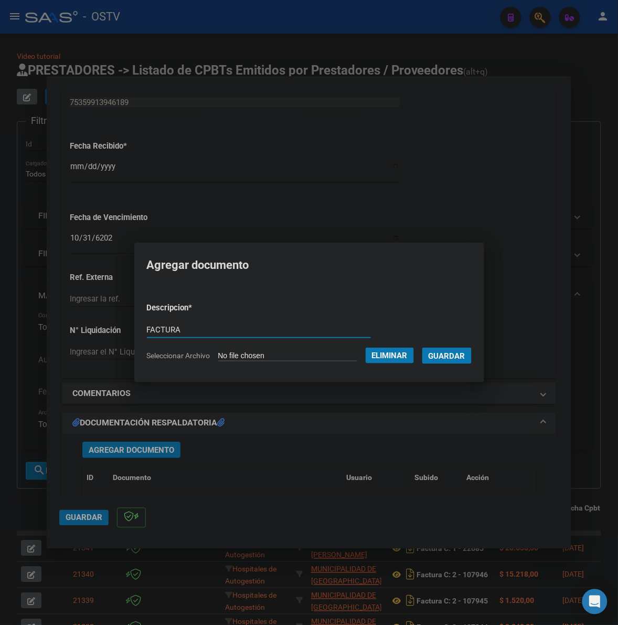
type input "FACTURA"
click at [423, 348] on button "Guardar" at bounding box center [447, 356] width 49 height 16
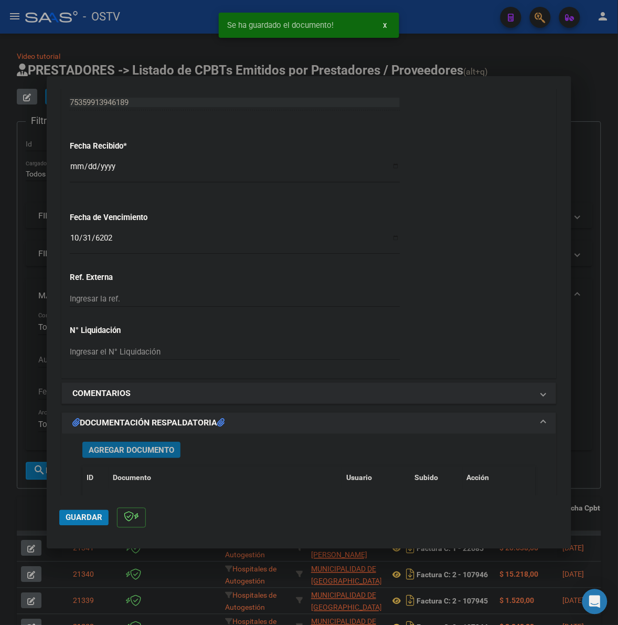
click at [160, 445] on span "Agregar Documento" at bounding box center [132, 449] width 86 height 9
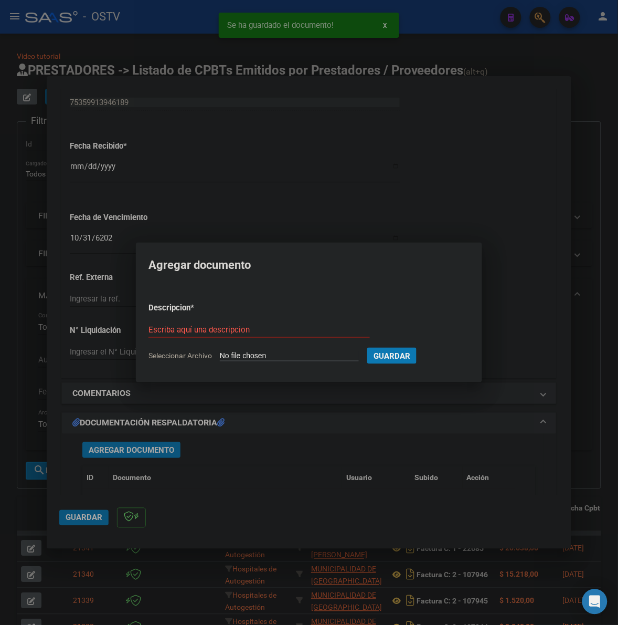
type input "C:\fakepath\ANEXO - 7 3695 - MUNICIPALIDAD DE [PERSON_NAME].pdf"
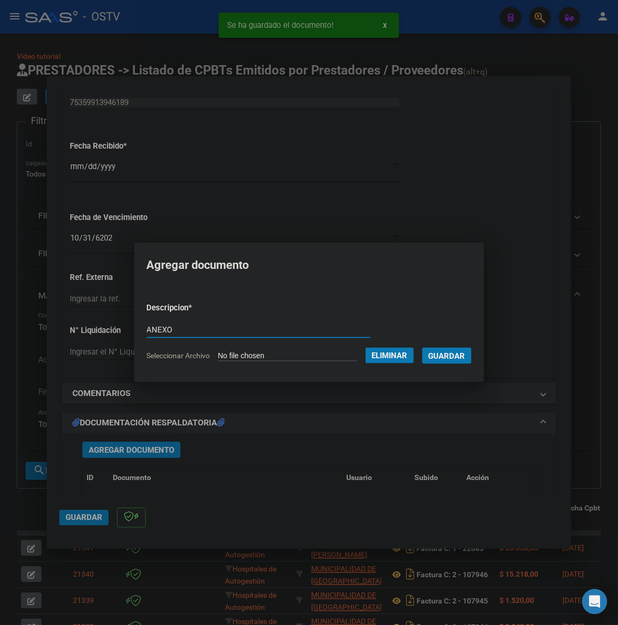
type input "ANEXO"
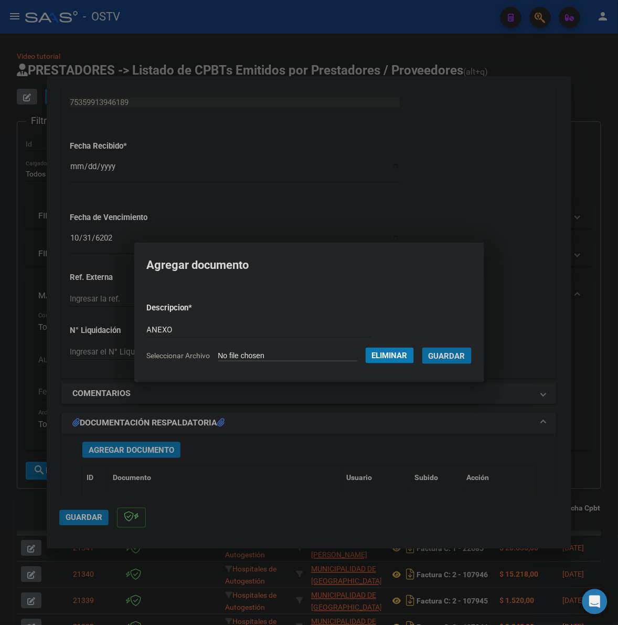
click at [423, 348] on button "Guardar" at bounding box center [447, 356] width 49 height 16
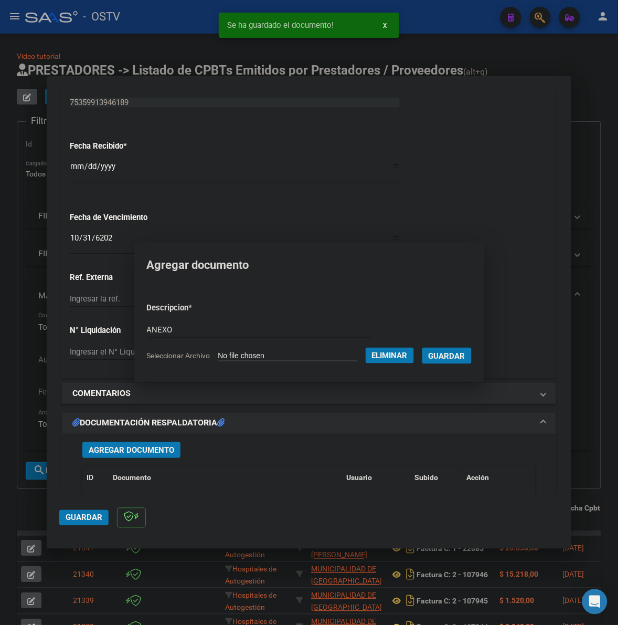
click at [74, 516] on span "Guardar" at bounding box center [84, 517] width 37 height 9
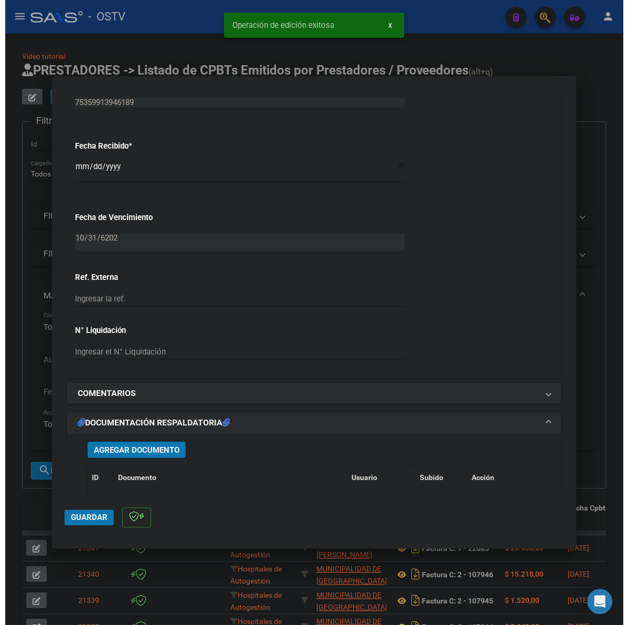
scroll to position [700, 0]
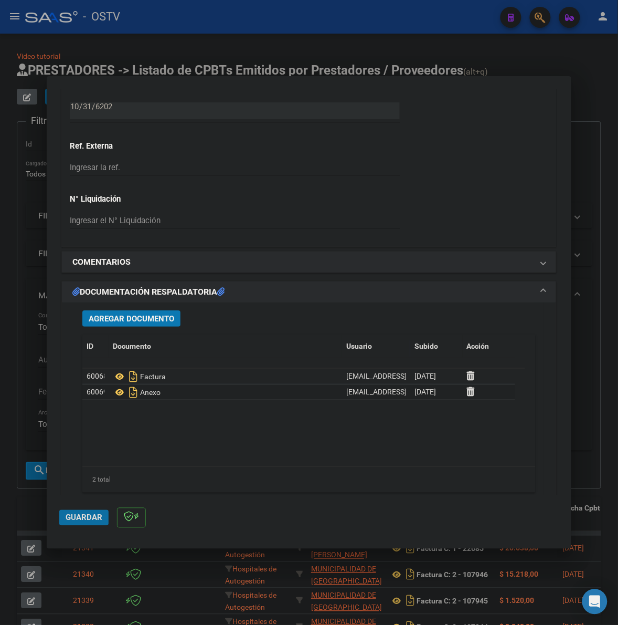
click at [89, 513] on span "Guardar" at bounding box center [84, 517] width 37 height 9
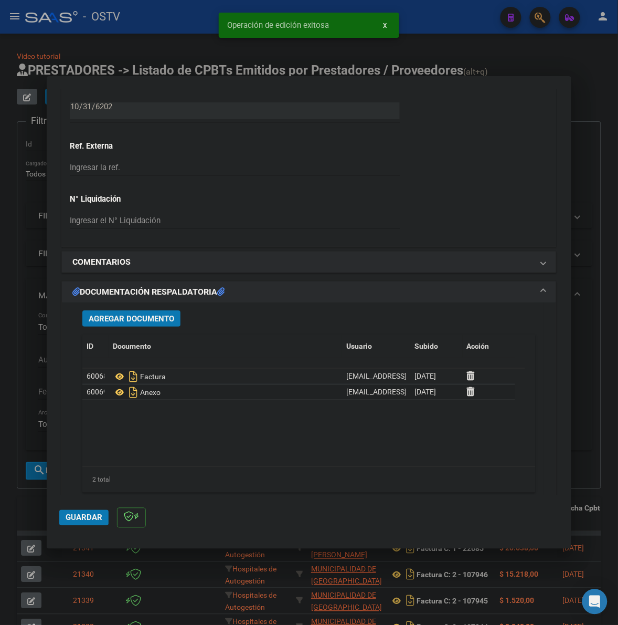
drag, startPoint x: 17, startPoint y: 207, endPoint x: 46, endPoint y: 147, distance: 66.9
click at [18, 206] on div at bounding box center [309, 312] width 618 height 625
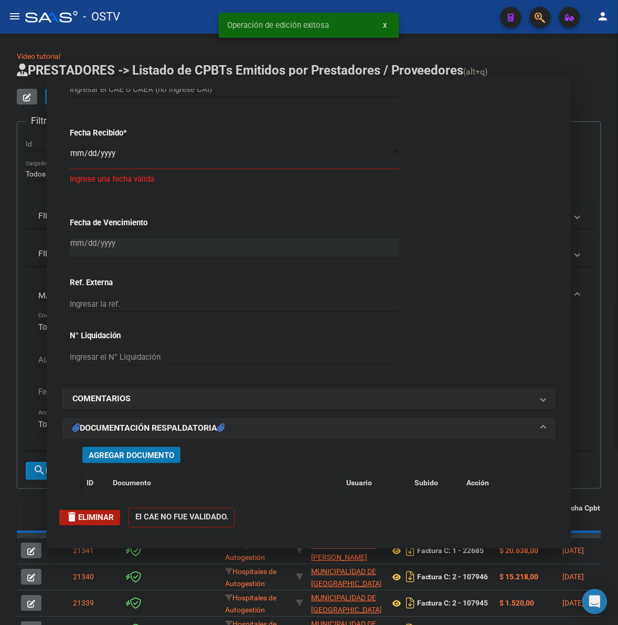
scroll to position [0, 0]
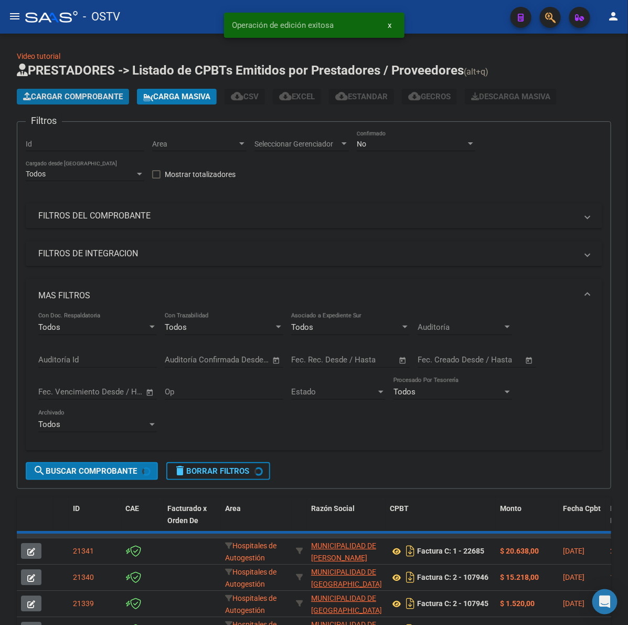
click at [64, 96] on span "Cargar Comprobante" at bounding box center [73, 96] width 100 height 9
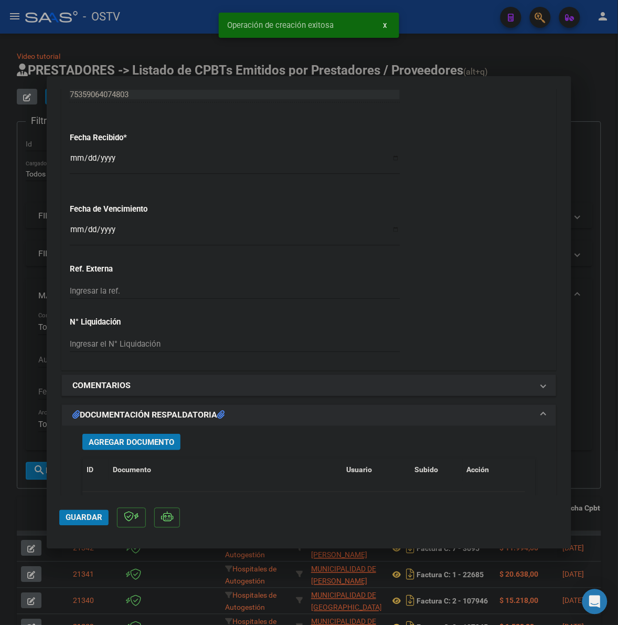
scroll to position [569, 0]
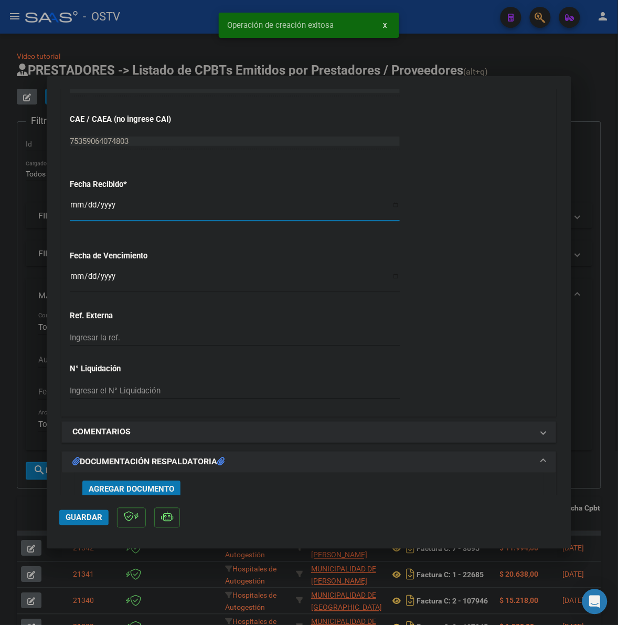
click at [73, 208] on input "[DATE]" at bounding box center [235, 209] width 330 height 17
type input "[DATE]"
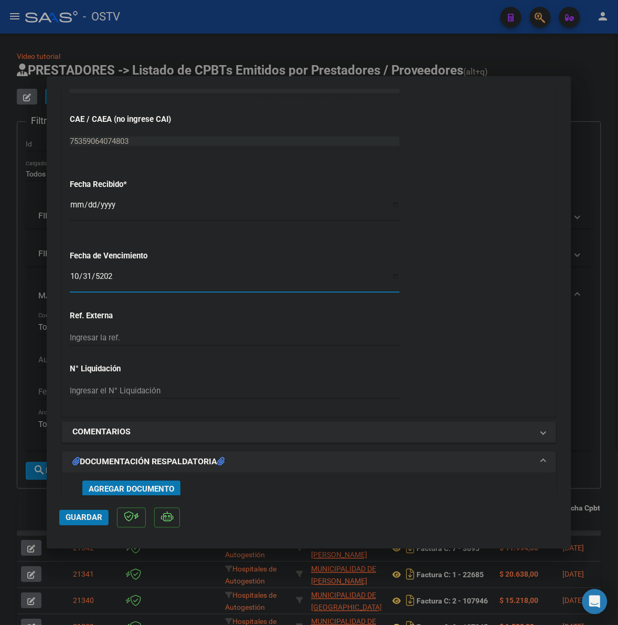
type input "[DATE]"
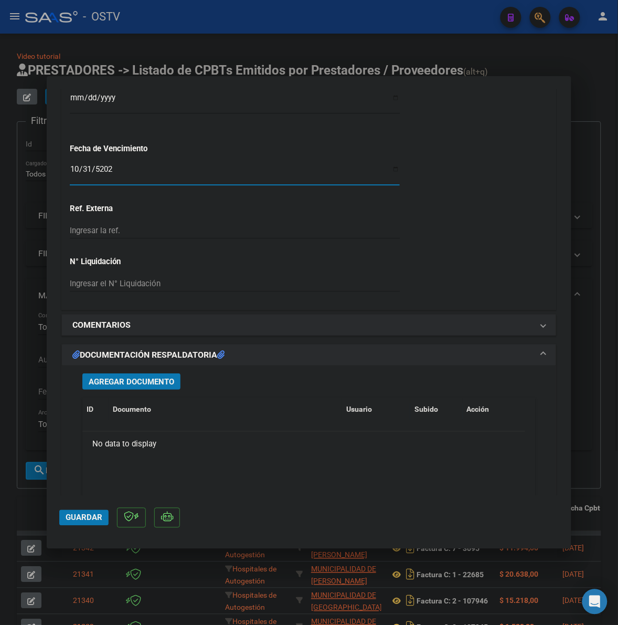
scroll to position [722, 0]
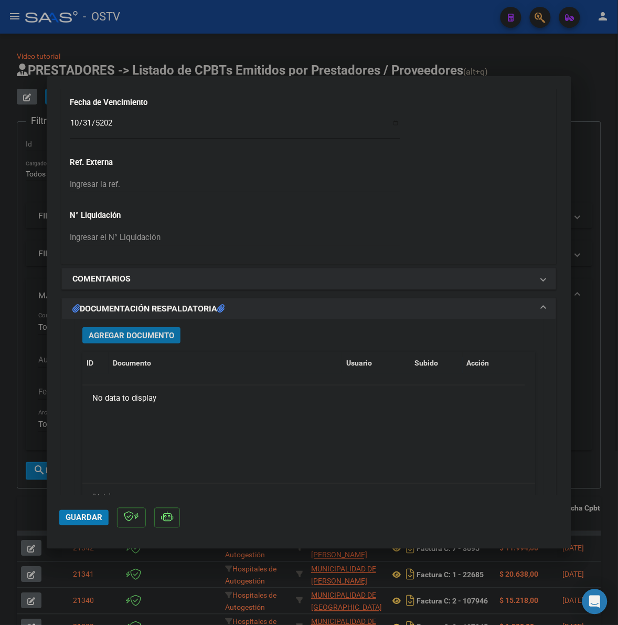
drag, startPoint x: 156, startPoint y: 342, endPoint x: 622, endPoint y: 164, distance: 498.7
click at [156, 341] on button "Agregar Documento" at bounding box center [131, 335] width 98 height 16
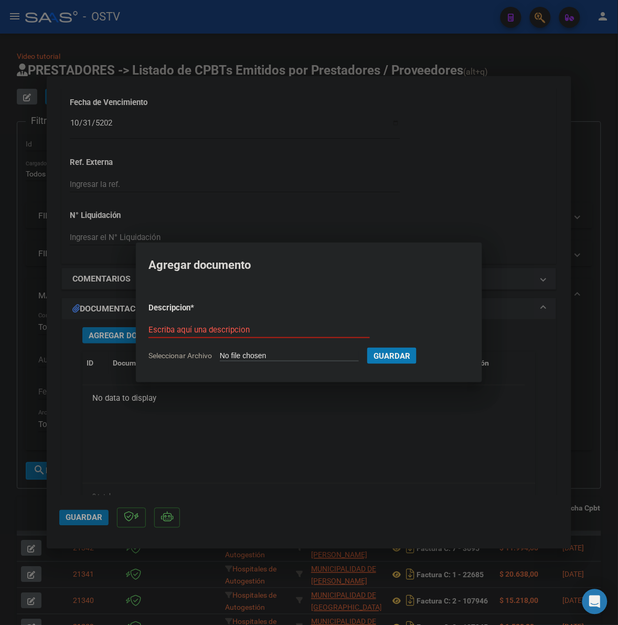
type input "C:\fakepath\FACTURA - 6 5477 - MUNICIPALIDAD DE [PERSON_NAME].pdf"
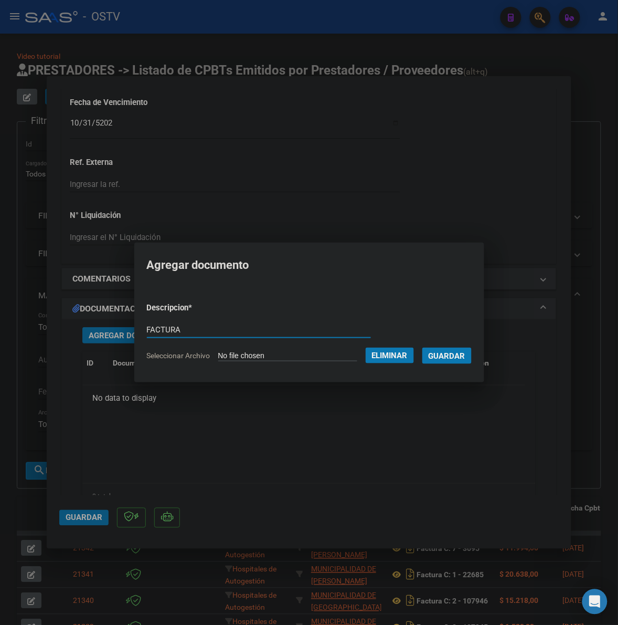
type input "FACTURA"
click at [423, 348] on button "Guardar" at bounding box center [447, 356] width 49 height 16
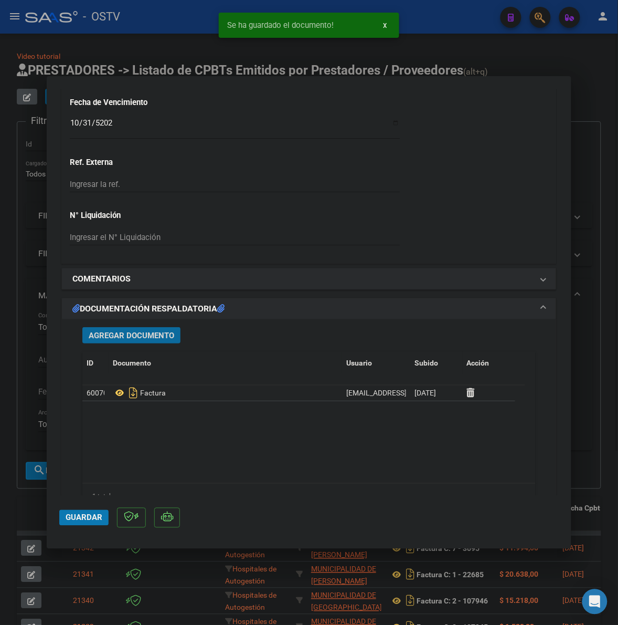
click at [106, 336] on span "Agregar Documento" at bounding box center [132, 335] width 86 height 9
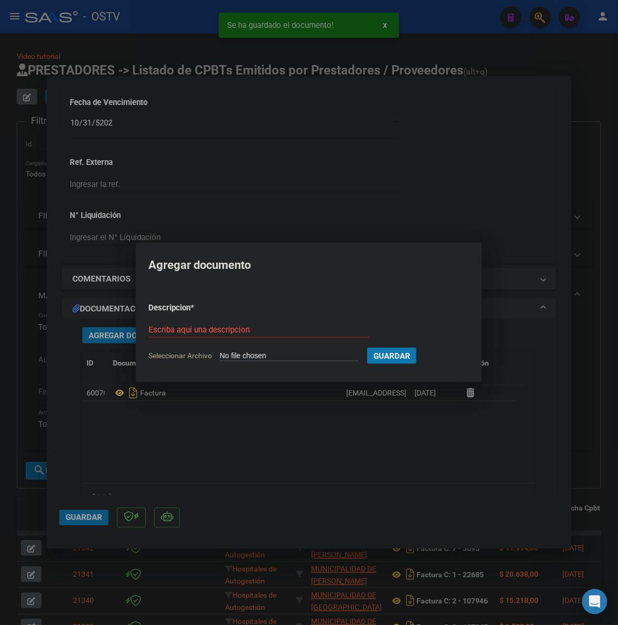
type input "C:\fakepath\ANEXO - 6 5477 - MUNICIPALIDAD DE [PERSON_NAME][GEOGRAPHIC_DATA]pdf"
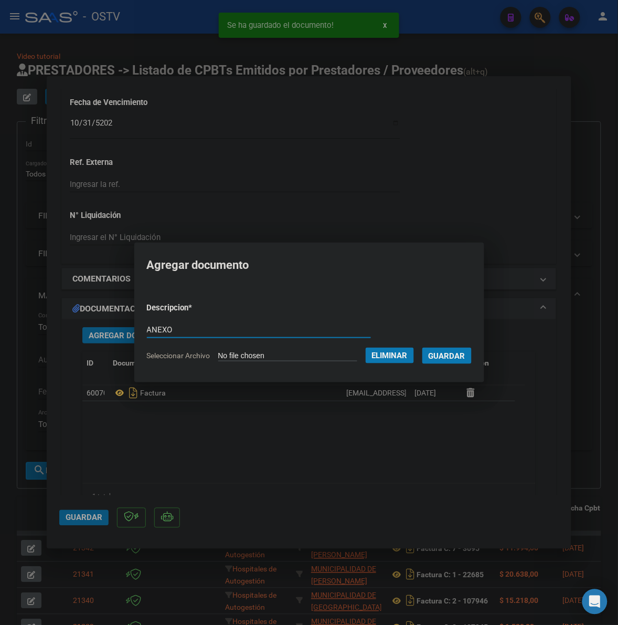
type input "ANEXO"
click at [423, 348] on button "Guardar" at bounding box center [447, 356] width 49 height 16
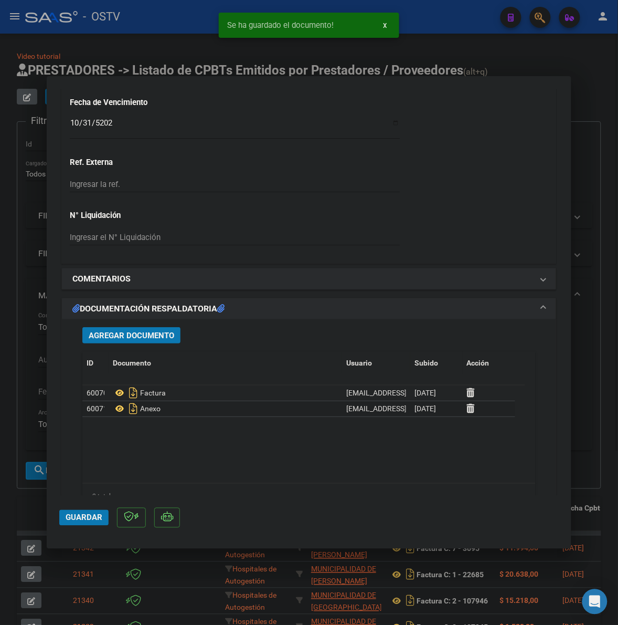
click at [85, 526] on mat-dialog-actions "Guardar" at bounding box center [309, 515] width 500 height 41
click at [88, 518] on span "Guardar" at bounding box center [84, 517] width 37 height 9
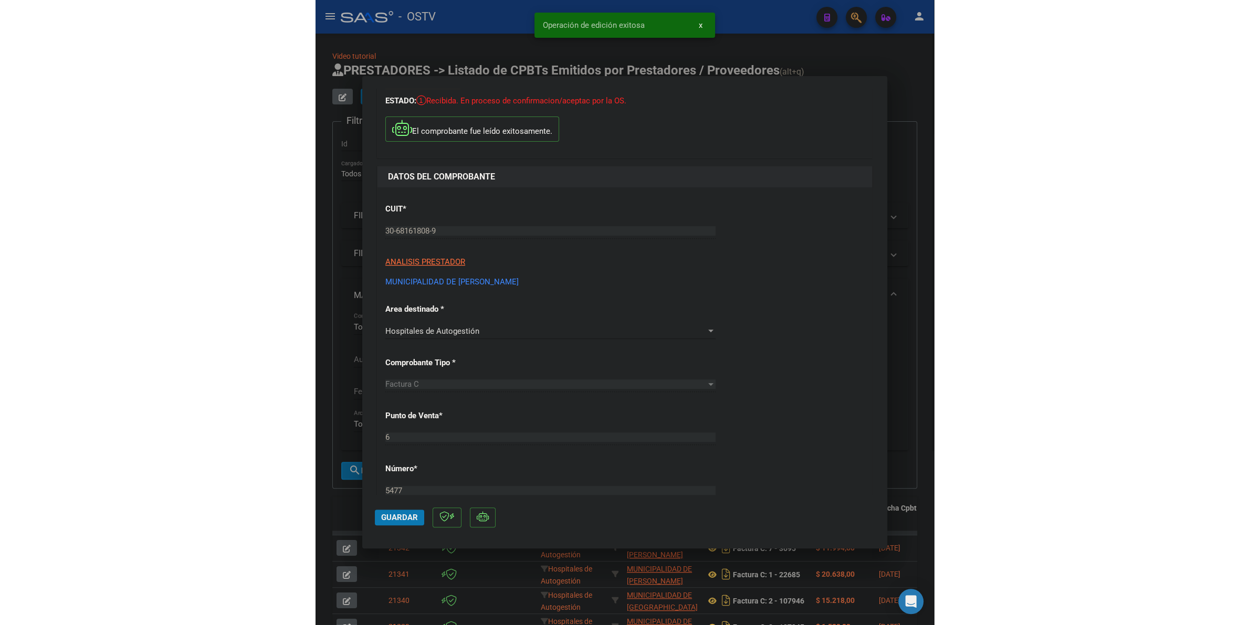
scroll to position [44, 0]
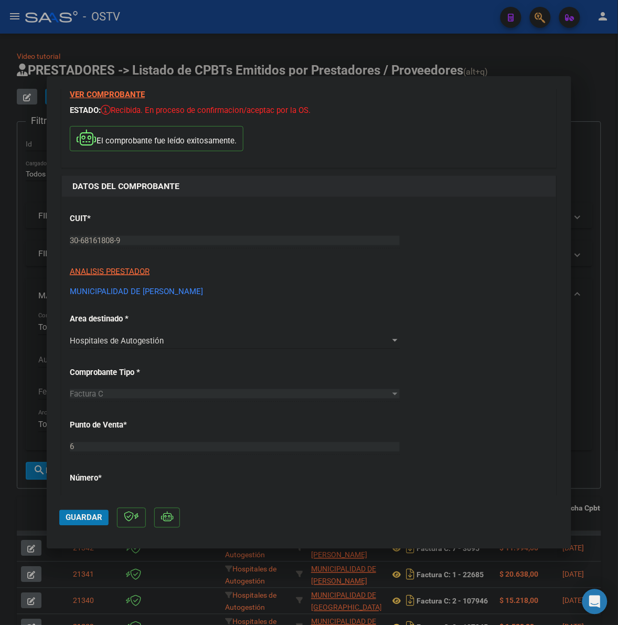
click at [74, 516] on span "Guardar" at bounding box center [84, 517] width 37 height 9
click at [22, 511] on div at bounding box center [309, 312] width 618 height 625
type input "$ 0,00"
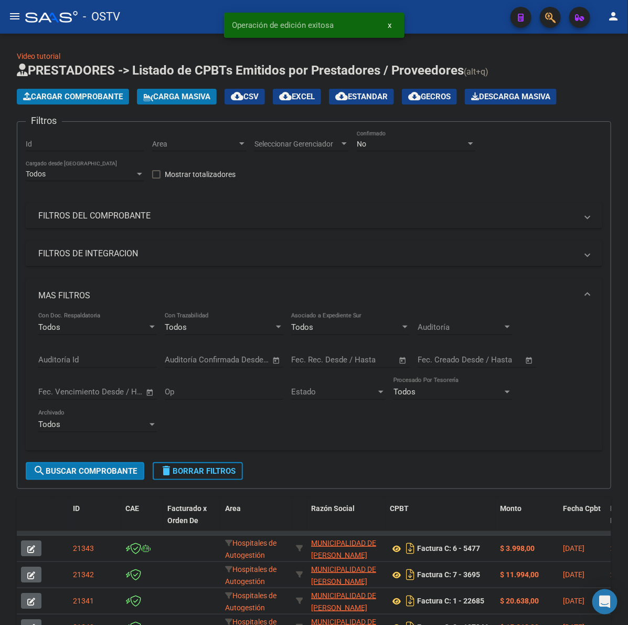
click at [85, 92] on span "Cargar Comprobante" at bounding box center [73, 96] width 100 height 9
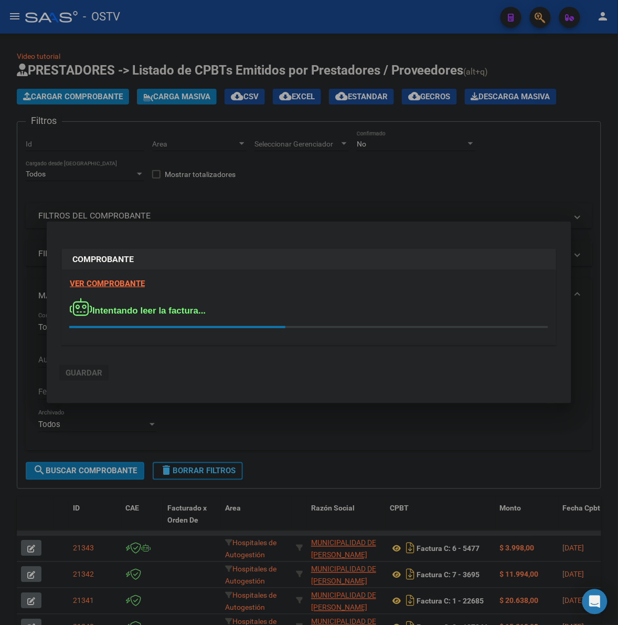
click at [316, 292] on div "VER COMPROBANTE Intentando leer la factura..." at bounding box center [309, 307] width 495 height 75
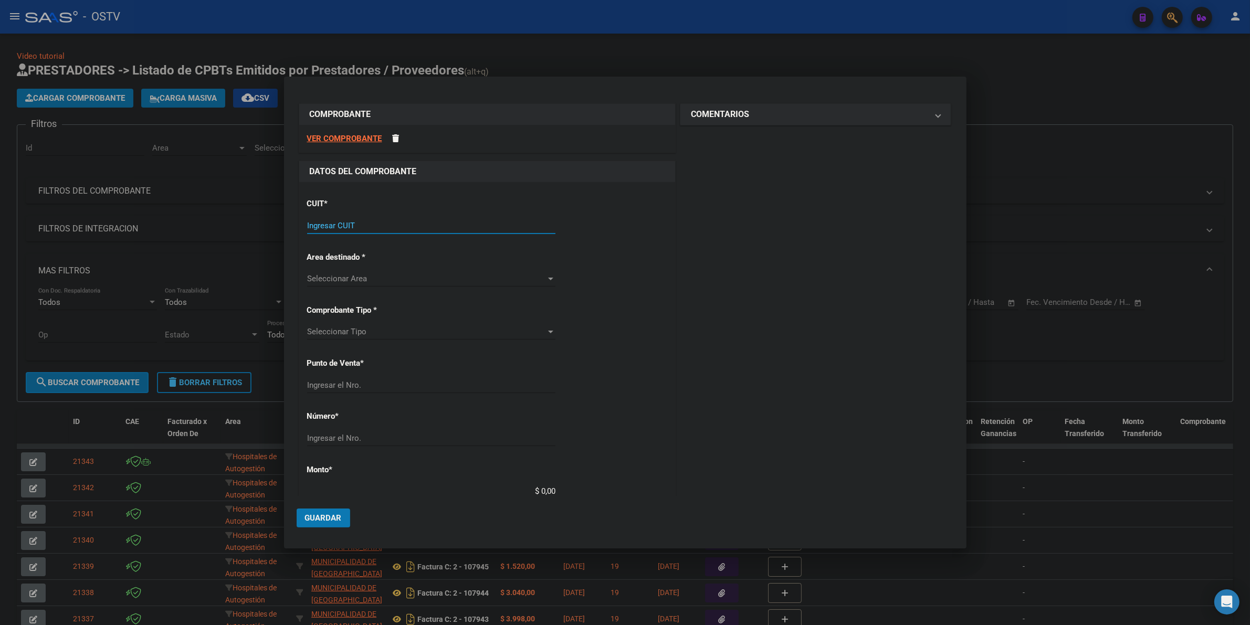
click at [361, 227] on input "Ingresar CUIT" at bounding box center [431, 225] width 248 height 9
type input "30-68161808-9"
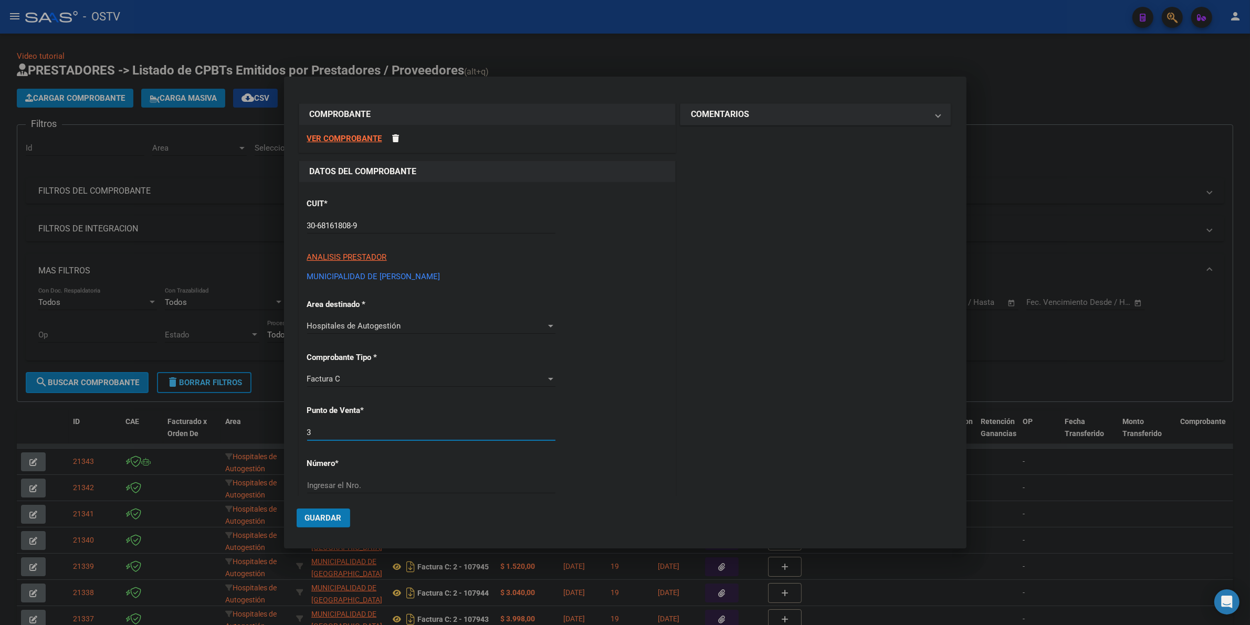
type input "3"
type input "7167"
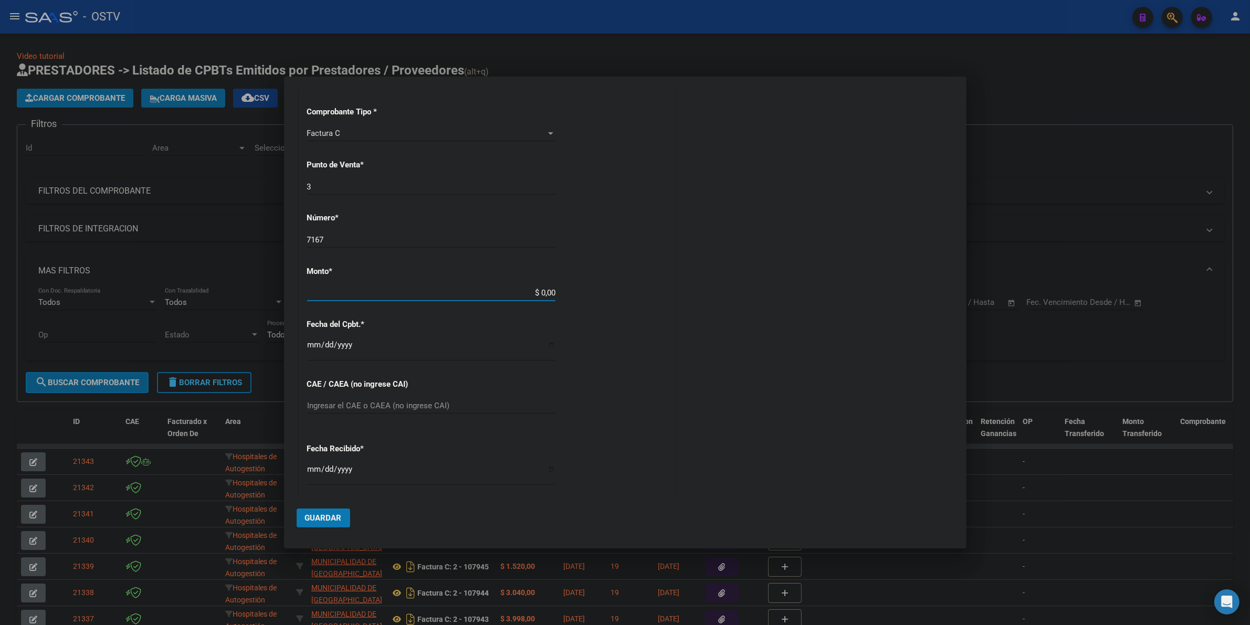
type input "$ 11.607,00"
type input "[DATE]"
type input "75359024129614"
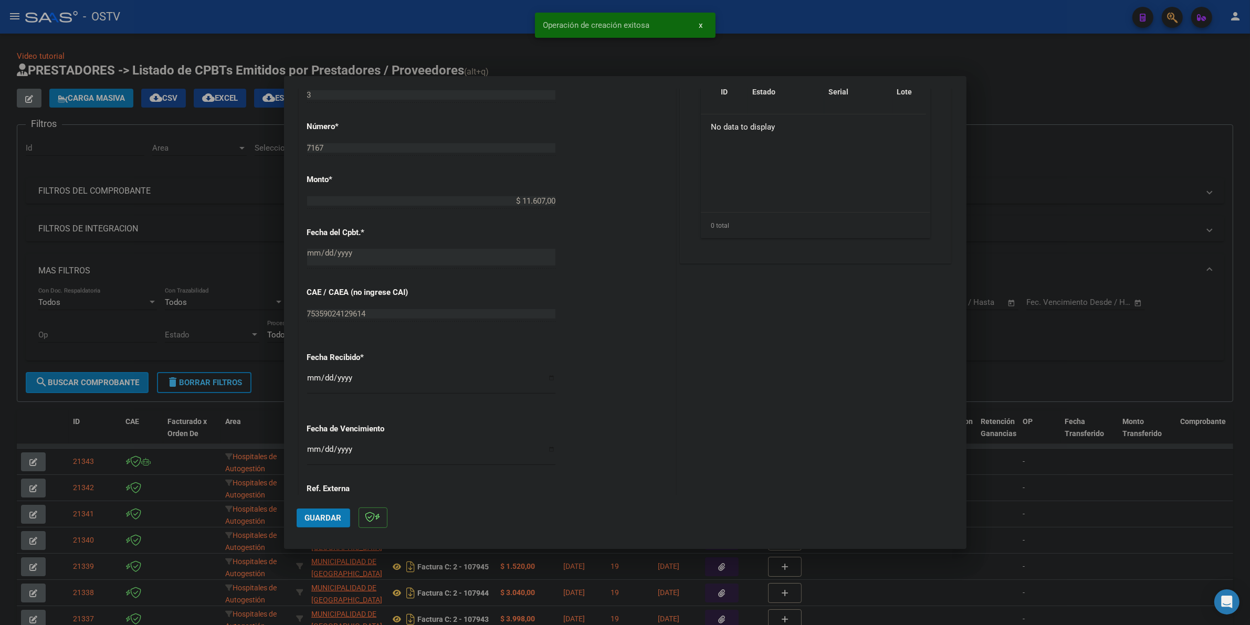
scroll to position [394, 0]
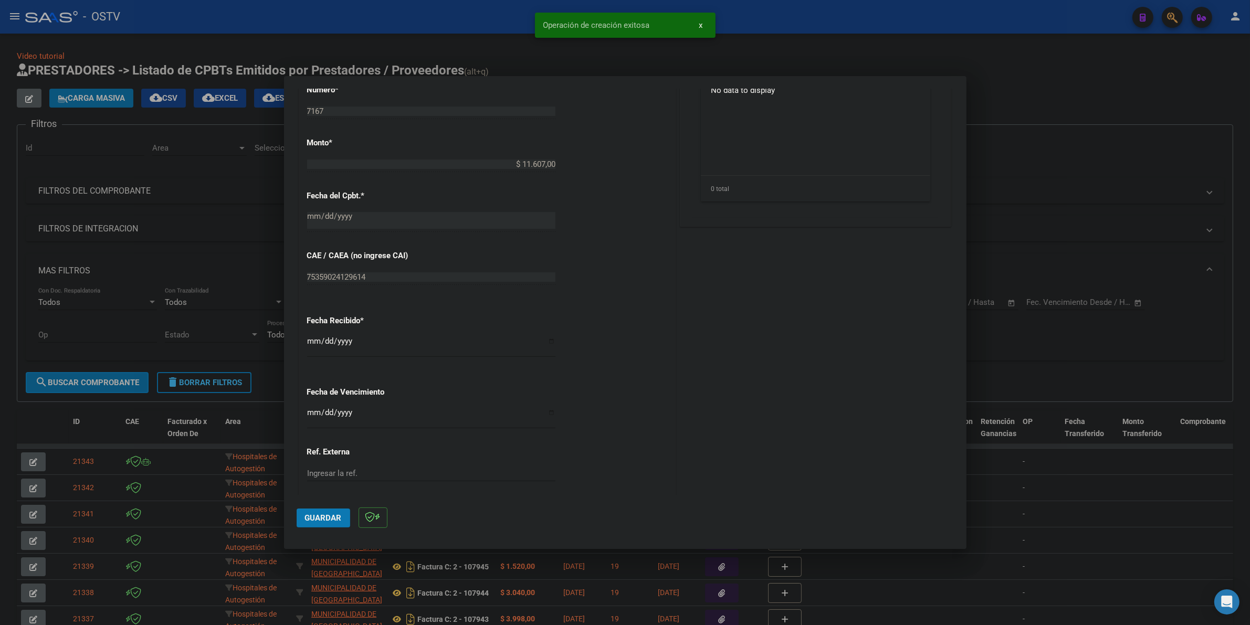
click at [311, 345] on input "[DATE]" at bounding box center [431, 345] width 248 height 17
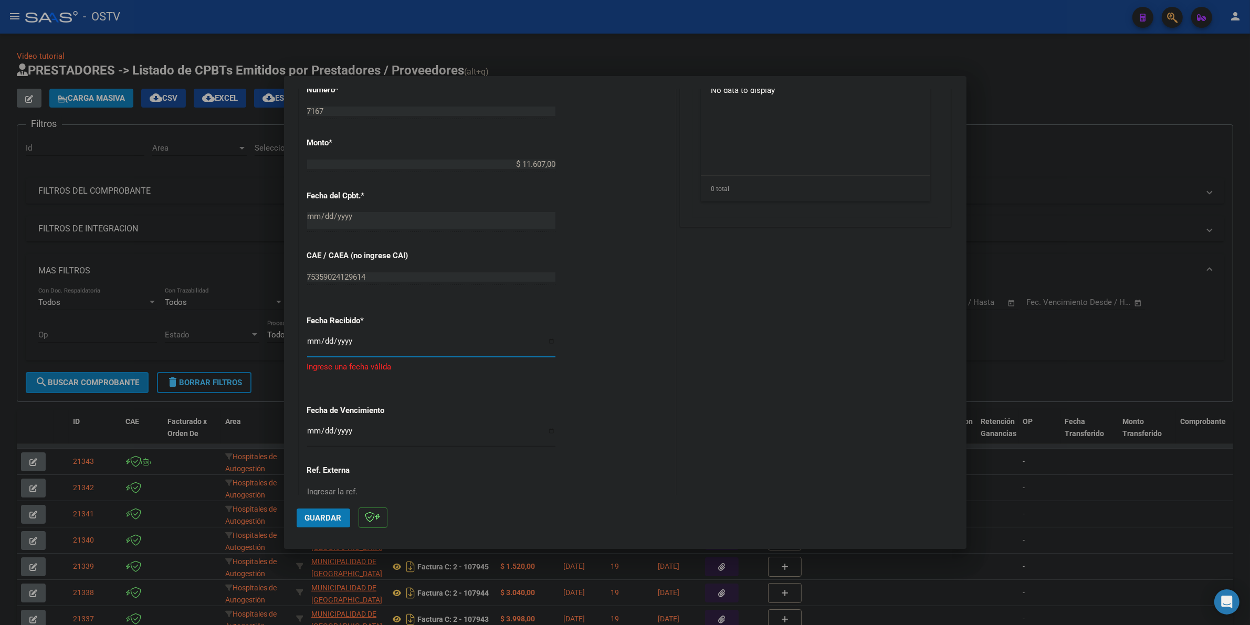
type input "[DATE]"
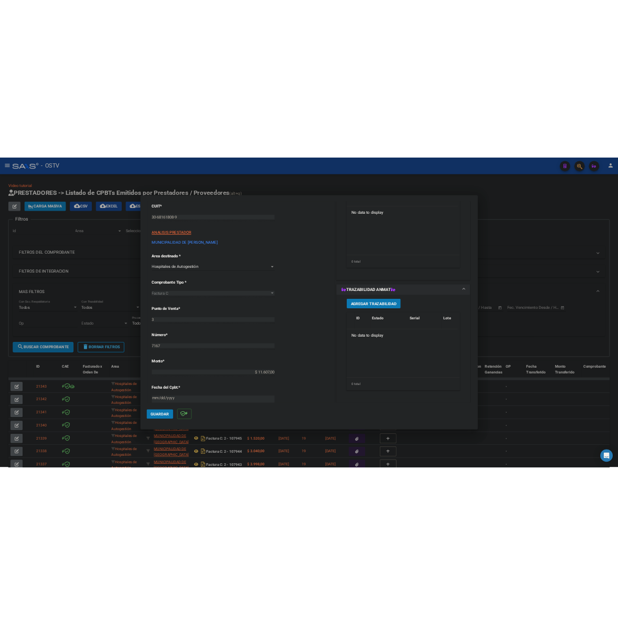
scroll to position [0, 0]
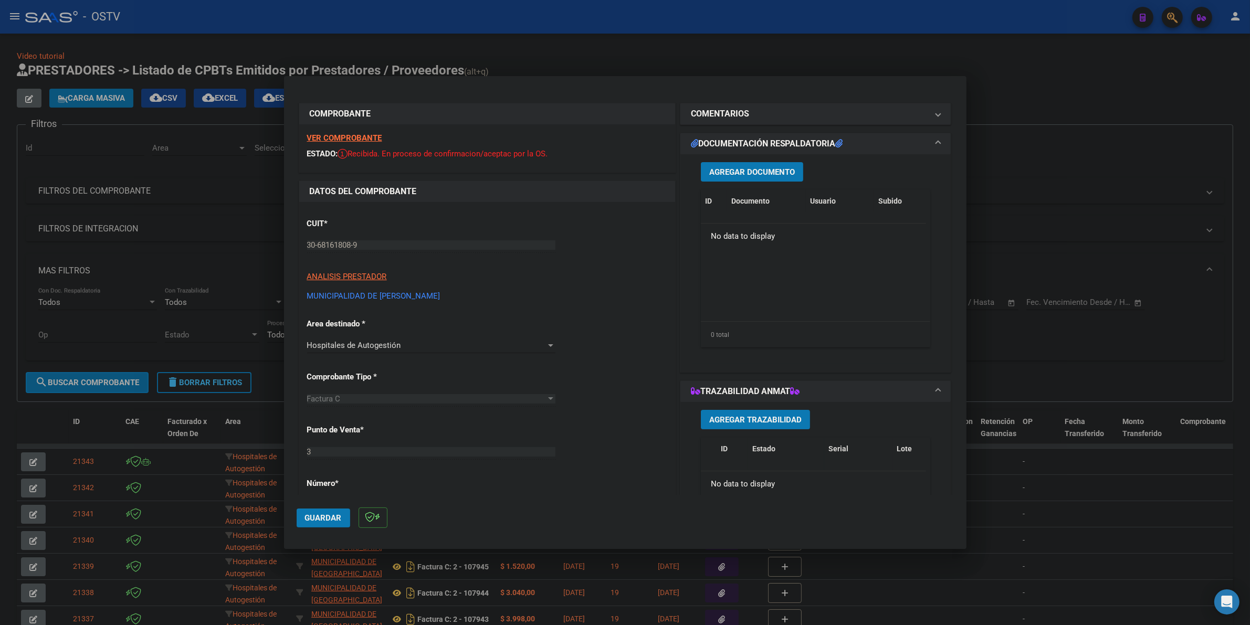
click at [755, 168] on span "Agregar Documento" at bounding box center [752, 171] width 86 height 9
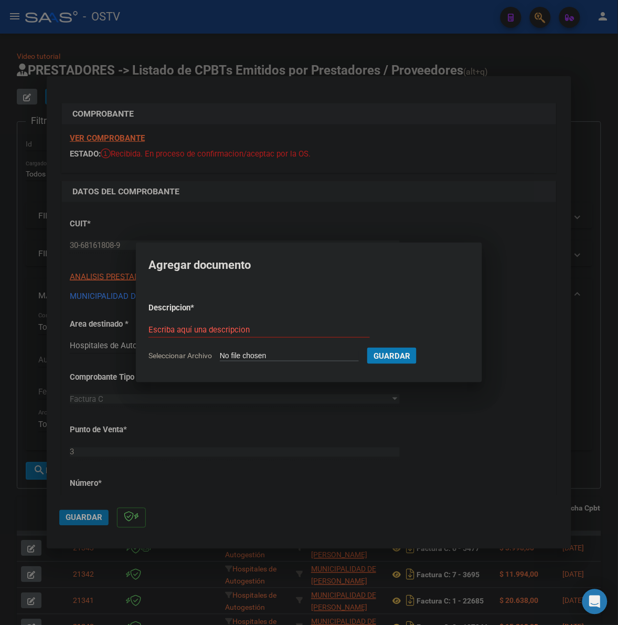
click at [358, 298] on form "Descripcion * Escriba aquí una descripcion Seleccionar Archivo Guardar" at bounding box center [309, 331] width 321 height 75
type input "C:\fakepath\FACTURA - 3 7167 - MUNICIPALIDAD DE [PERSON_NAME].pdf"
click at [240, 332] on input "Escriba aquí una descripcion" at bounding box center [259, 329] width 224 height 9
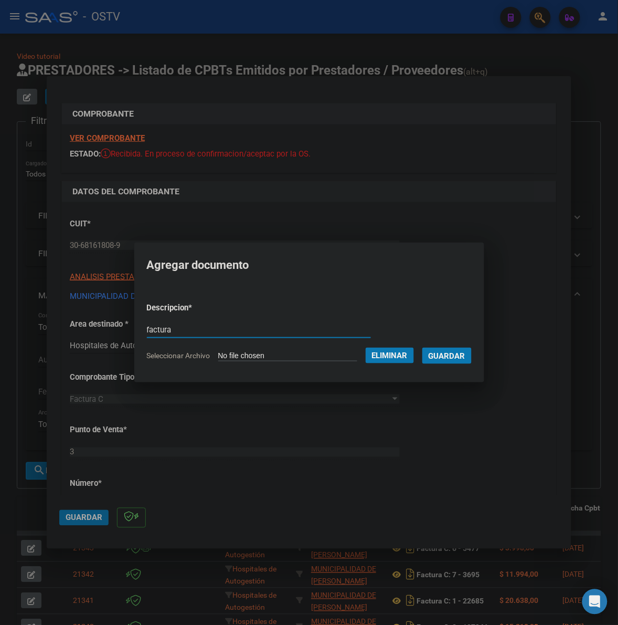
type input "factura"
click at [423, 348] on button "Guardar" at bounding box center [447, 356] width 49 height 16
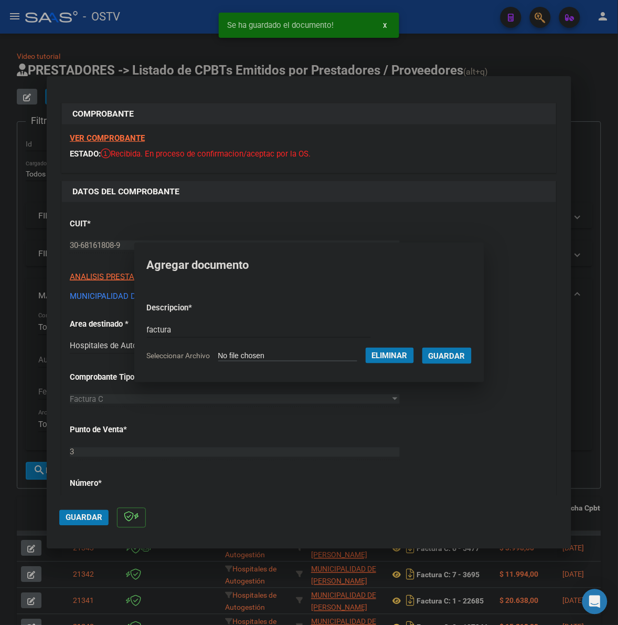
scroll to position [727, 0]
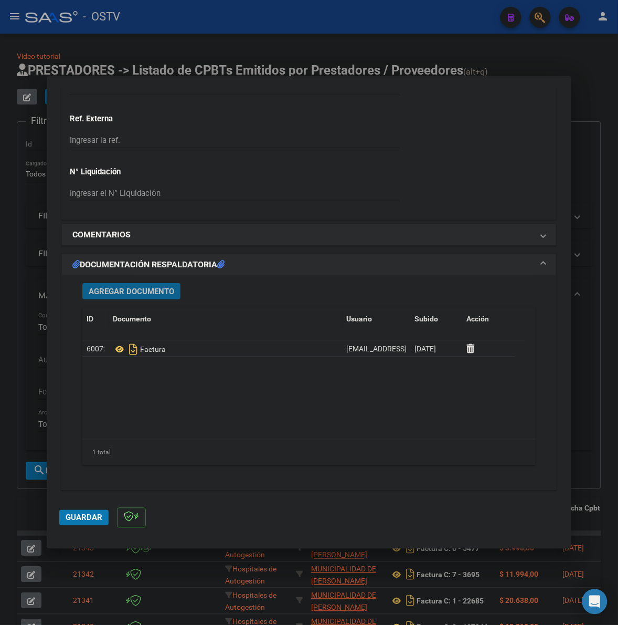
click at [127, 295] on span "Agregar Documento" at bounding box center [132, 291] width 86 height 9
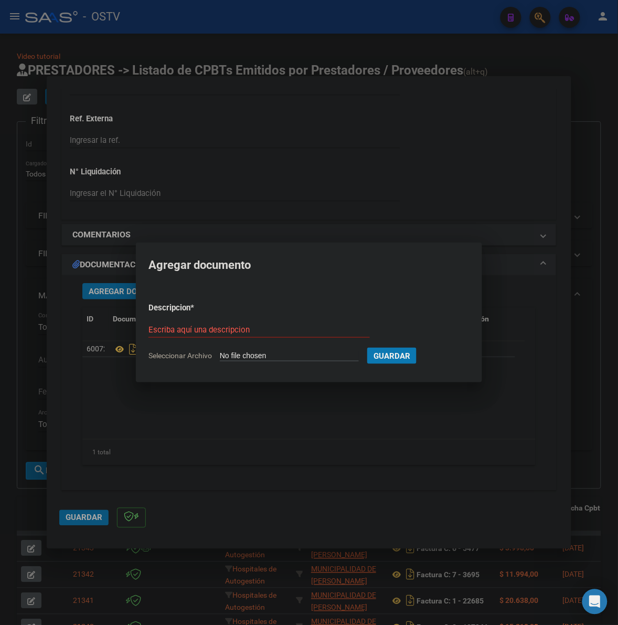
type input "C:\fakepath\ANEXO - 3 7167 - MUNICIPALIDAD DE [PERSON_NAME].pdf"
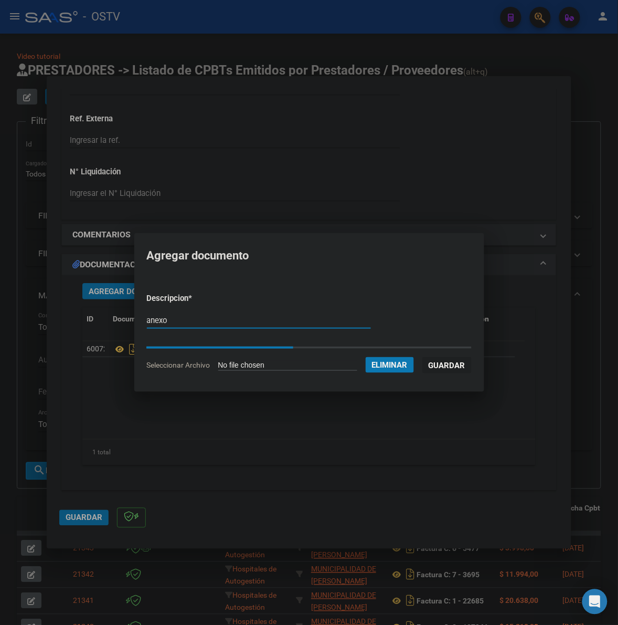
type input "anexo"
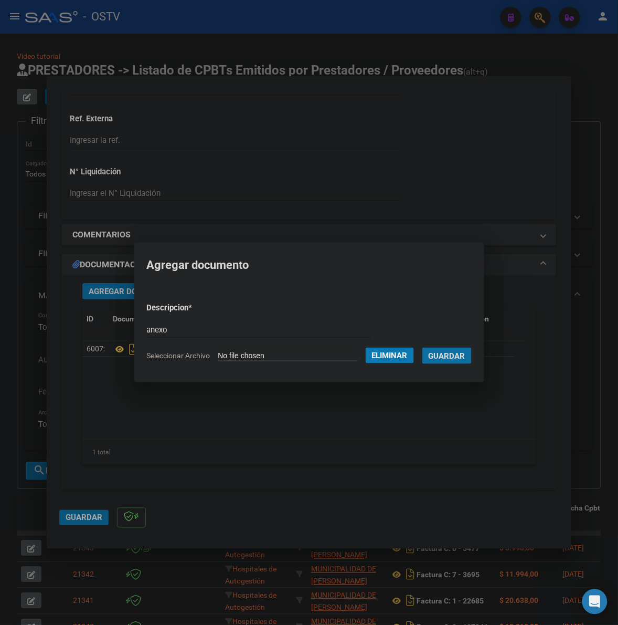
click at [440, 349] on button "Guardar" at bounding box center [447, 356] width 49 height 16
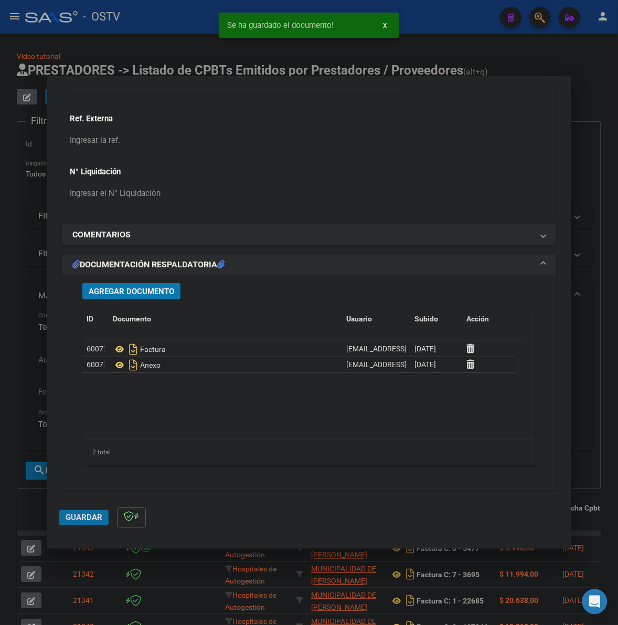
click at [92, 520] on span "Guardar" at bounding box center [84, 517] width 37 height 9
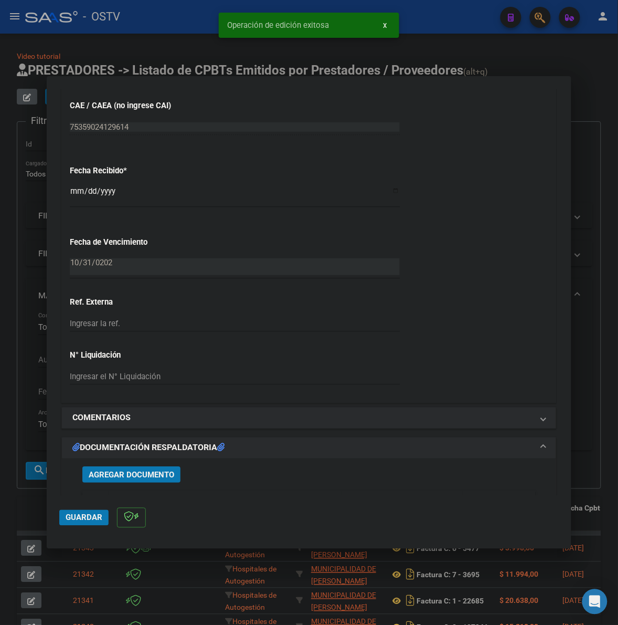
scroll to position [421, 0]
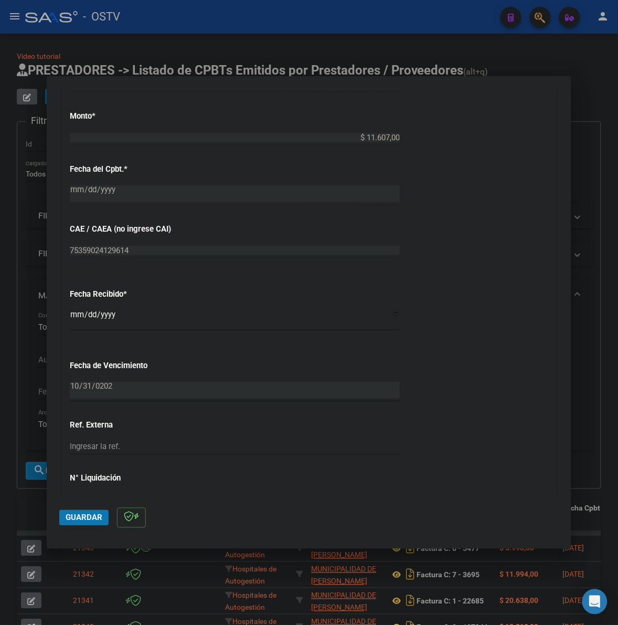
click at [69, 518] on span "Guardar" at bounding box center [84, 517] width 37 height 9
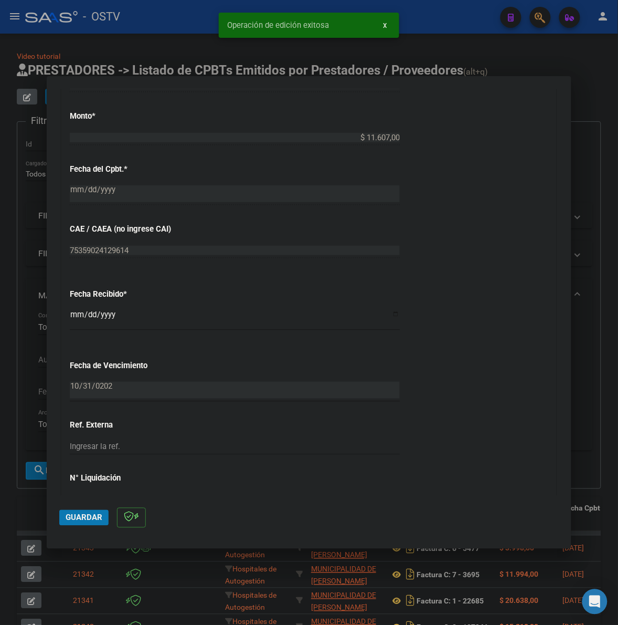
click at [22, 512] on div at bounding box center [309, 312] width 618 height 625
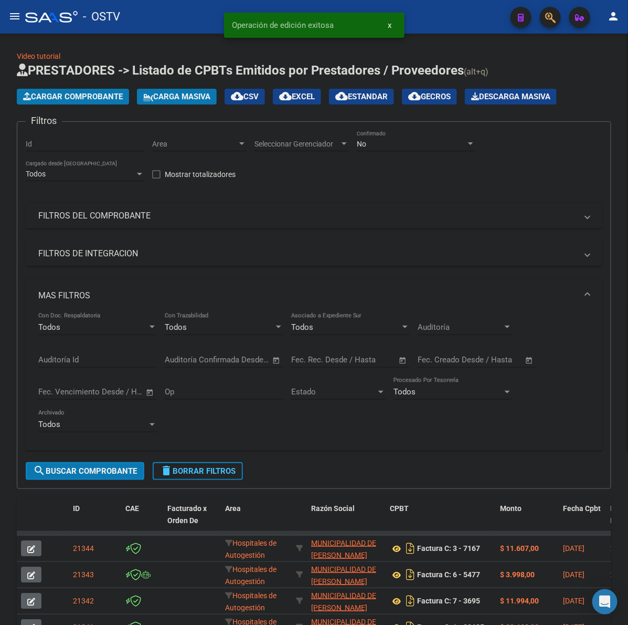
click at [72, 101] on button "Cargar Comprobante" at bounding box center [73, 97] width 112 height 16
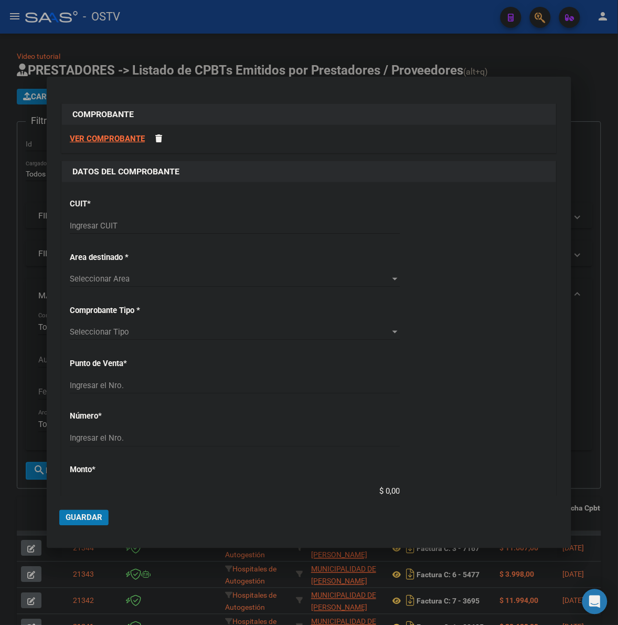
click at [148, 219] on div "Ingresar CUIT" at bounding box center [235, 226] width 330 height 16
click at [148, 226] on input "Ingresar CUIT" at bounding box center [235, 225] width 330 height 9
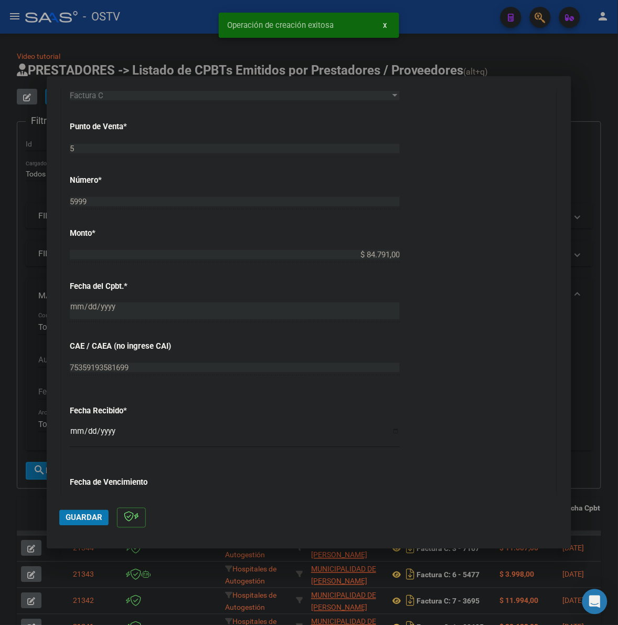
scroll to position [350, 0]
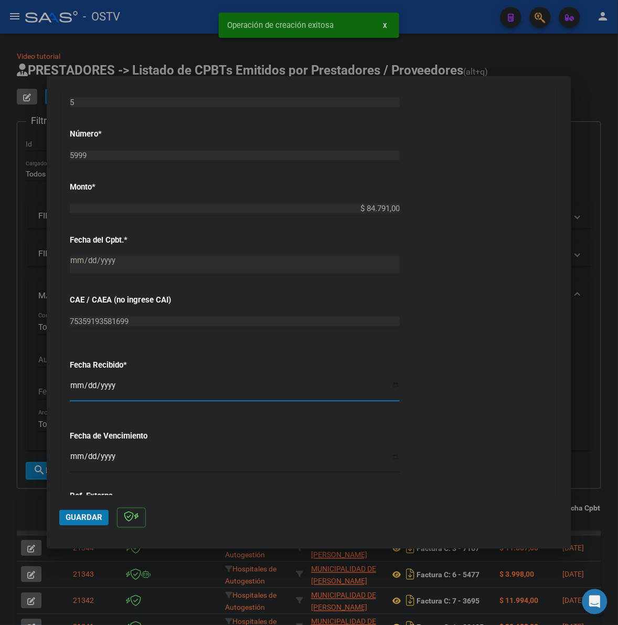
click at [71, 384] on input "[DATE]" at bounding box center [235, 389] width 330 height 17
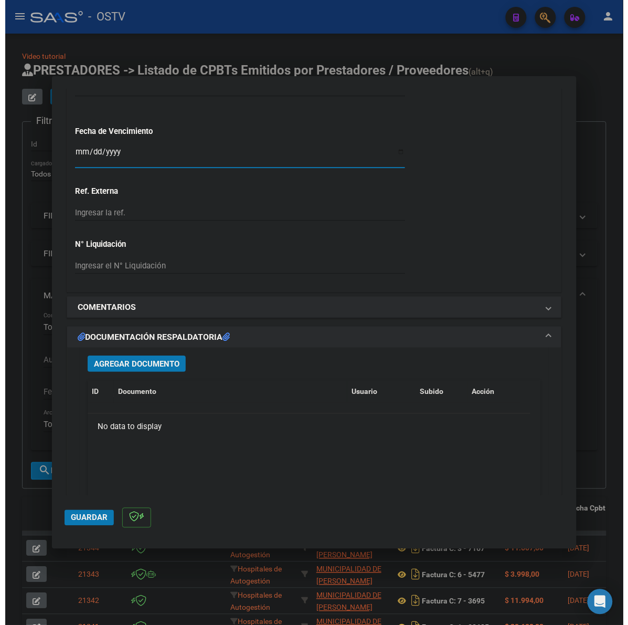
scroll to position [656, 0]
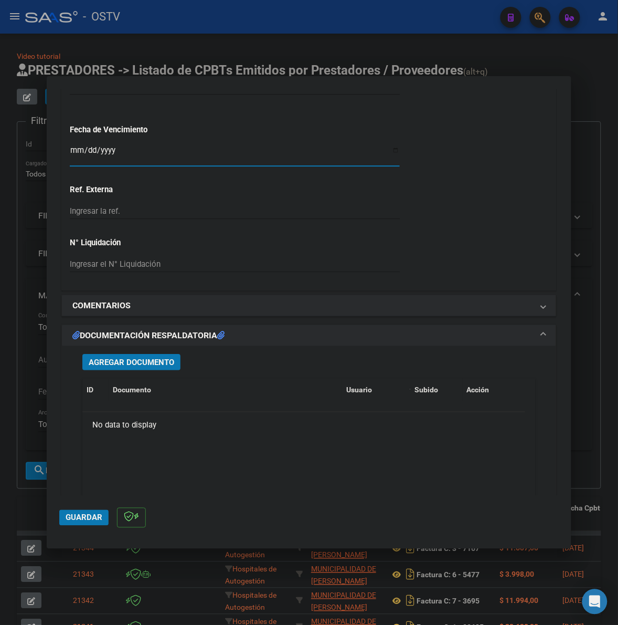
click at [145, 358] on span "Agregar Documento" at bounding box center [132, 362] width 86 height 9
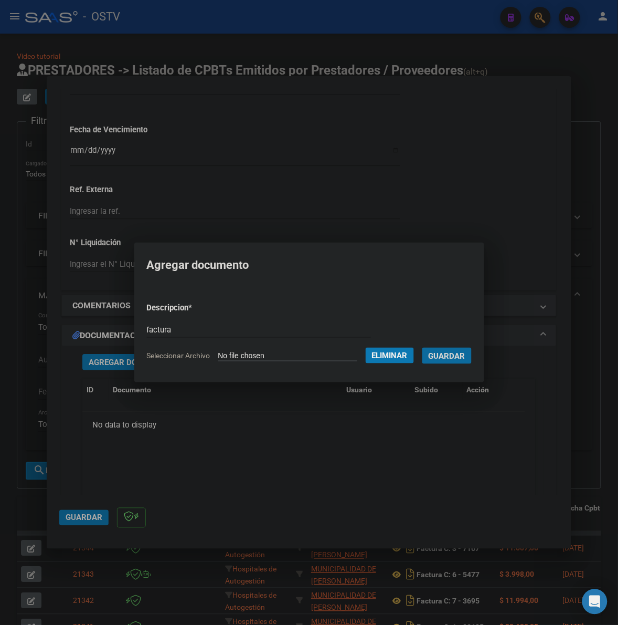
click at [423, 348] on button "Guardar" at bounding box center [447, 356] width 49 height 16
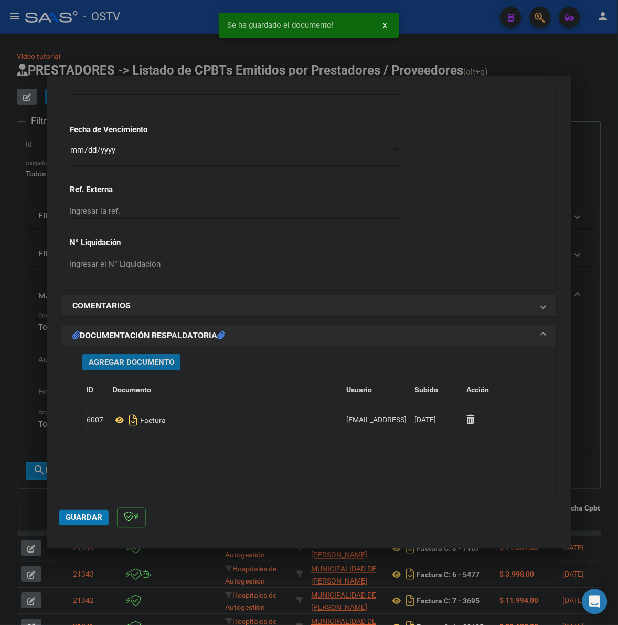
click at [130, 365] on span "Agregar Documento" at bounding box center [132, 362] width 86 height 9
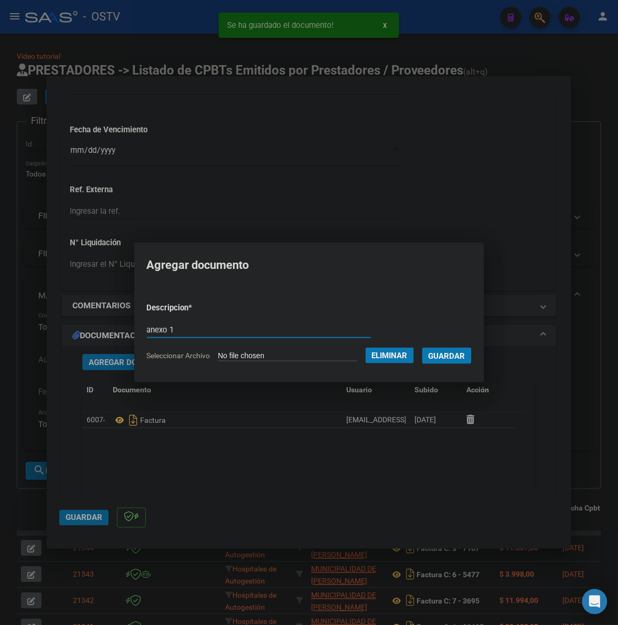
click at [459, 359] on span "Guardar" at bounding box center [447, 355] width 37 height 9
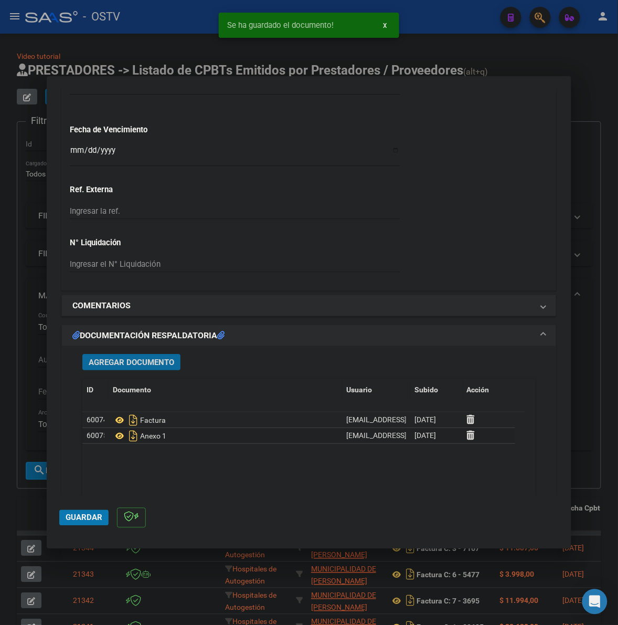
click at [109, 355] on button "Agregar Documento" at bounding box center [131, 362] width 98 height 16
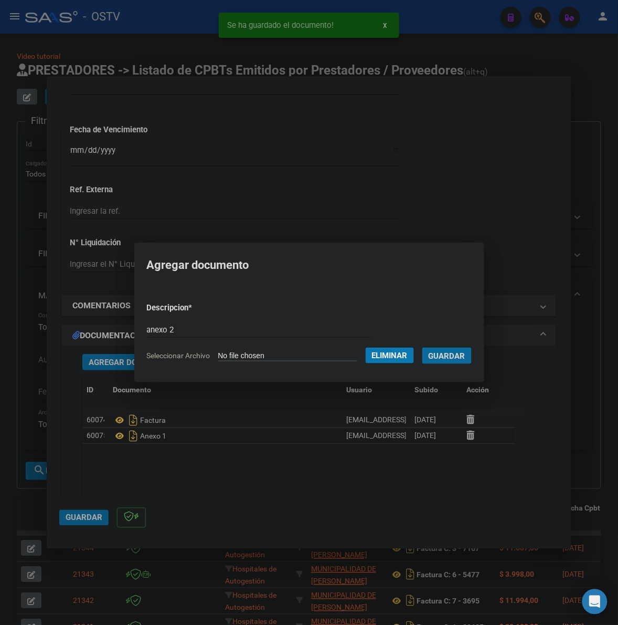
click at [466, 353] on span "Guardar" at bounding box center [447, 355] width 37 height 9
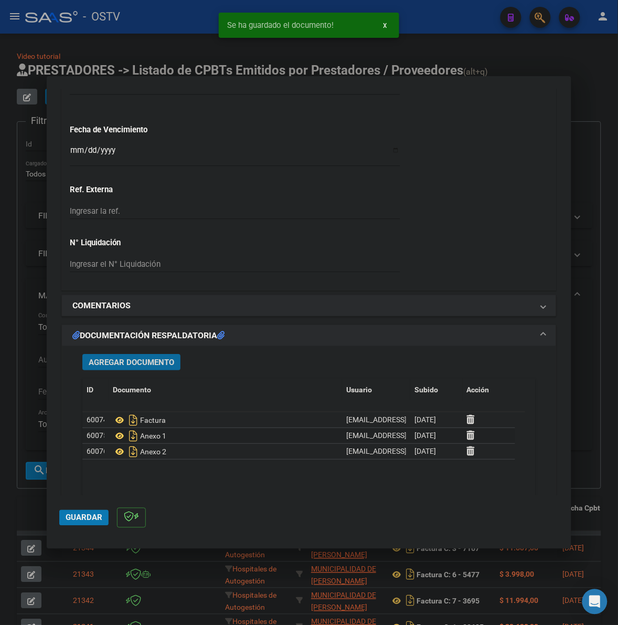
drag, startPoint x: 90, startPoint y: 522, endPoint x: 250, endPoint y: 420, distance: 189.6
click at [90, 521] on button "Guardar" at bounding box center [83, 518] width 49 height 16
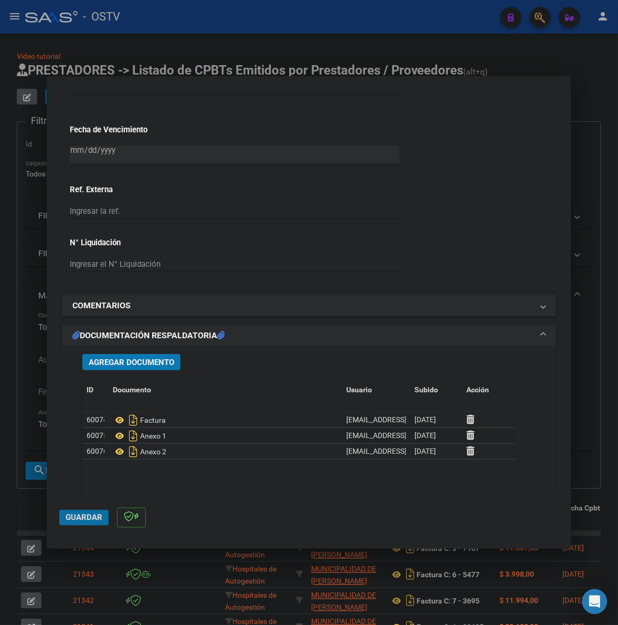
click at [72, 520] on span "Guardar" at bounding box center [84, 517] width 37 height 9
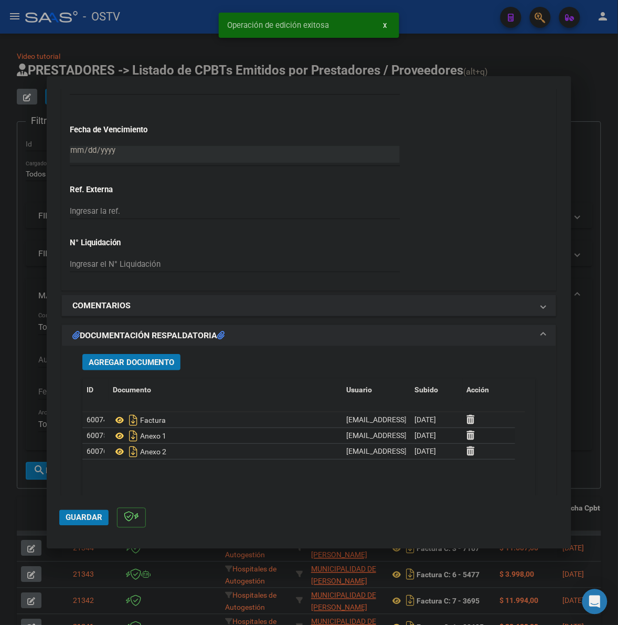
drag, startPoint x: 20, startPoint y: 512, endPoint x: 505, endPoint y: 301, distance: 529.2
click at [21, 512] on div at bounding box center [309, 312] width 618 height 625
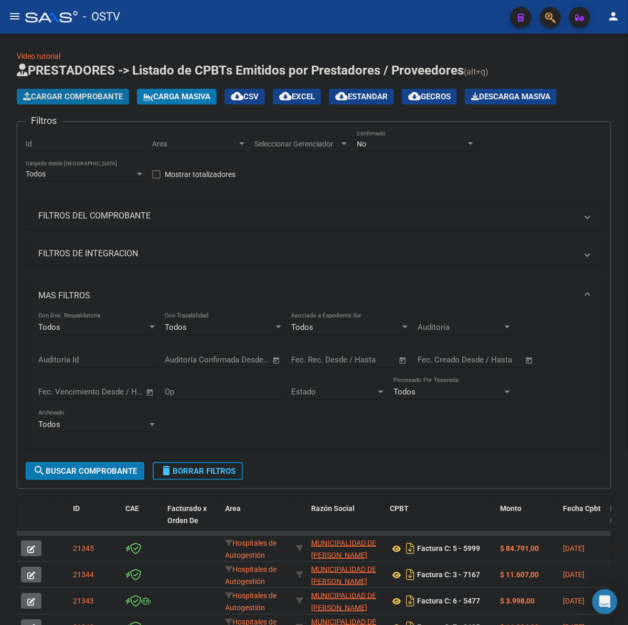
click at [114, 96] on span "Cargar Comprobante" at bounding box center [73, 96] width 100 height 9
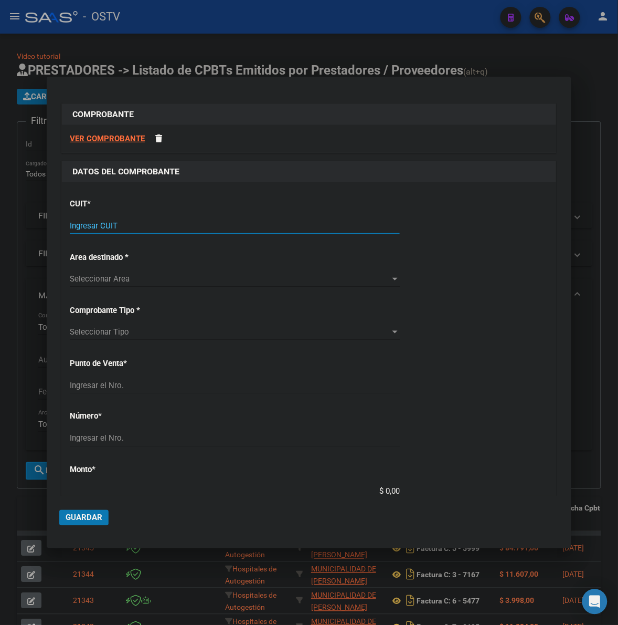
click at [136, 224] on input "Ingresar CUIT" at bounding box center [235, 225] width 330 height 9
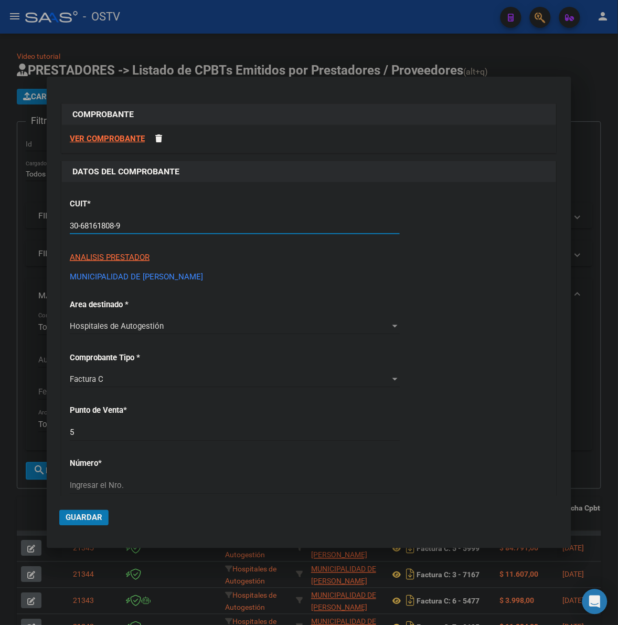
click at [448, 320] on div "CUIT * 30-68161808-9 Ingresar CUIT ANALISIS PRESTADOR MUNICIPALIDAD DE [PERSON_…" at bounding box center [309, 554] width 495 height 744
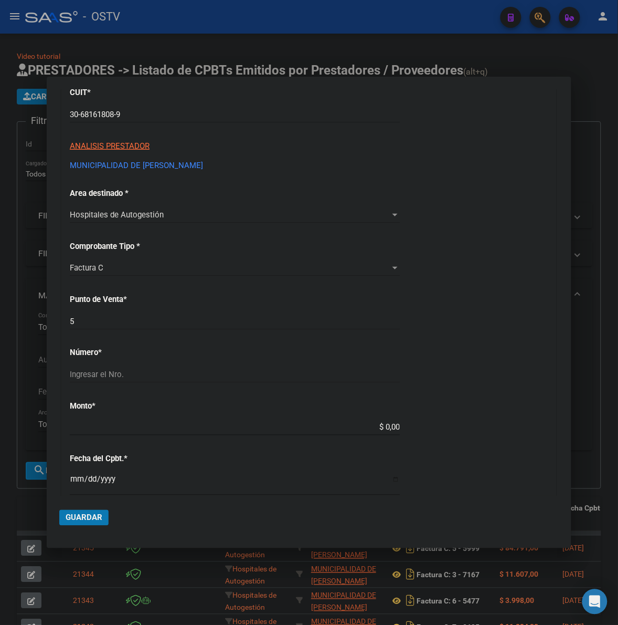
scroll to position [131, 0]
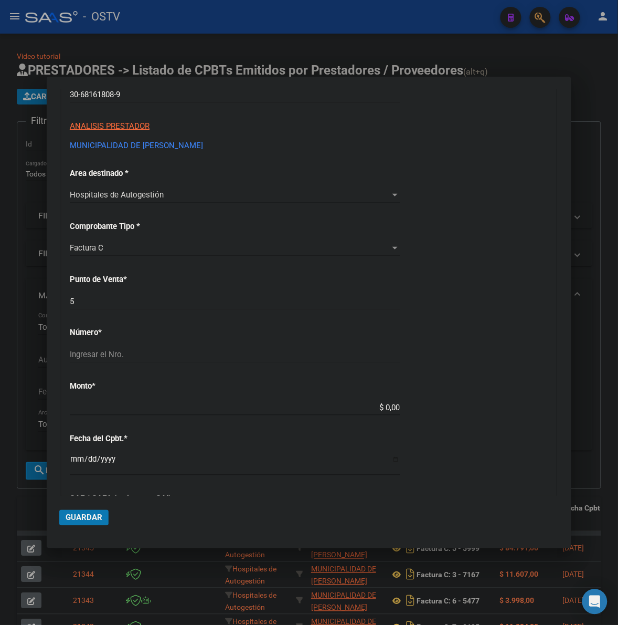
click at [129, 308] on div "5 Ingresar el Nro." at bounding box center [235, 301] width 330 height 16
click at [131, 299] on input "5" at bounding box center [235, 301] width 330 height 9
click at [109, 303] on input "5" at bounding box center [235, 301] width 330 height 9
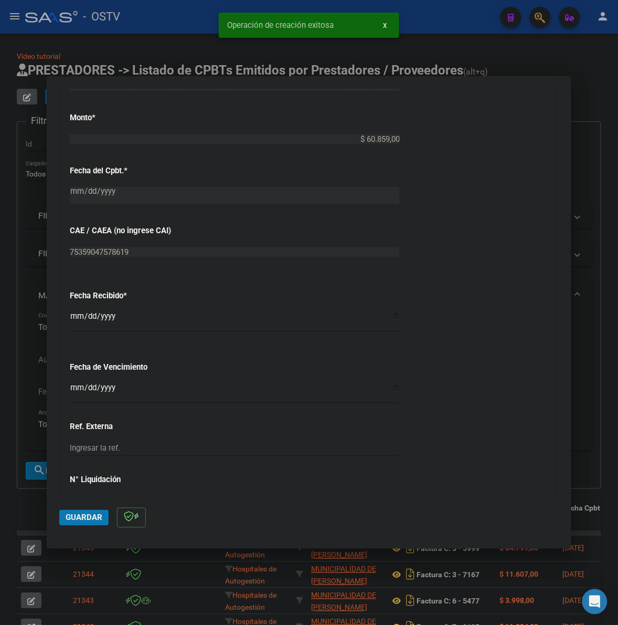
scroll to position [437, 0]
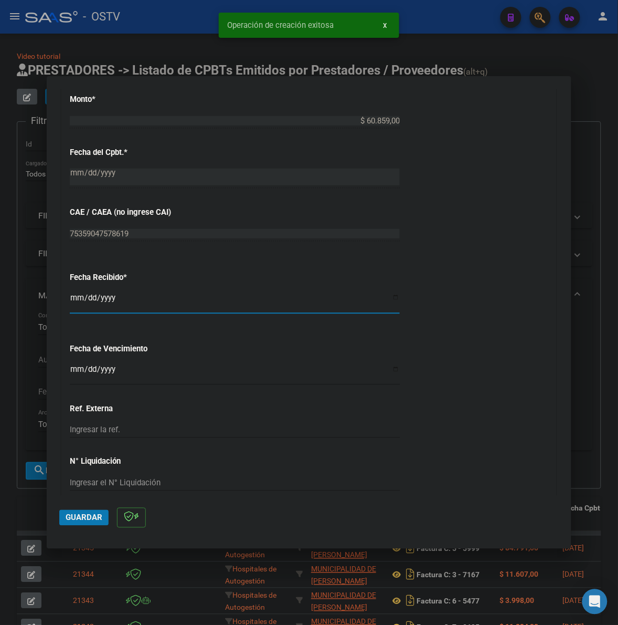
click at [74, 303] on input "[DATE]" at bounding box center [235, 301] width 330 height 17
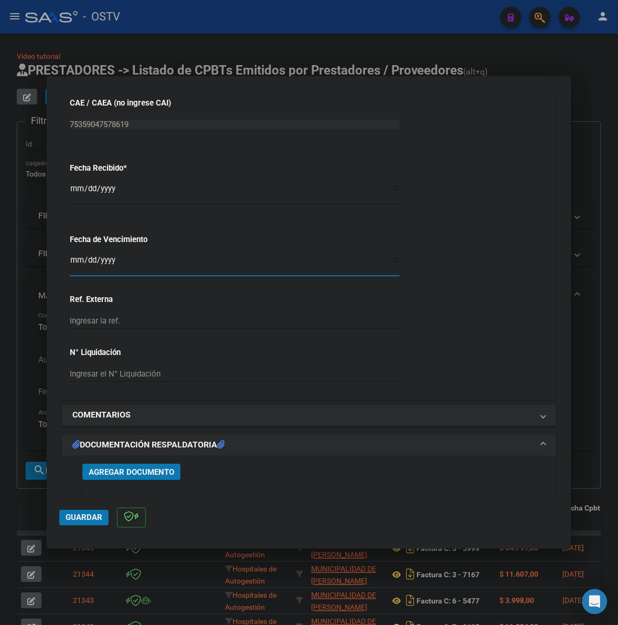
scroll to position [678, 0]
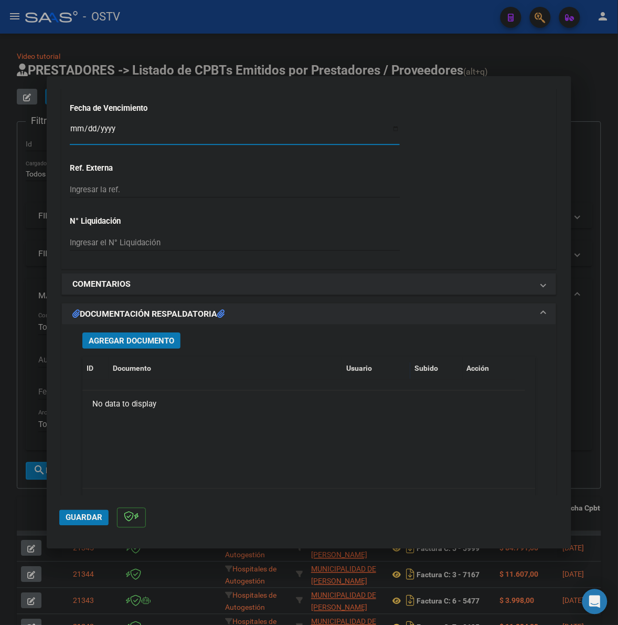
click at [155, 342] on span "Agregar Documento" at bounding box center [132, 340] width 86 height 9
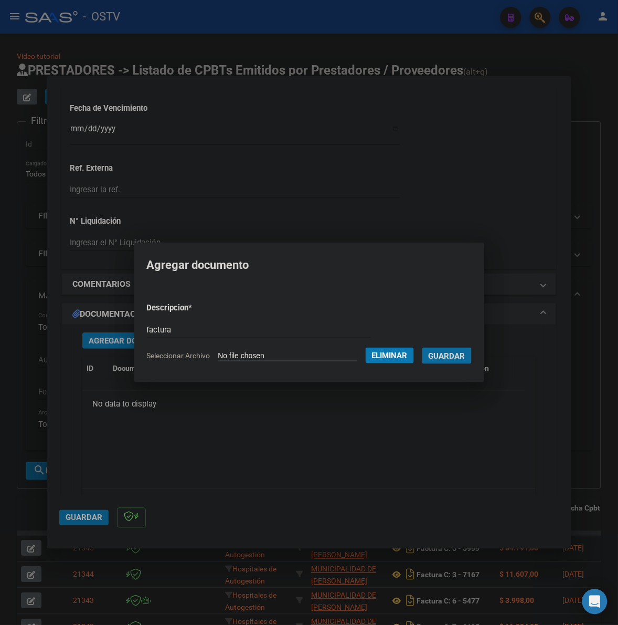
click at [423, 348] on button "Guardar" at bounding box center [447, 356] width 49 height 16
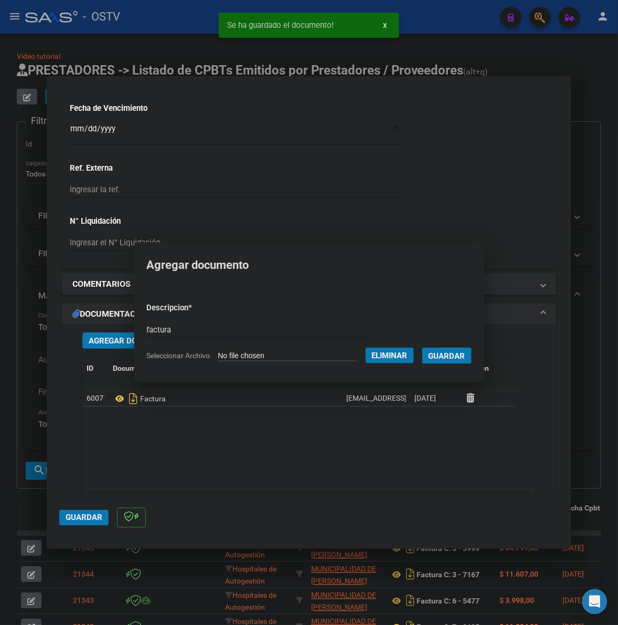
click at [117, 342] on span "Agregar Documento" at bounding box center [132, 340] width 86 height 9
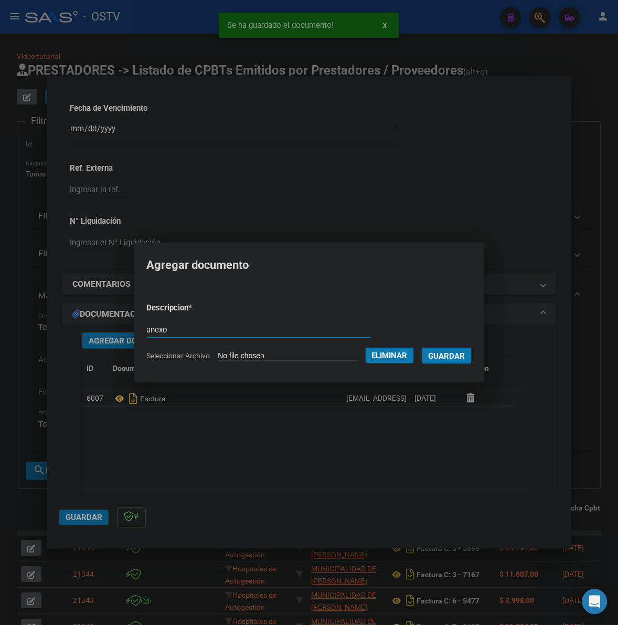
click at [472, 353] on button "Guardar" at bounding box center [447, 356] width 49 height 16
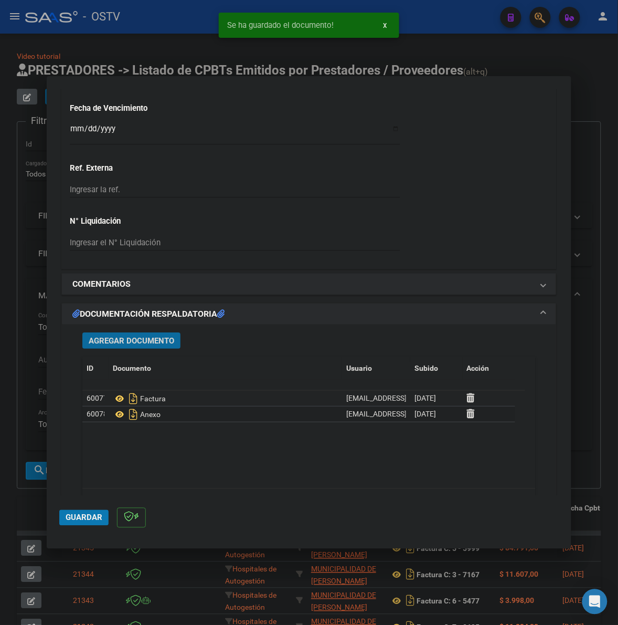
click at [94, 511] on button "Guardar" at bounding box center [83, 518] width 49 height 16
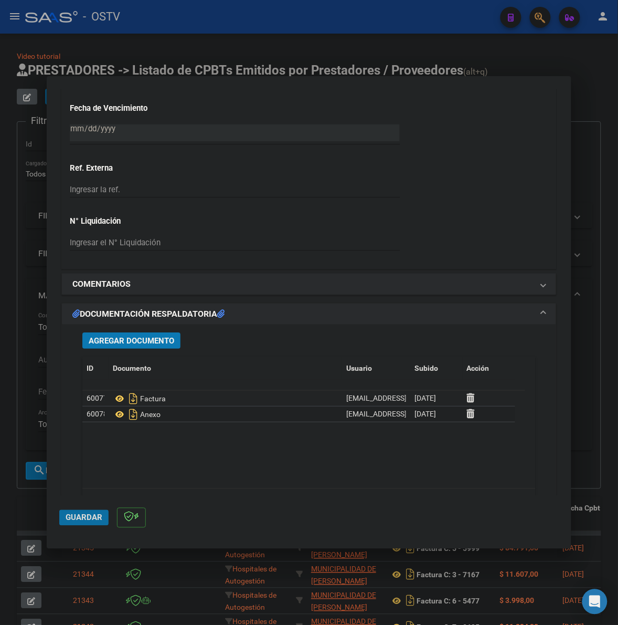
drag, startPoint x: 77, startPoint y: 513, endPoint x: 61, endPoint y: 509, distance: 16.7
click at [77, 513] on span "Guardar" at bounding box center [84, 517] width 37 height 9
click at [35, 504] on div at bounding box center [309, 312] width 618 height 625
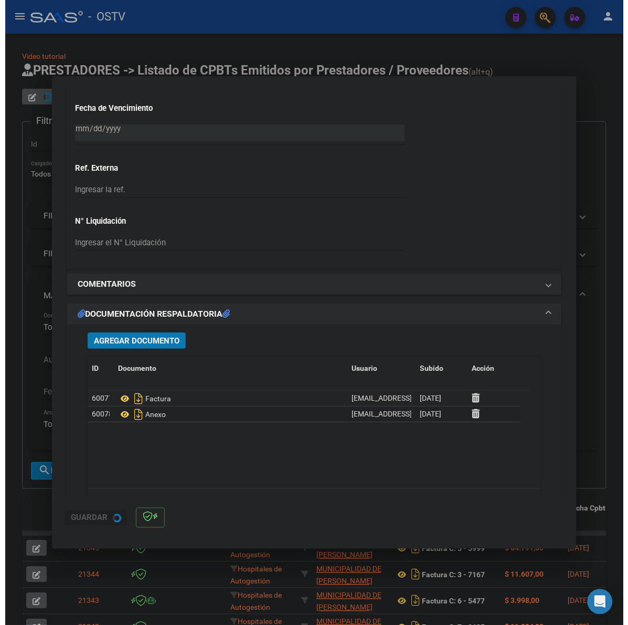
scroll to position [814, 0]
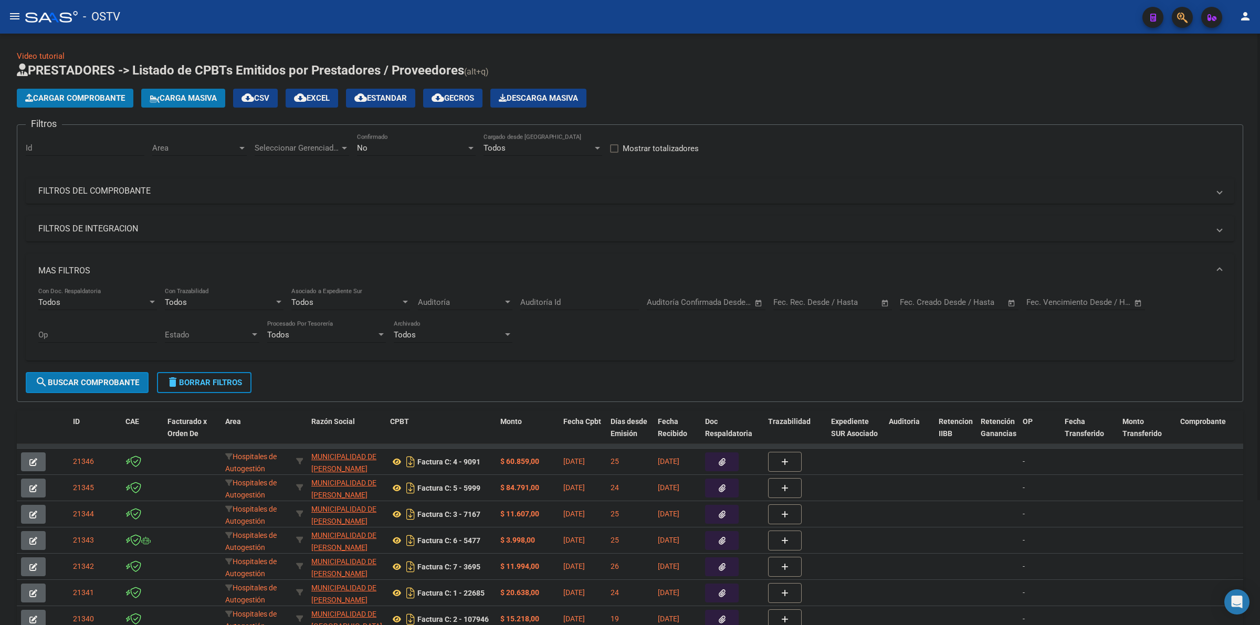
click at [779, 75] on h1 "PRESTADORES -> Listado de CPBTs Emitidos por Prestadores / Proveedores (alt+q)" at bounding box center [630, 71] width 1226 height 18
drag, startPoint x: 208, startPoint y: 375, endPoint x: 372, endPoint y: 177, distance: 257.3
click at [208, 375] on button "delete Borrar Filtros" at bounding box center [204, 382] width 94 height 21
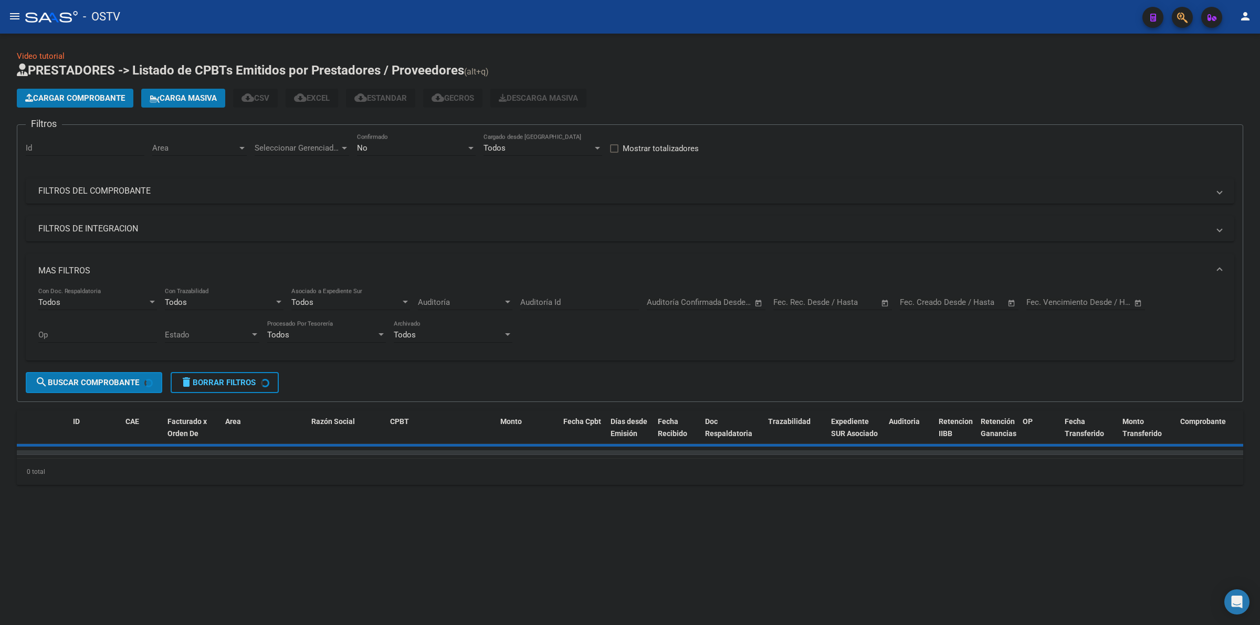
click at [385, 150] on div "No" at bounding box center [411, 147] width 109 height 9
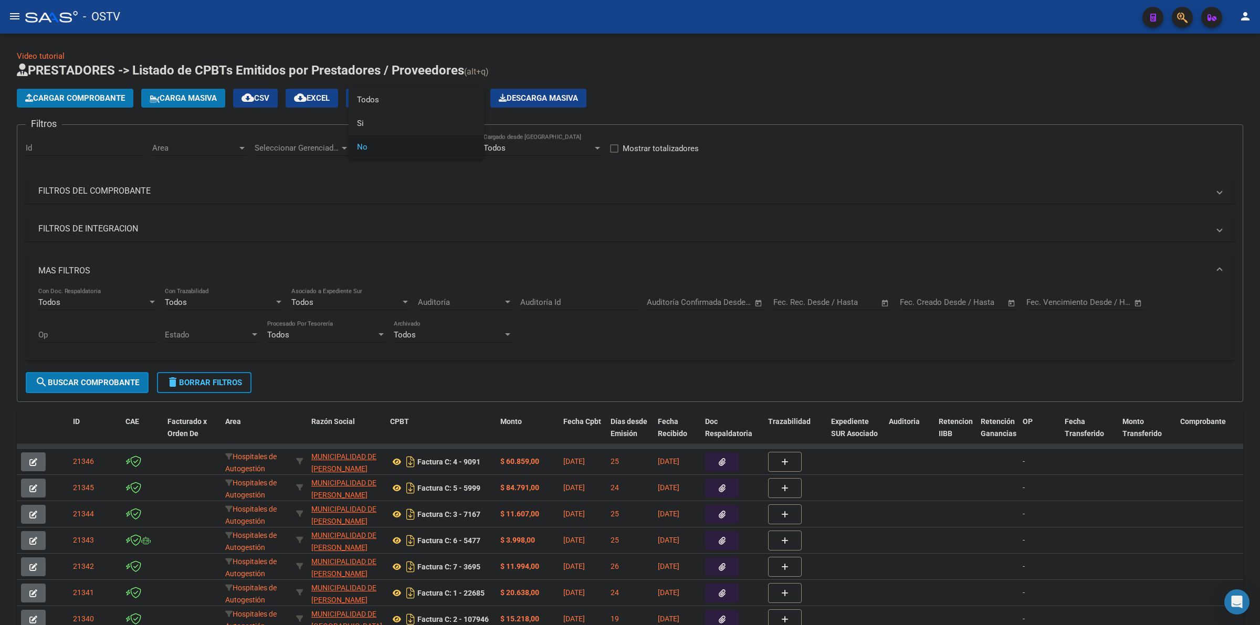
click at [106, 100] on div at bounding box center [630, 312] width 1260 height 625
click at [106, 100] on span "Cargar Comprobante" at bounding box center [75, 97] width 100 height 9
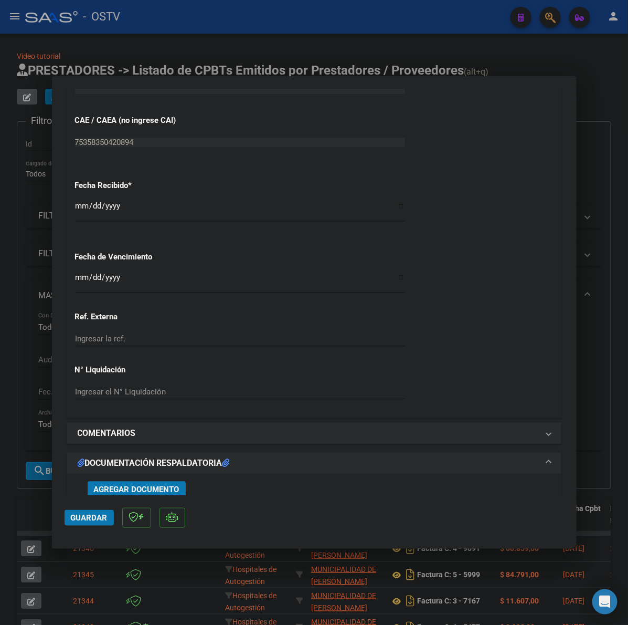
scroll to position [569, 0]
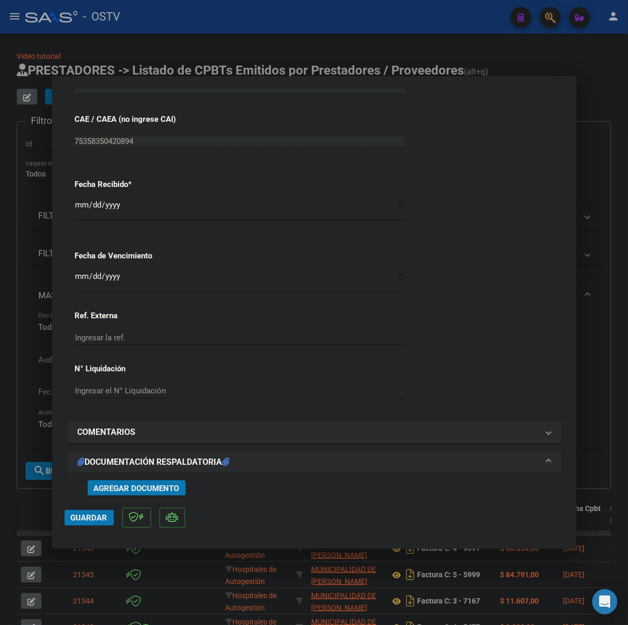
click at [81, 279] on input "Ingresar la fecha" at bounding box center [240, 280] width 330 height 17
click at [88, 205] on input "[DATE]" at bounding box center [240, 209] width 330 height 17
click at [75, 206] on input "[DATE]" at bounding box center [240, 209] width 330 height 17
click at [80, 277] on input "Ingresar la fecha" at bounding box center [240, 280] width 330 height 17
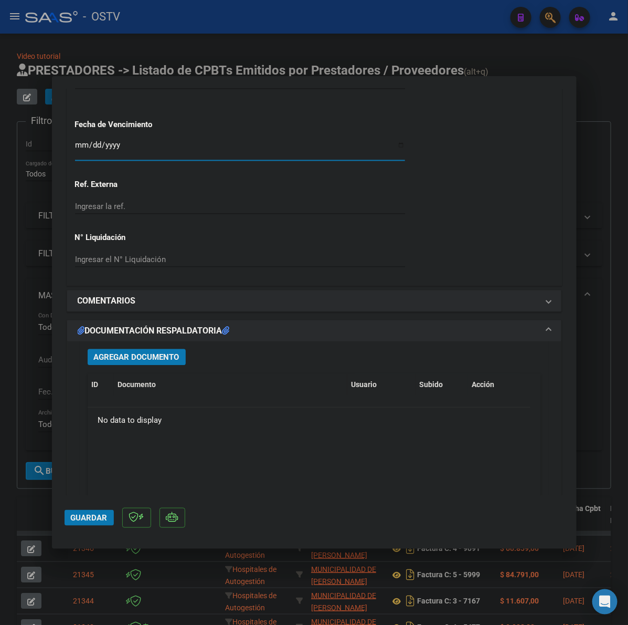
click at [161, 361] on span "Agregar Documento" at bounding box center [137, 357] width 86 height 9
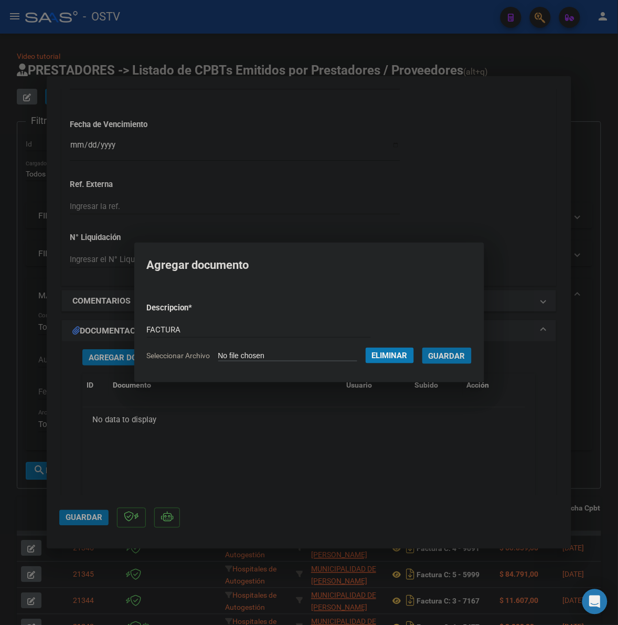
click at [423, 348] on button "Guardar" at bounding box center [447, 356] width 49 height 16
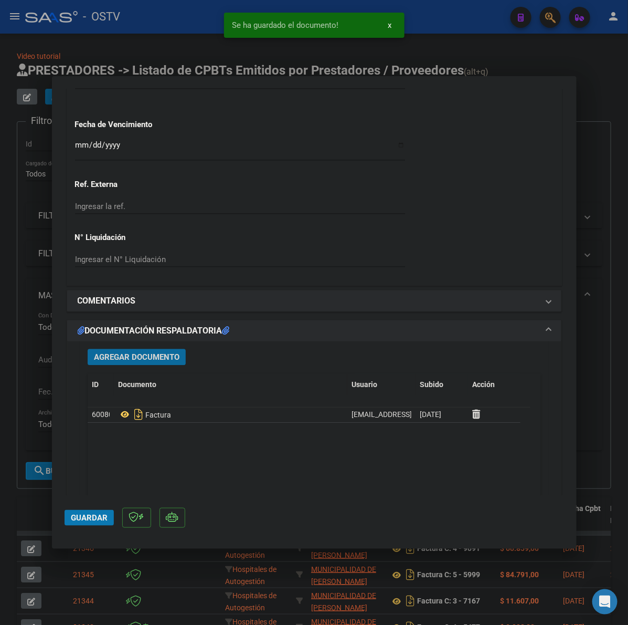
click at [105, 353] on span "Agregar Documento" at bounding box center [137, 357] width 86 height 9
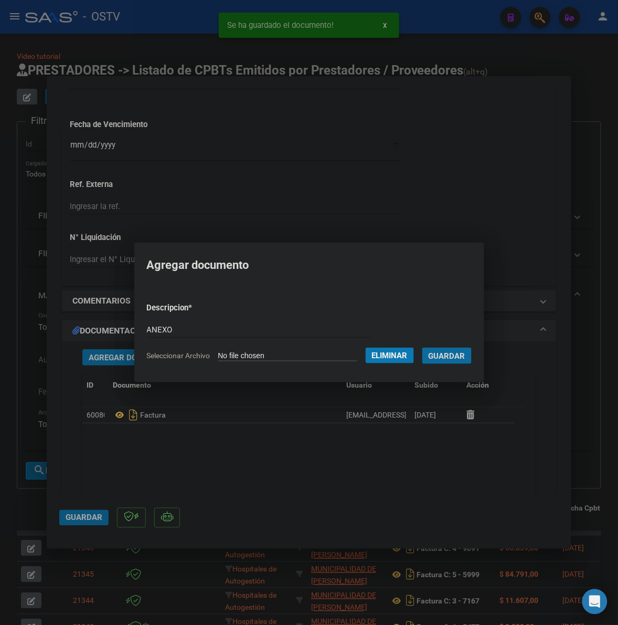
click at [423, 348] on button "Guardar" at bounding box center [447, 356] width 49 height 16
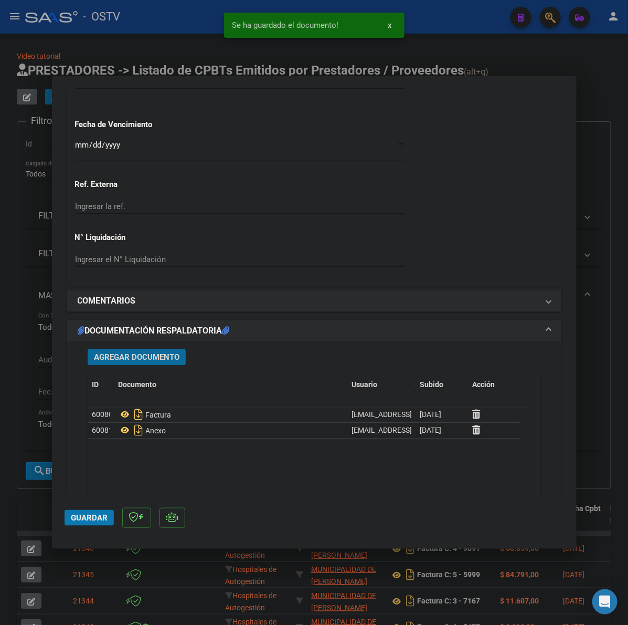
click at [96, 521] on span "Guardar" at bounding box center [89, 517] width 37 height 9
drag, startPoint x: 21, startPoint y: 342, endPoint x: 51, endPoint y: 282, distance: 67.6
click at [22, 342] on div at bounding box center [314, 312] width 628 height 625
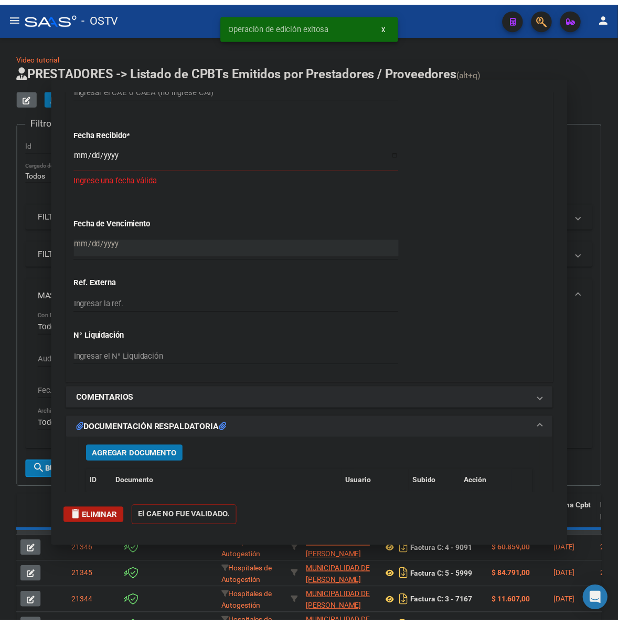
scroll to position [0, 0]
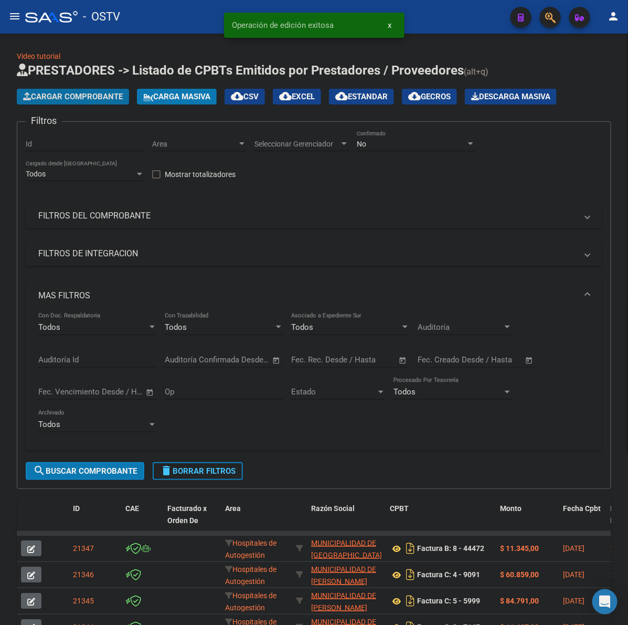
click at [88, 103] on button "Cargar Comprobante" at bounding box center [73, 97] width 112 height 16
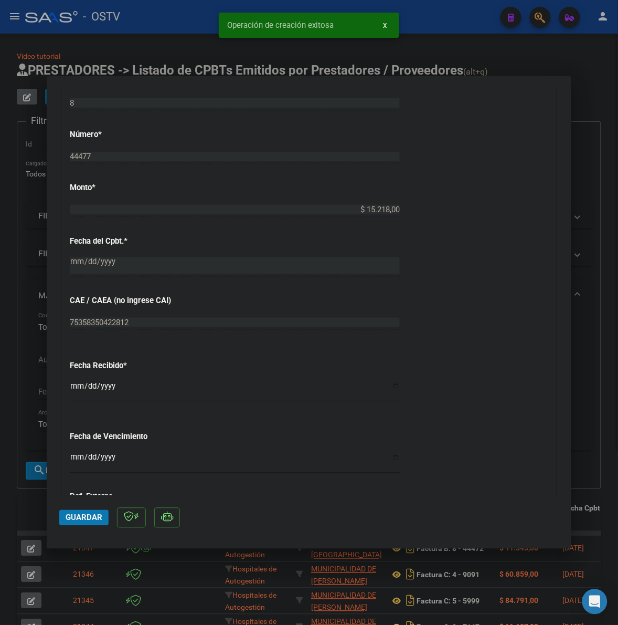
scroll to position [481, 0]
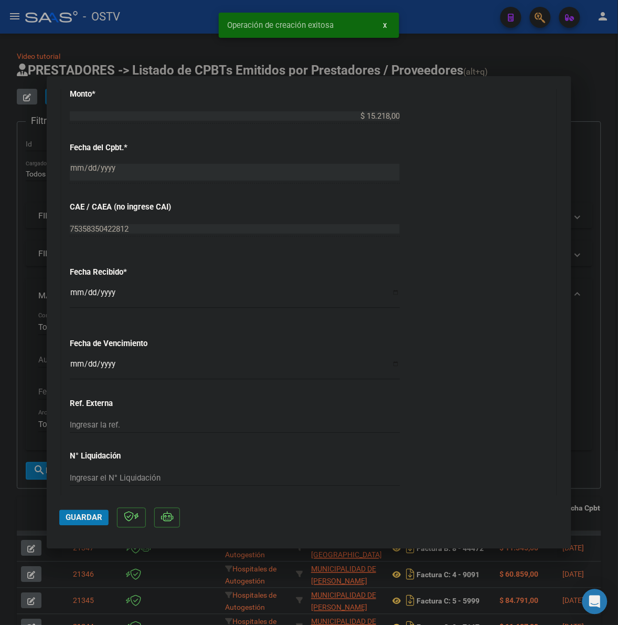
click at [72, 365] on input "Ingresar la fecha" at bounding box center [235, 368] width 330 height 17
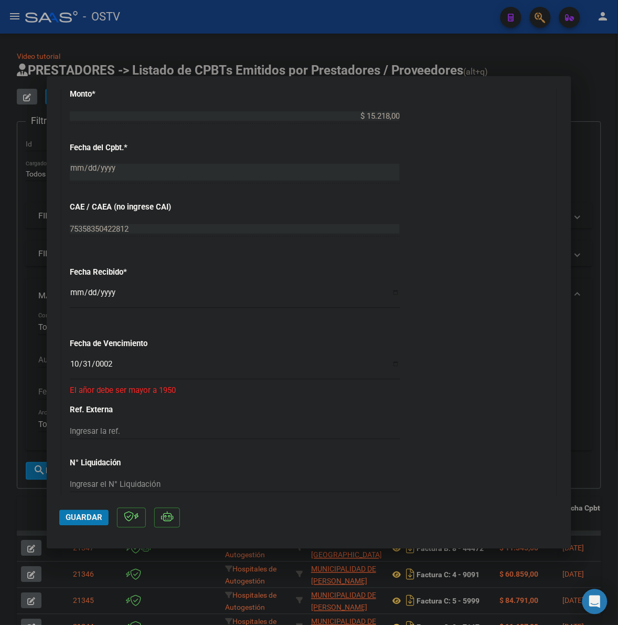
scroll to position [503, 0]
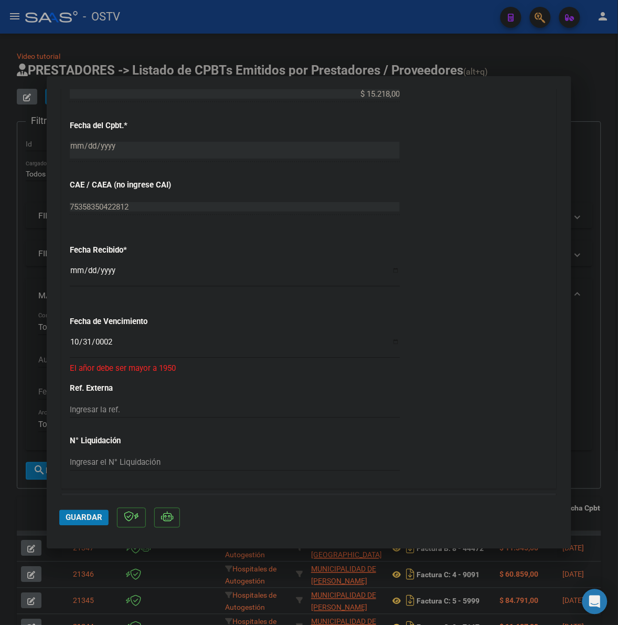
click at [100, 335] on div "0002-10-31 Ingresar la fecha" at bounding box center [235, 346] width 330 height 23
click at [106, 342] on input "0002-10-31" at bounding box center [235, 346] width 330 height 17
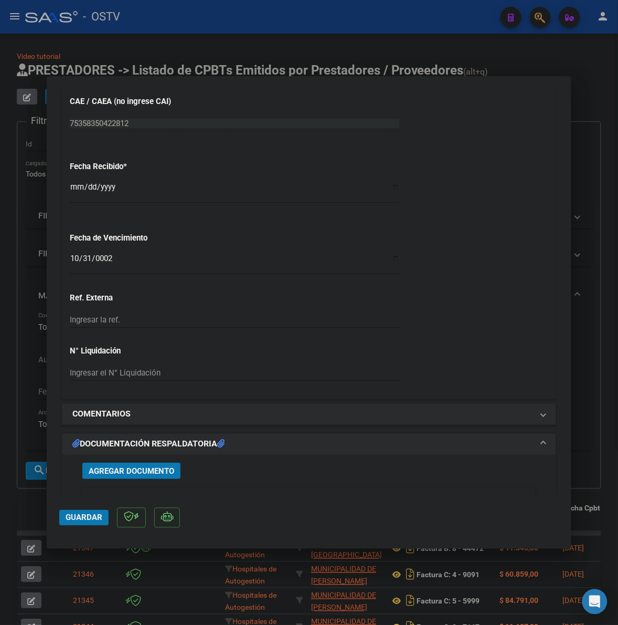
scroll to position [656, 0]
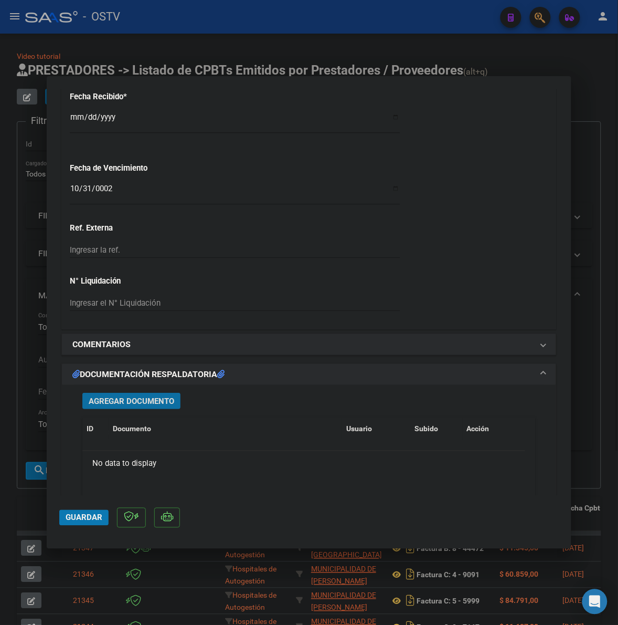
click at [132, 394] on button "Agregar Documento" at bounding box center [131, 401] width 98 height 16
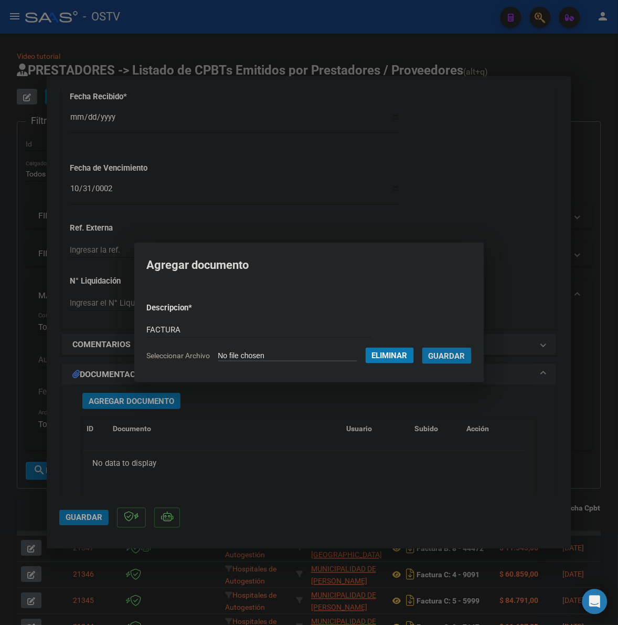
click at [423, 348] on button "Guardar" at bounding box center [447, 356] width 49 height 16
click at [137, 404] on span "Agregar Documento" at bounding box center [132, 400] width 86 height 9
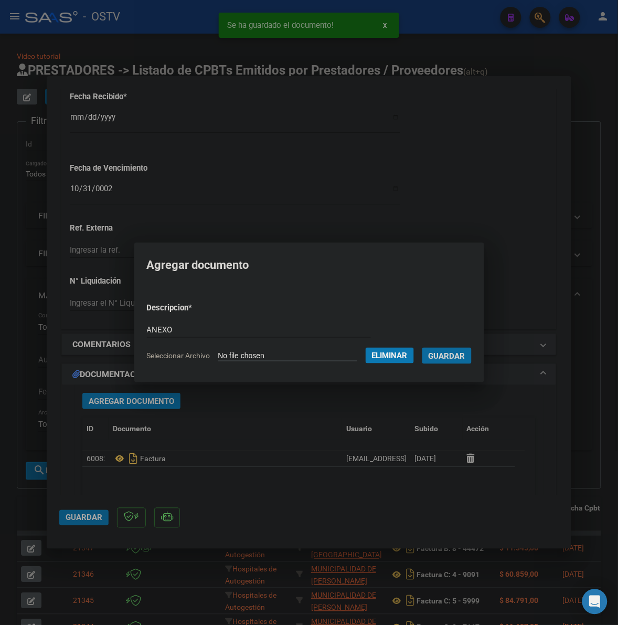
click at [423, 348] on button "Guardar" at bounding box center [447, 356] width 49 height 16
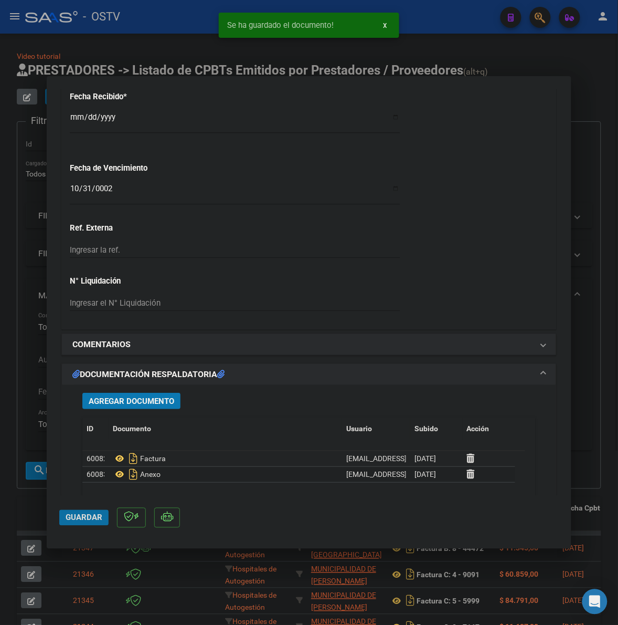
click at [89, 517] on span "Guardar" at bounding box center [84, 517] width 37 height 9
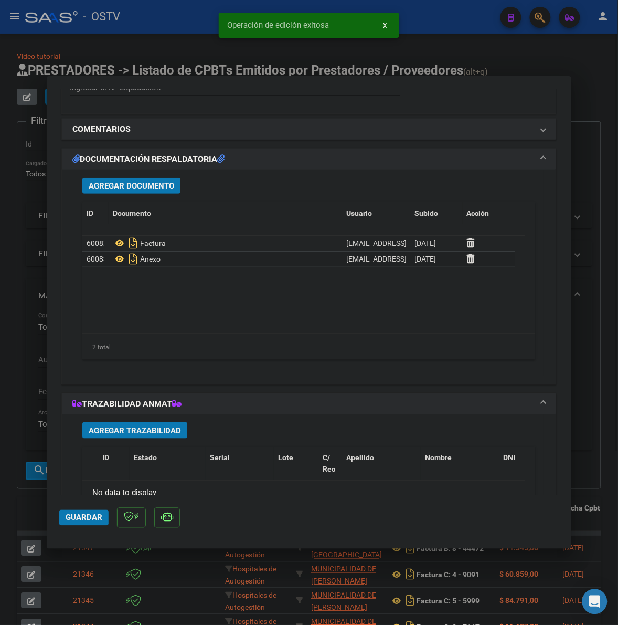
scroll to position [919, 0]
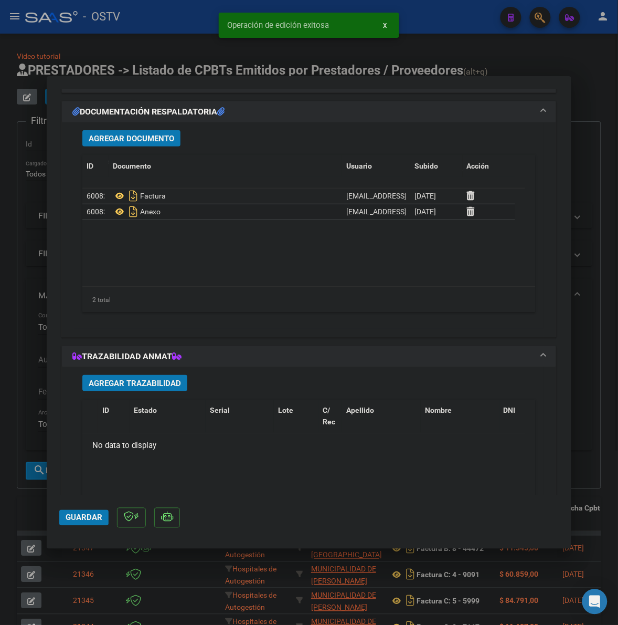
click at [33, 363] on div at bounding box center [309, 312] width 618 height 625
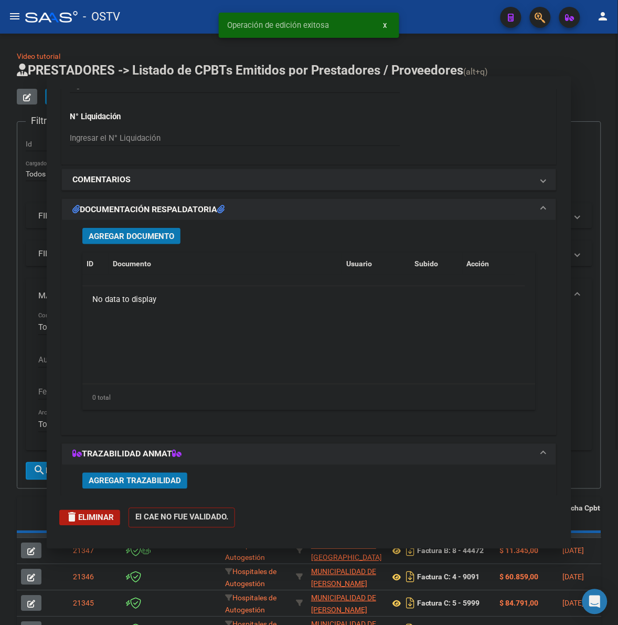
scroll to position [1016, 0]
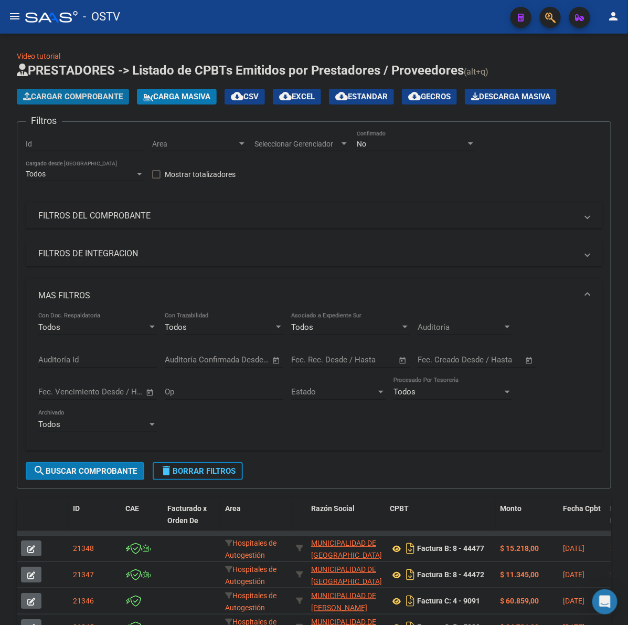
click at [98, 94] on span "Cargar Comprobante" at bounding box center [73, 96] width 100 height 9
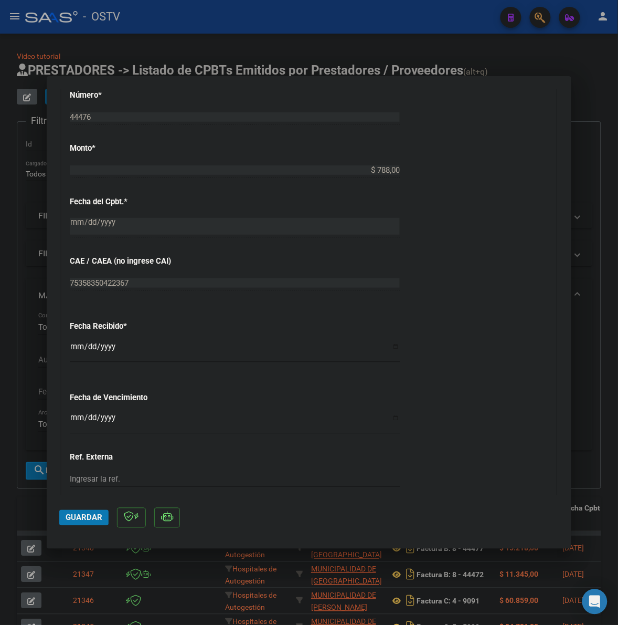
scroll to position [459, 0]
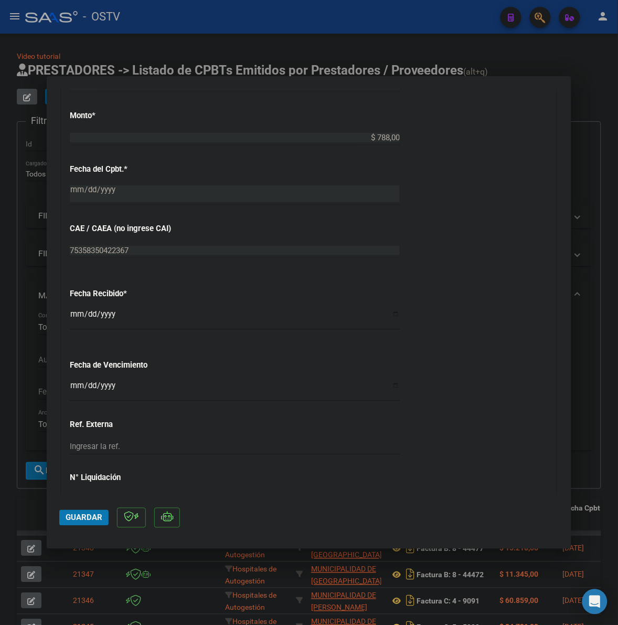
click at [80, 317] on input "[DATE]" at bounding box center [235, 318] width 330 height 17
click at [72, 387] on input "Ingresar la fecha" at bounding box center [235, 389] width 330 height 17
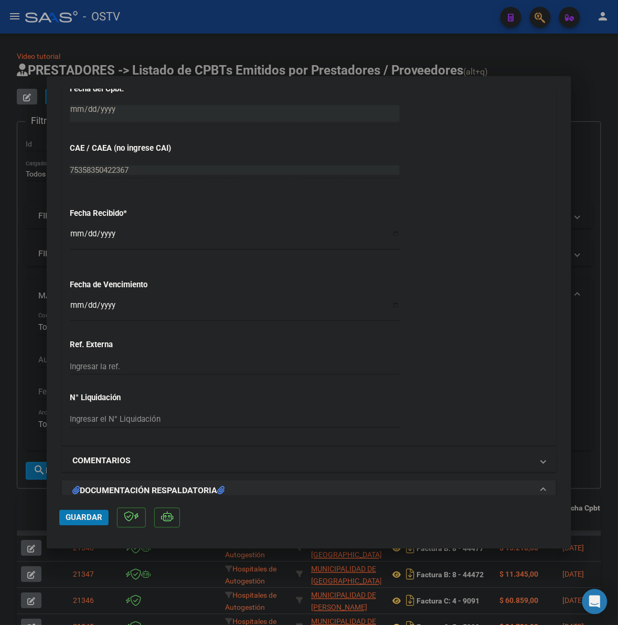
scroll to position [612, 0]
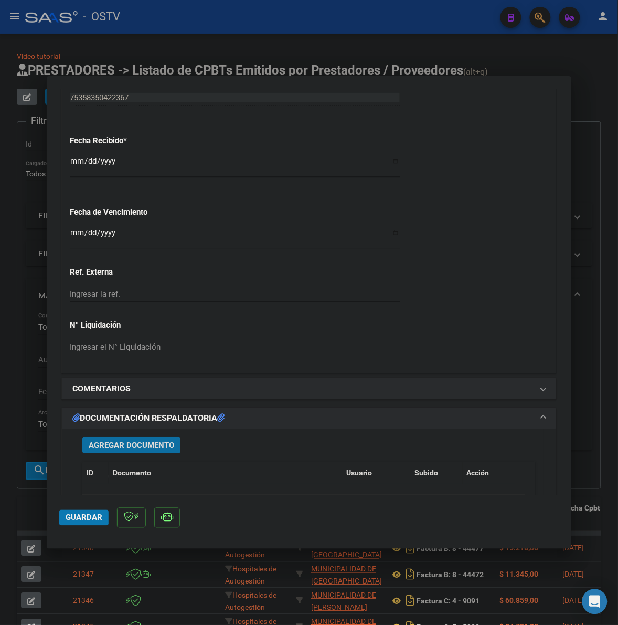
click at [129, 439] on button "Agregar Documento" at bounding box center [131, 445] width 98 height 16
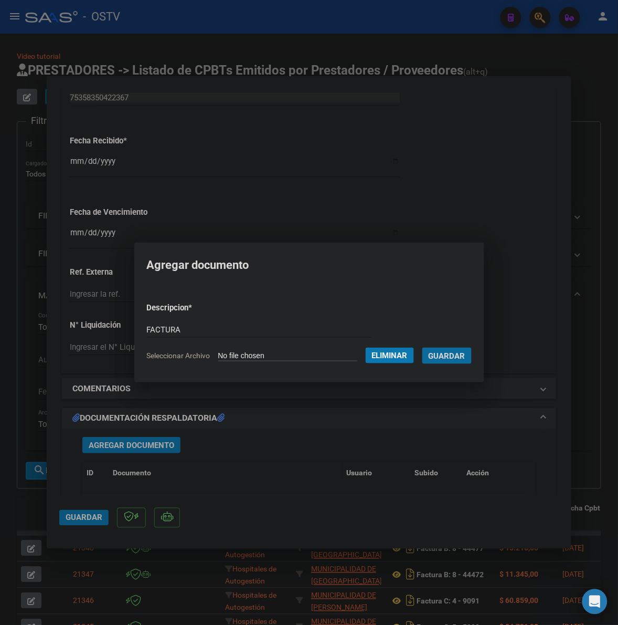
click at [423, 348] on button "Guardar" at bounding box center [447, 356] width 49 height 16
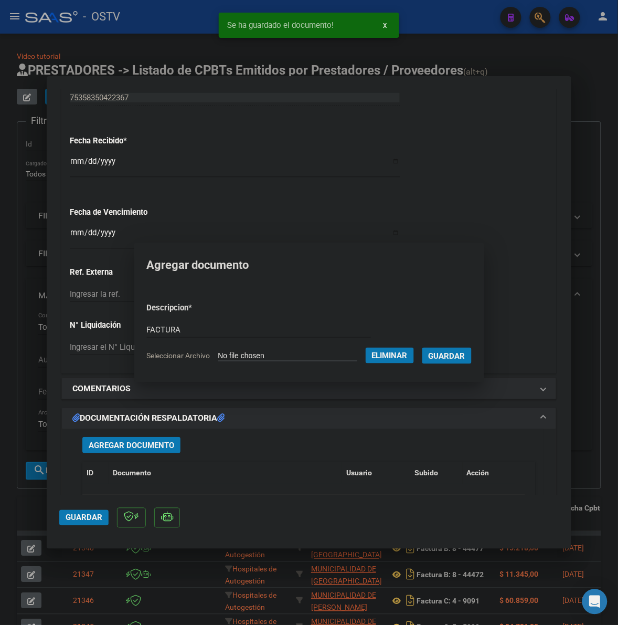
click at [122, 445] on span "Agregar Documento" at bounding box center [132, 444] width 86 height 9
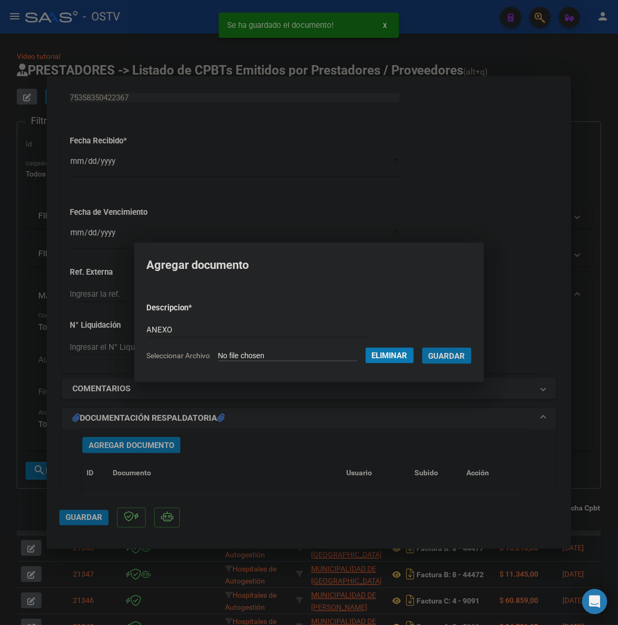
click at [423, 348] on button "Guardar" at bounding box center [447, 356] width 49 height 16
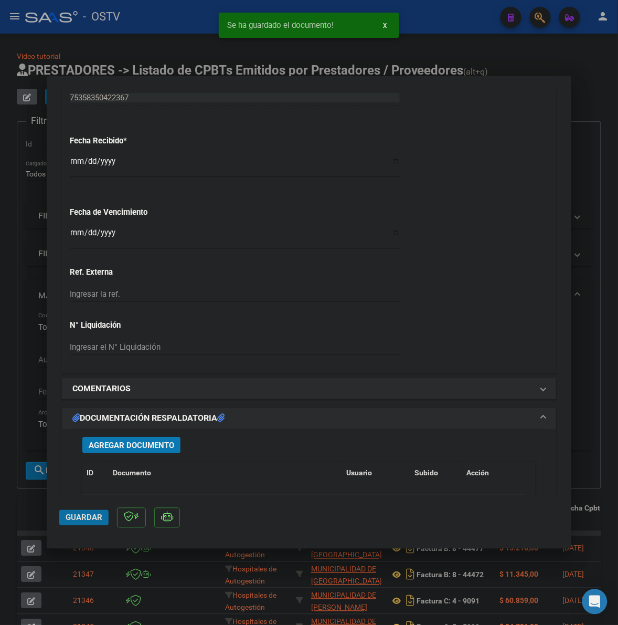
click at [89, 513] on span "Guardar" at bounding box center [84, 517] width 37 height 9
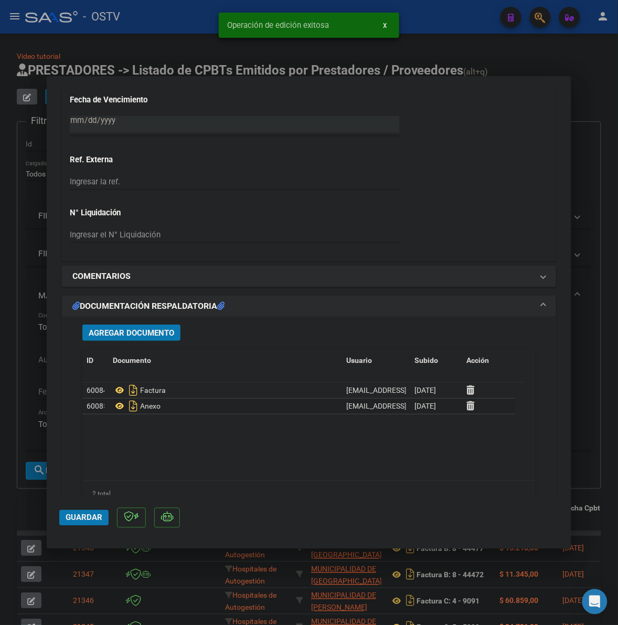
scroll to position [809, 0]
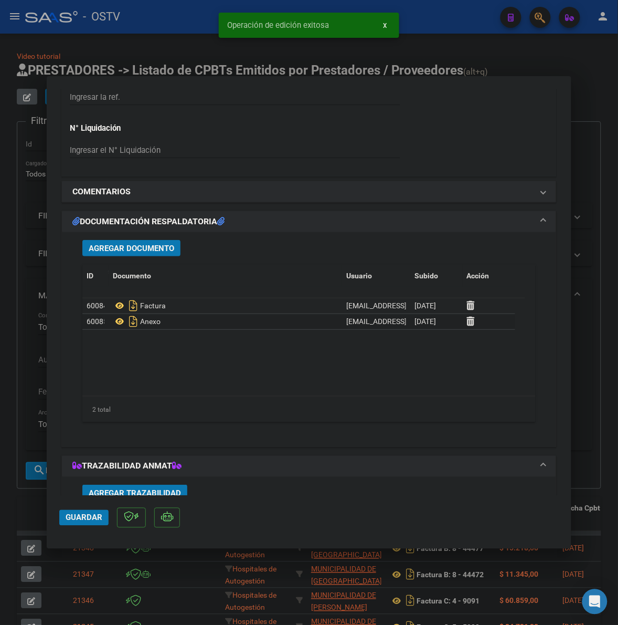
drag, startPoint x: 20, startPoint y: 365, endPoint x: 624, endPoint y: 214, distance: 622.4
click at [28, 360] on div at bounding box center [309, 312] width 618 height 625
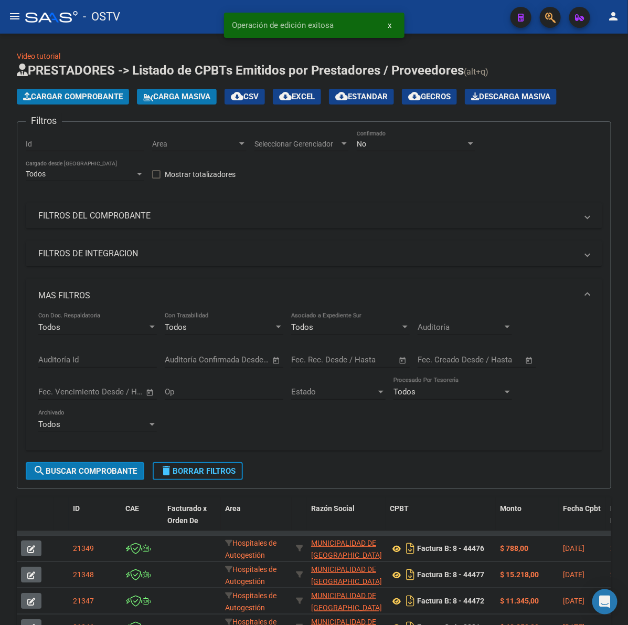
drag, startPoint x: 110, startPoint y: 94, endPoint x: 625, endPoint y: 101, distance: 514.5
click at [114, 94] on span "Cargar Comprobante" at bounding box center [73, 96] width 100 height 9
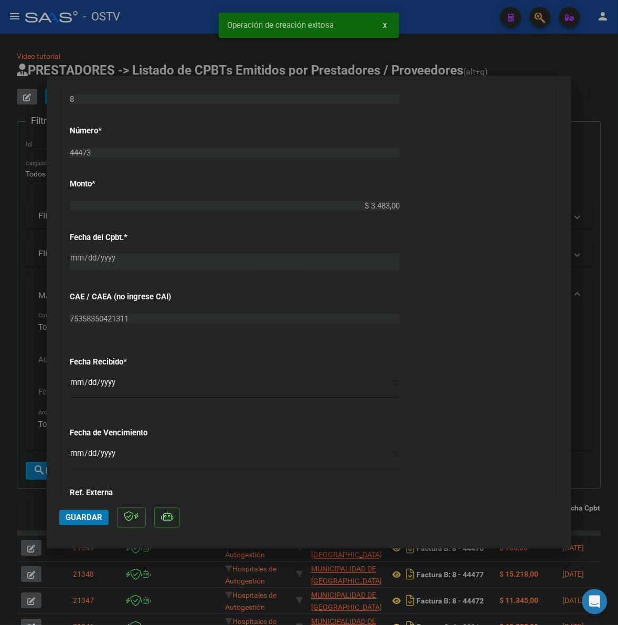
scroll to position [394, 0]
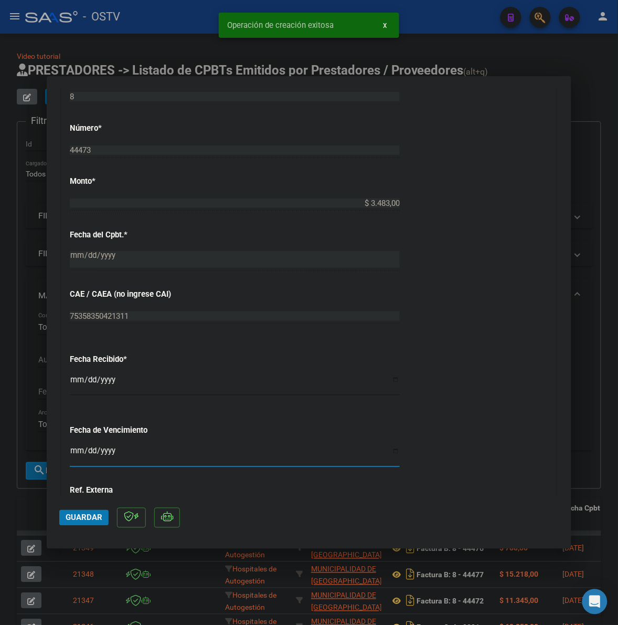
click at [76, 452] on input "Ingresar la fecha" at bounding box center [235, 455] width 330 height 17
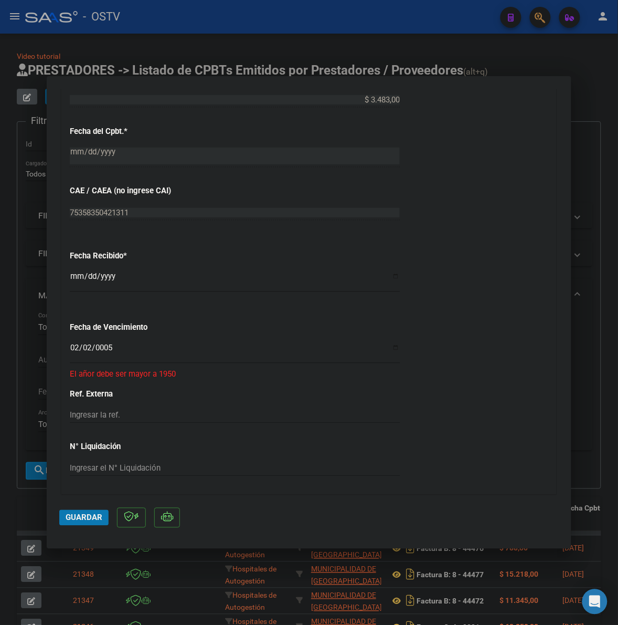
scroll to position [547, 0]
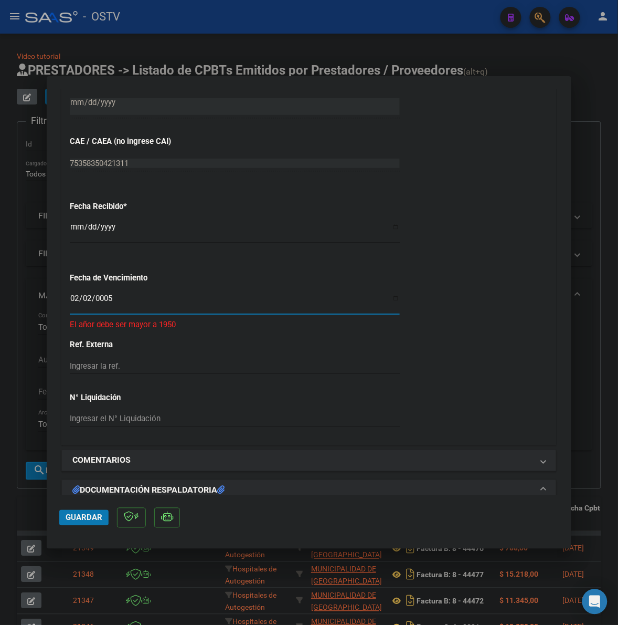
click at [80, 302] on input "0005-02-02" at bounding box center [235, 302] width 330 height 17
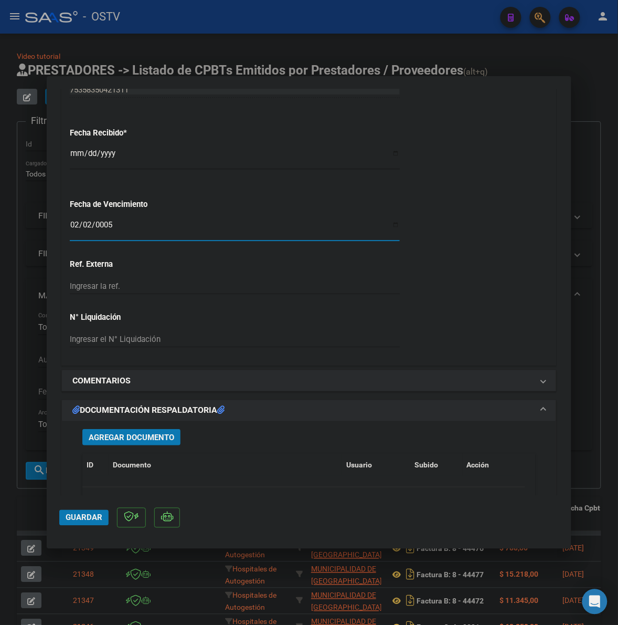
scroll to position [722, 0]
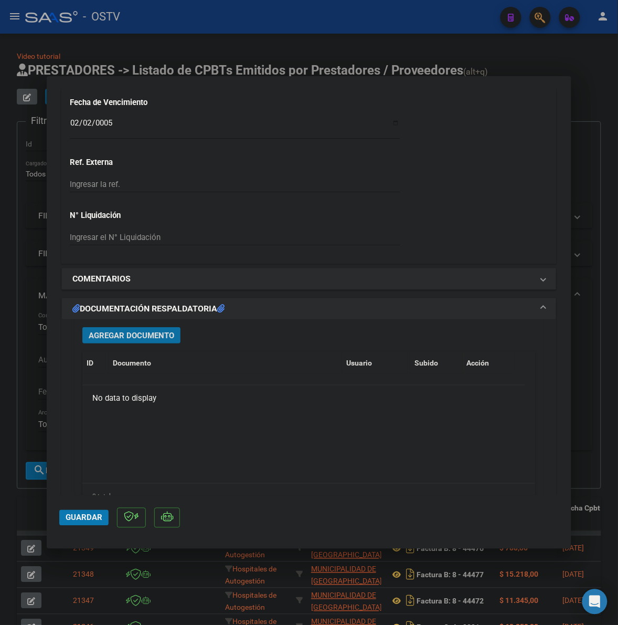
click at [151, 334] on span "Agregar Documento" at bounding box center [132, 335] width 86 height 9
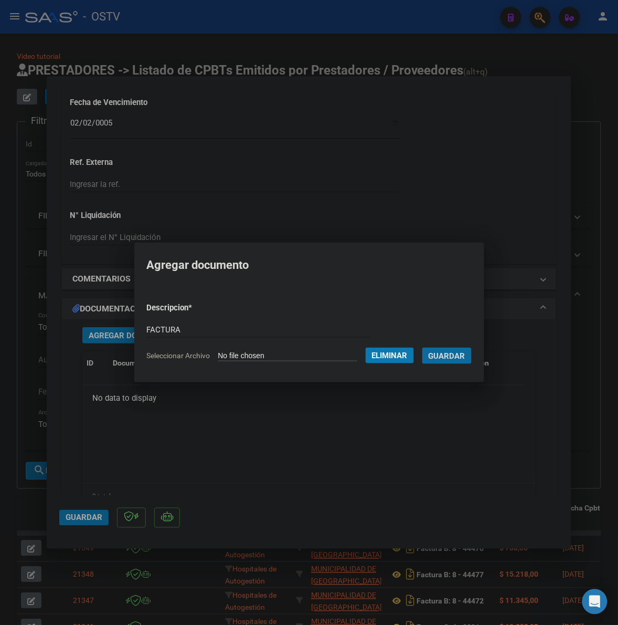
click at [423, 348] on button "Guardar" at bounding box center [447, 356] width 49 height 16
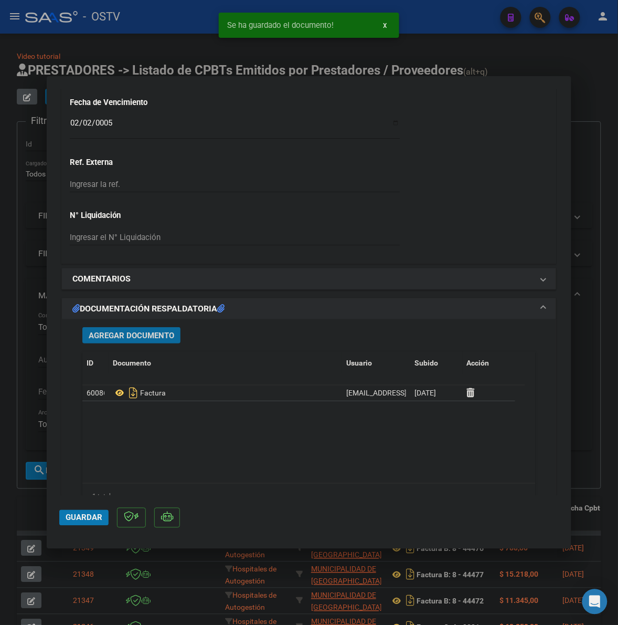
click at [121, 335] on span "Agregar Documento" at bounding box center [132, 335] width 86 height 9
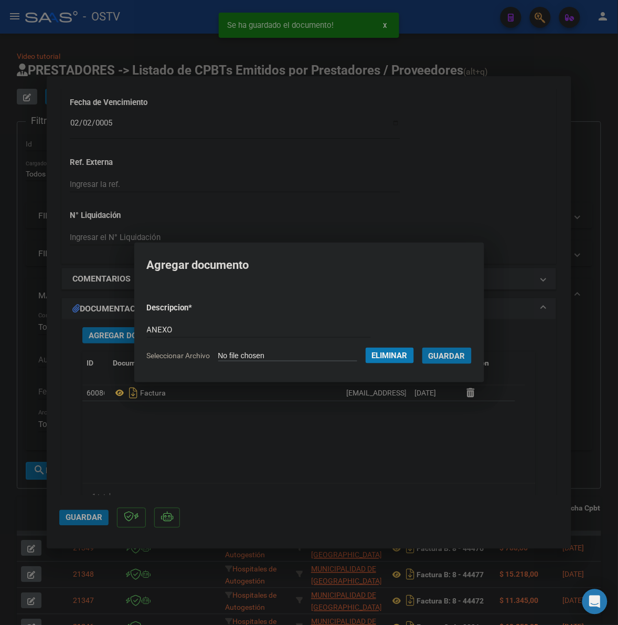
click at [423, 348] on button "Guardar" at bounding box center [447, 356] width 49 height 16
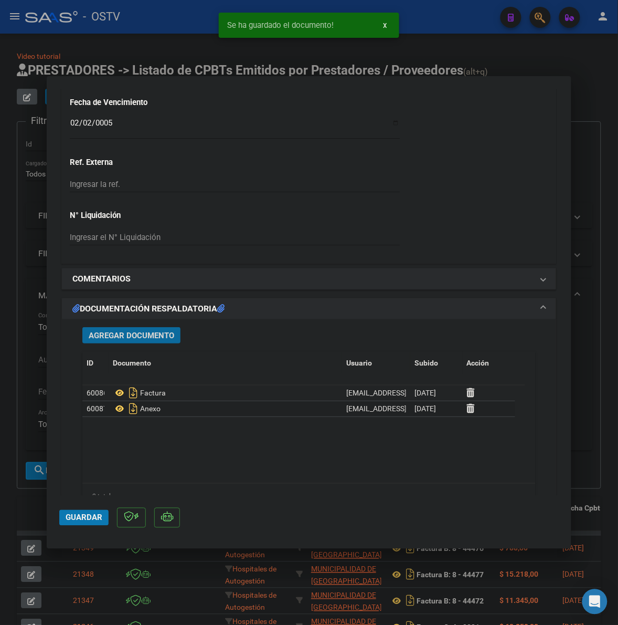
click at [80, 520] on span "Guardar" at bounding box center [84, 517] width 37 height 9
drag, startPoint x: 542, startPoint y: 52, endPoint x: 447, endPoint y: 6, distance: 105.9
click at [536, 48] on div at bounding box center [309, 312] width 618 height 625
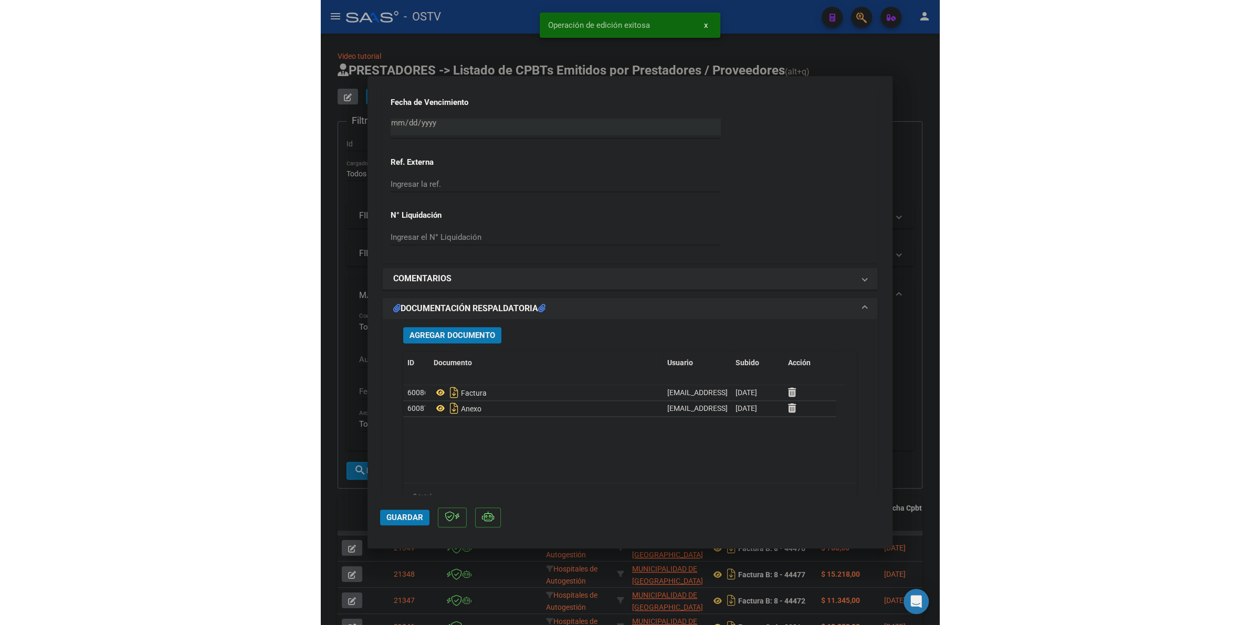
scroll to position [819, 0]
